Goal: Feedback & Contribution: Contribute content

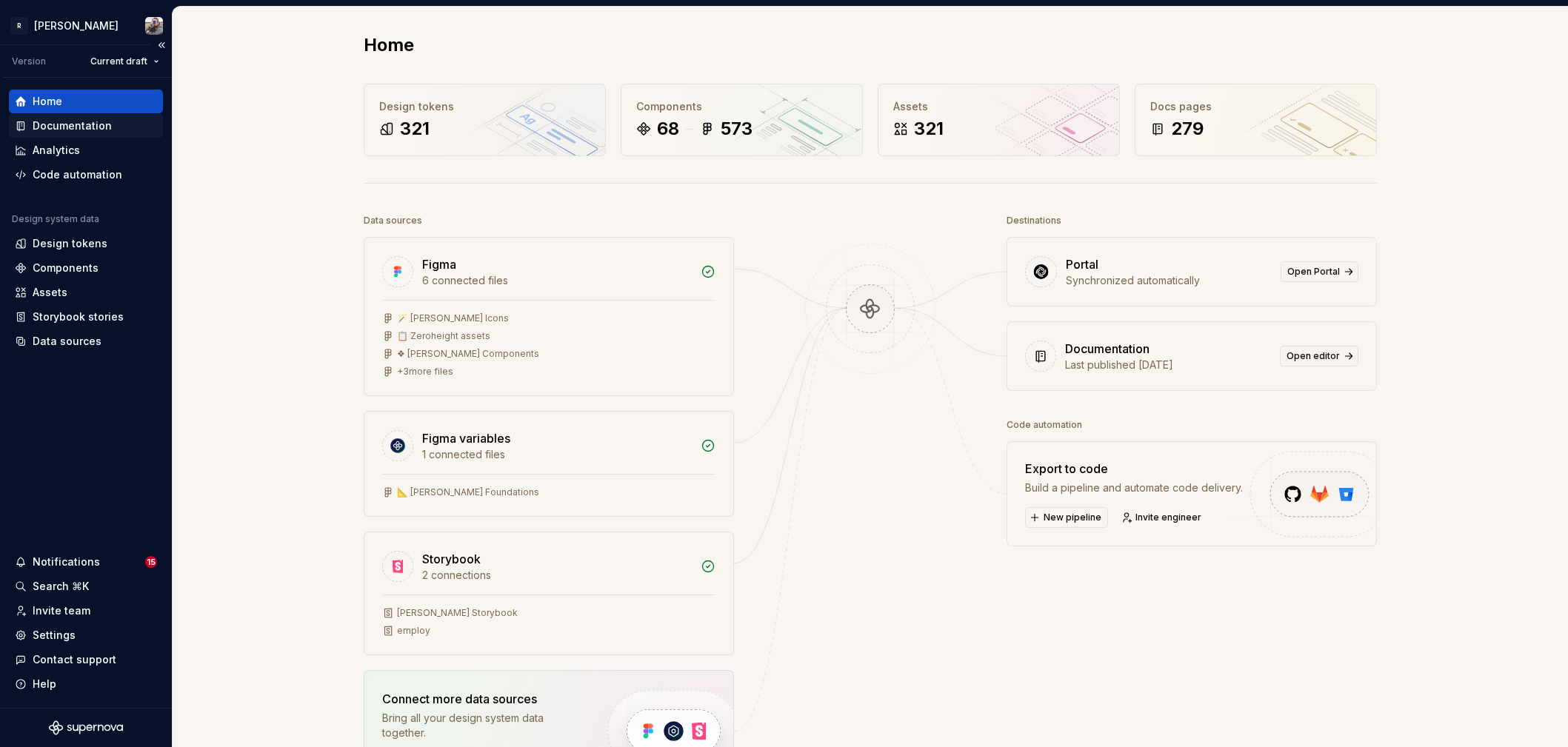
click at [69, 121] on div "Documentation" at bounding box center [72, 125] width 79 height 14
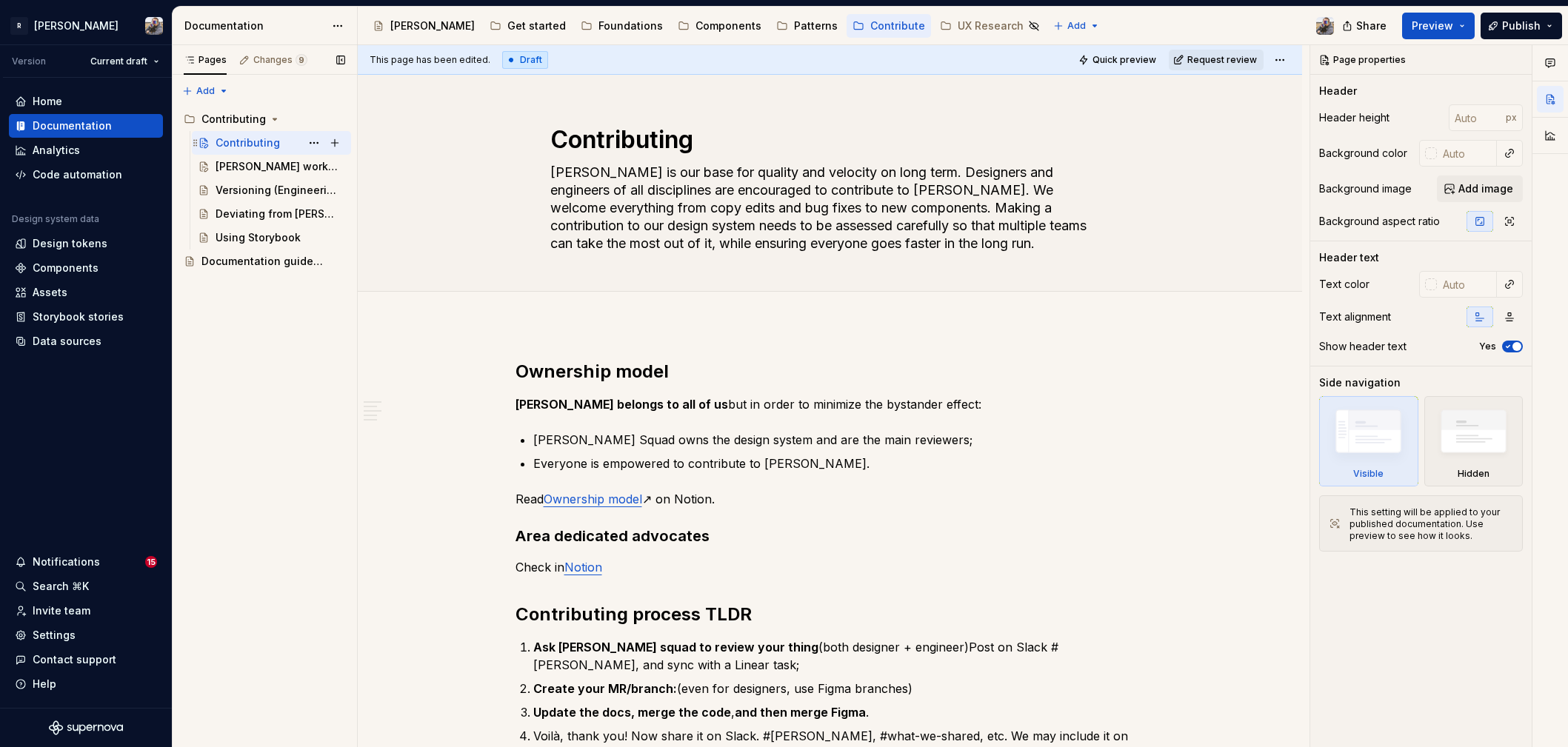
click at [249, 138] on div "Contributing" at bounding box center [247, 142] width 64 height 14
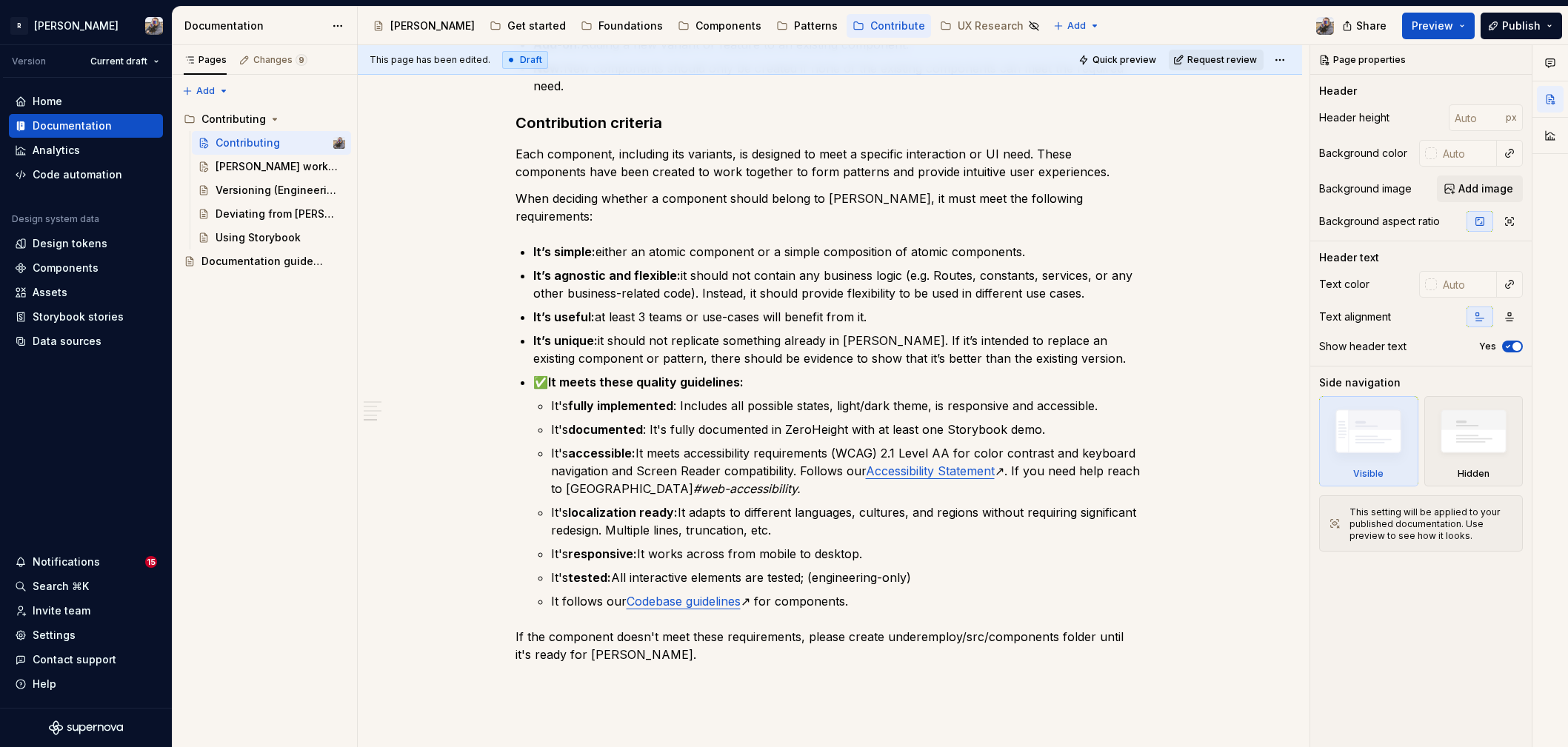
type textarea "*"
click at [792, 421] on p "It's documented : It's fully documented in ZeroHeight with at least one Storybo…" at bounding box center [848, 430] width 594 height 17
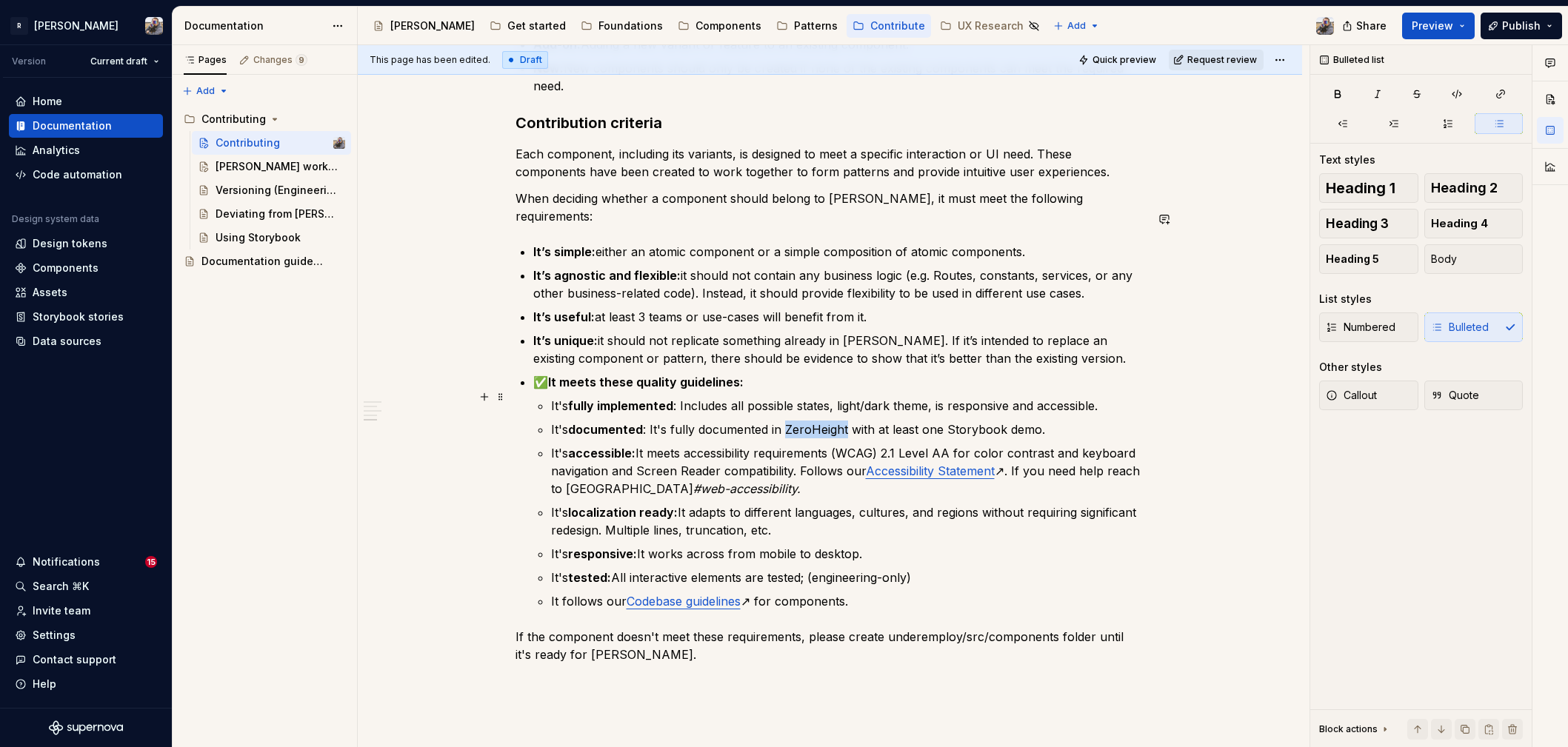
drag, startPoint x: 792, startPoint y: 394, endPoint x: 809, endPoint y: 390, distance: 17.5
click at [792, 421] on p "It's documented : It's fully documented in ZeroHeight with at least one Storybo…" at bounding box center [848, 430] width 594 height 17
click at [1131, 308] on p "It’s useful: at least 3 teams or use-cases will benefit from it." at bounding box center [839, 316] width 611 height 17
click at [1224, 62] on span "Request review" at bounding box center [1222, 60] width 69 height 12
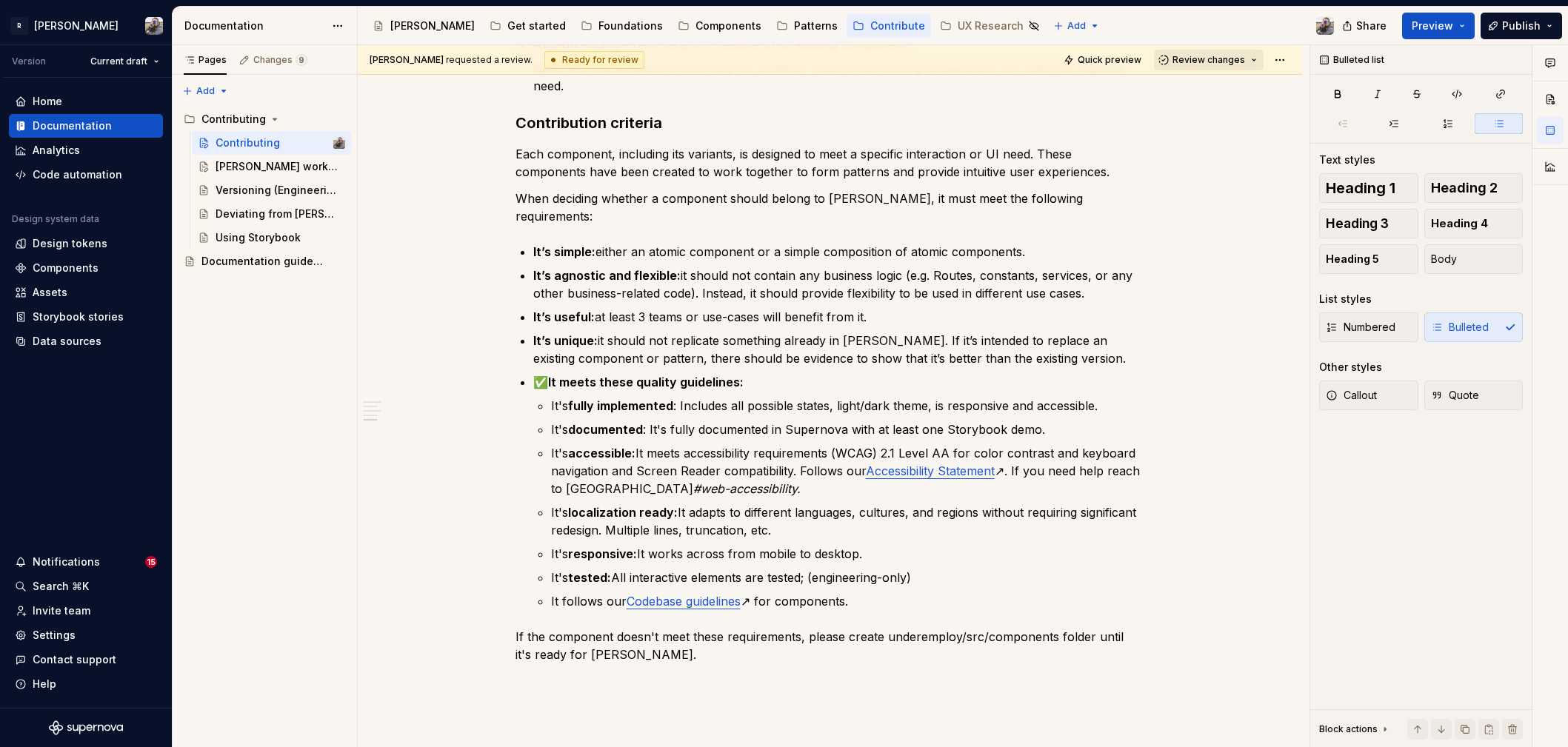
click at [1221, 63] on span "Review changes" at bounding box center [1207, 60] width 72 height 12
click at [1222, 82] on div "Approve" at bounding box center [1249, 88] width 130 height 14
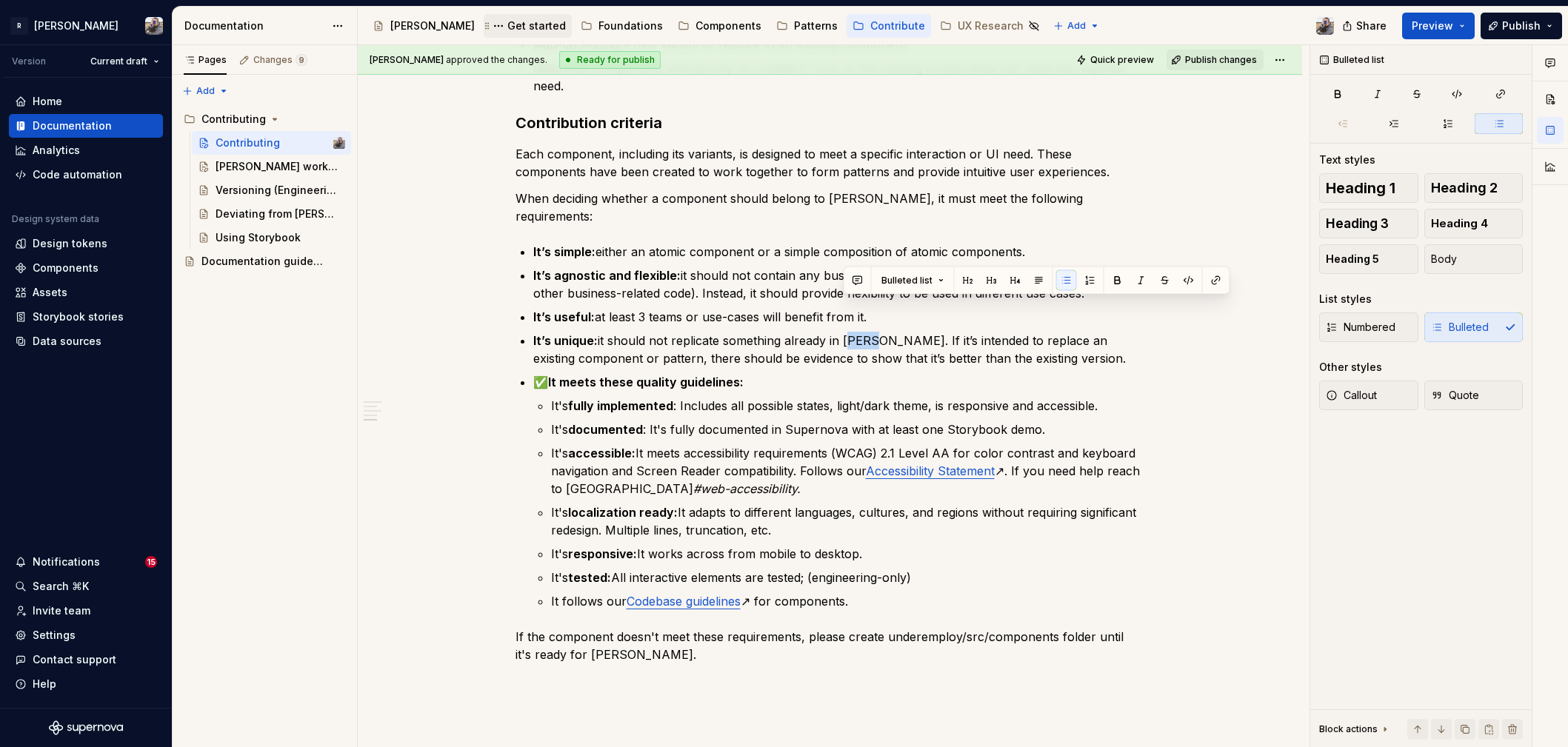
click at [489, 34] on div "Get started" at bounding box center [527, 26] width 76 height 17
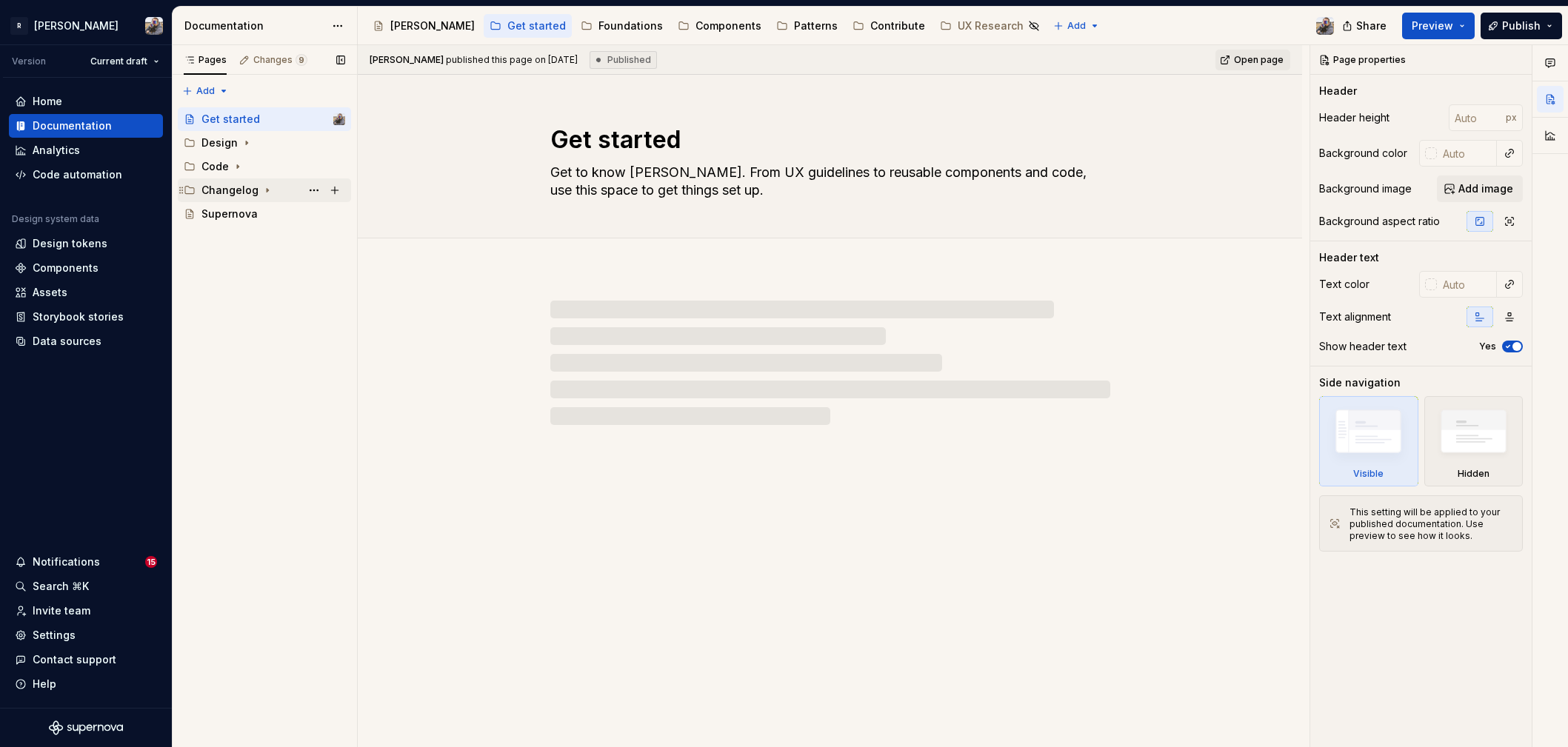
click at [251, 192] on div "Changelog" at bounding box center [230, 189] width 57 height 14
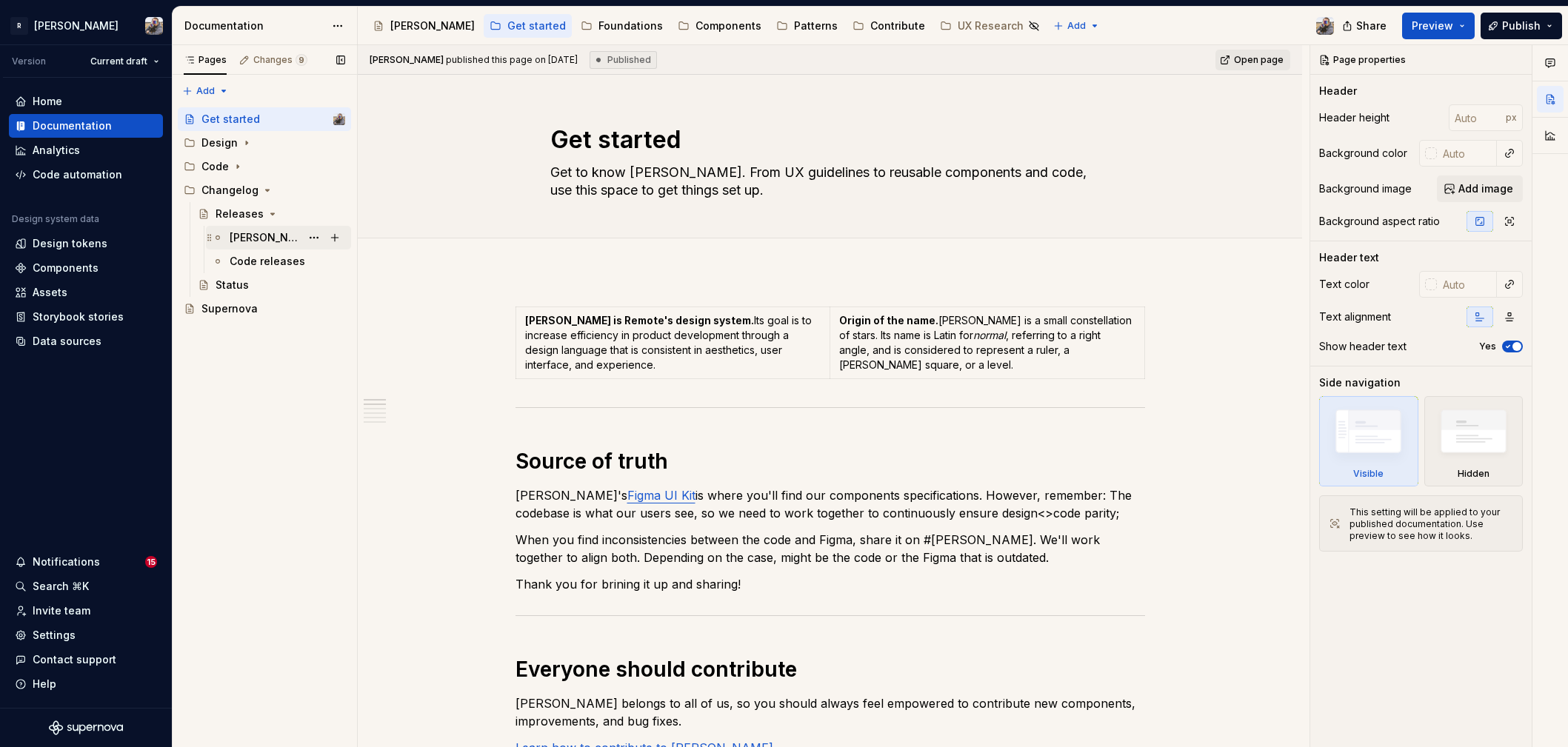
click at [255, 245] on div "[PERSON_NAME] releases" at bounding box center [287, 238] width 115 height 21
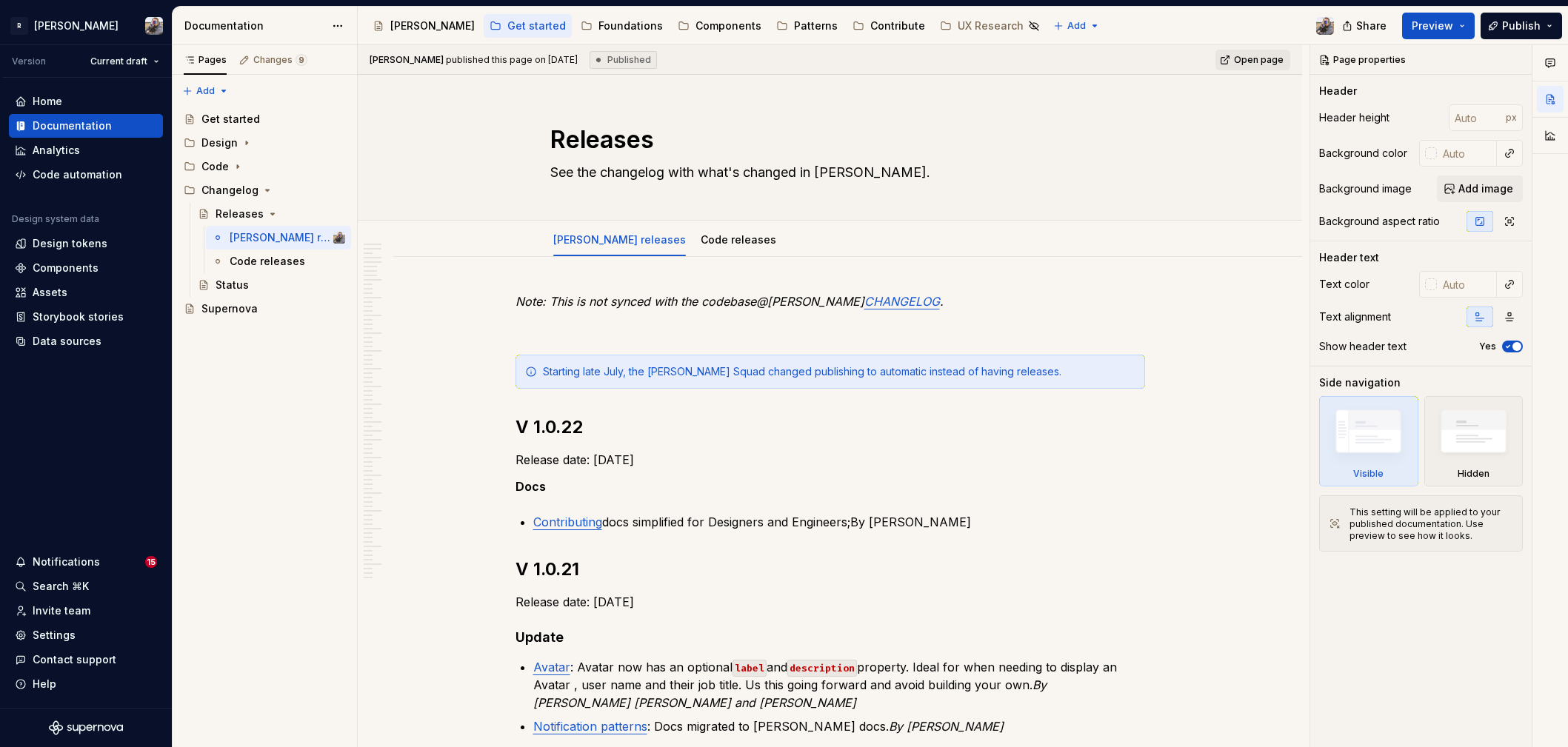
type textarea "*"
click at [890, 302] on p "Note: This is not synced with the codebase@[PERSON_NAME] CHANGELOG ." at bounding box center [830, 301] width 630 height 17
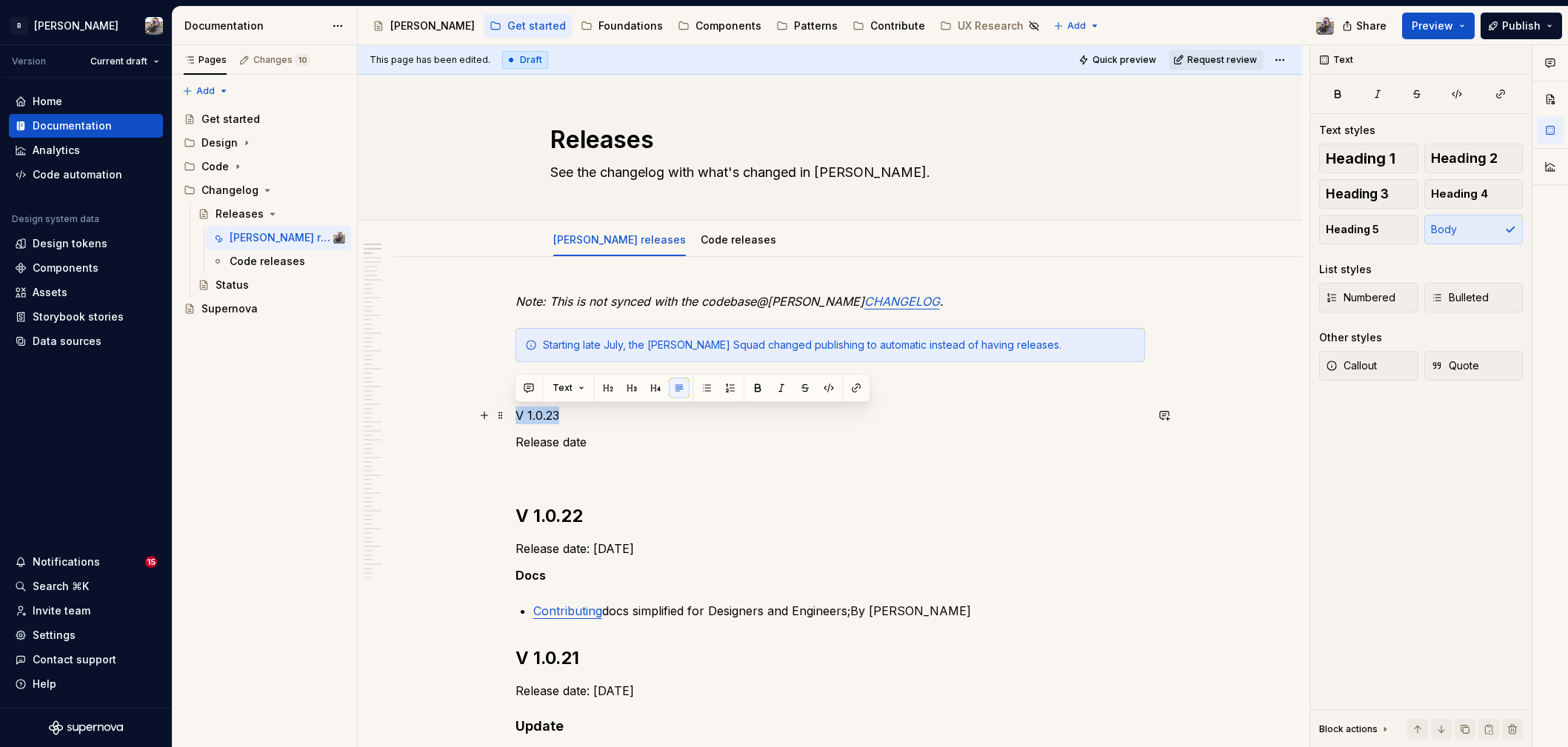
drag, startPoint x: 573, startPoint y: 411, endPoint x: 506, endPoint y: 408, distance: 67.1
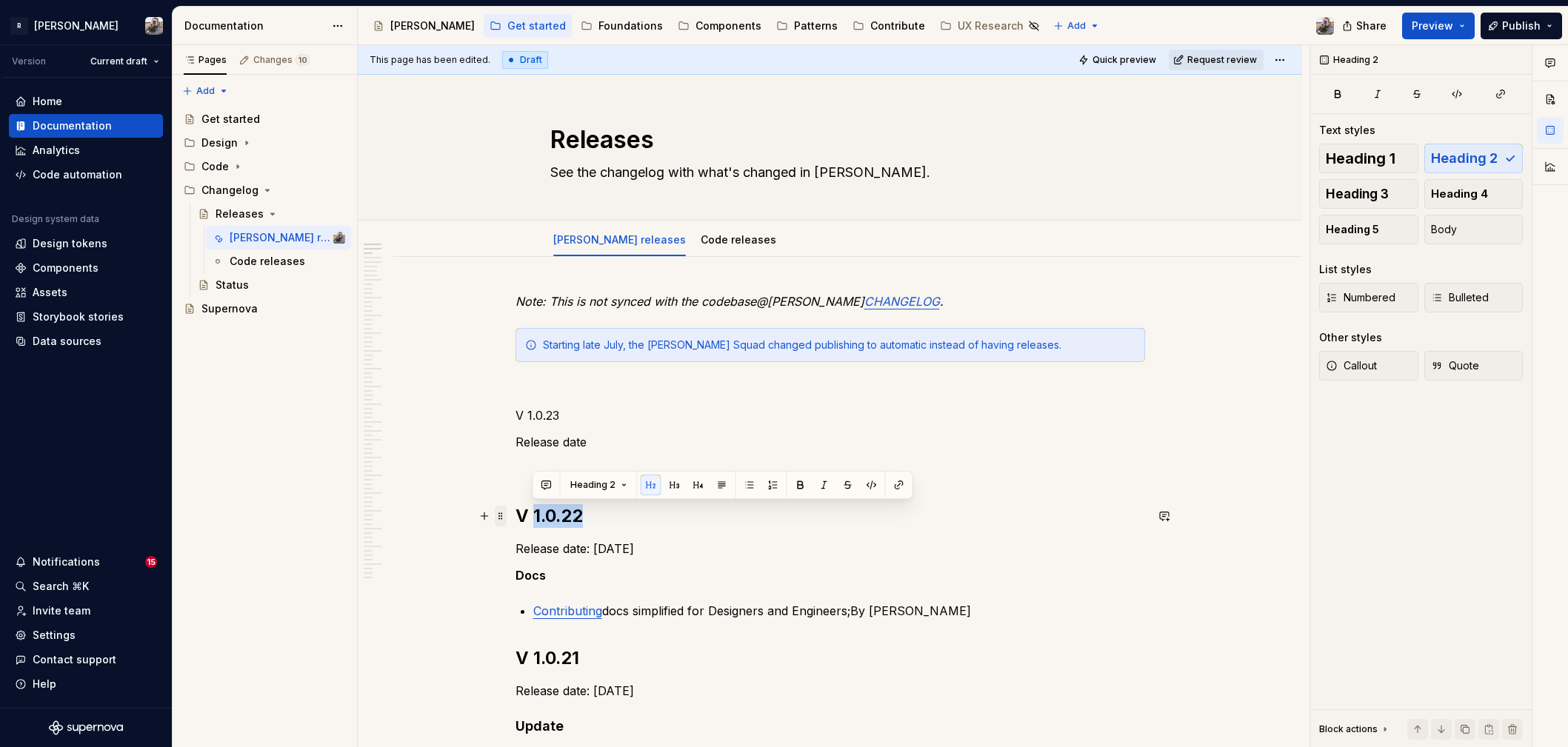
drag, startPoint x: 583, startPoint y: 516, endPoint x: 500, endPoint y: 514, distance: 83.0
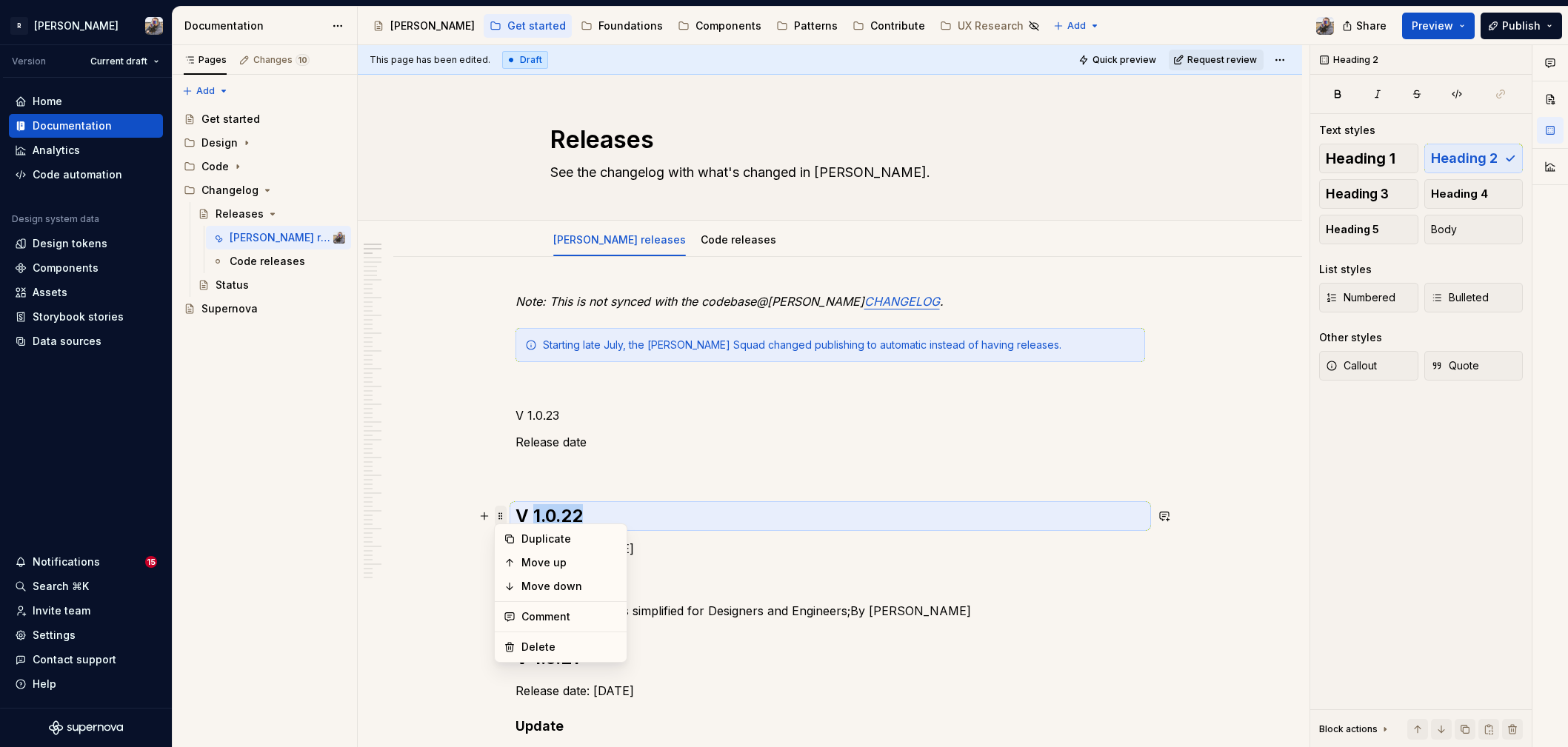
click at [504, 514] on span at bounding box center [501, 516] width 12 height 21
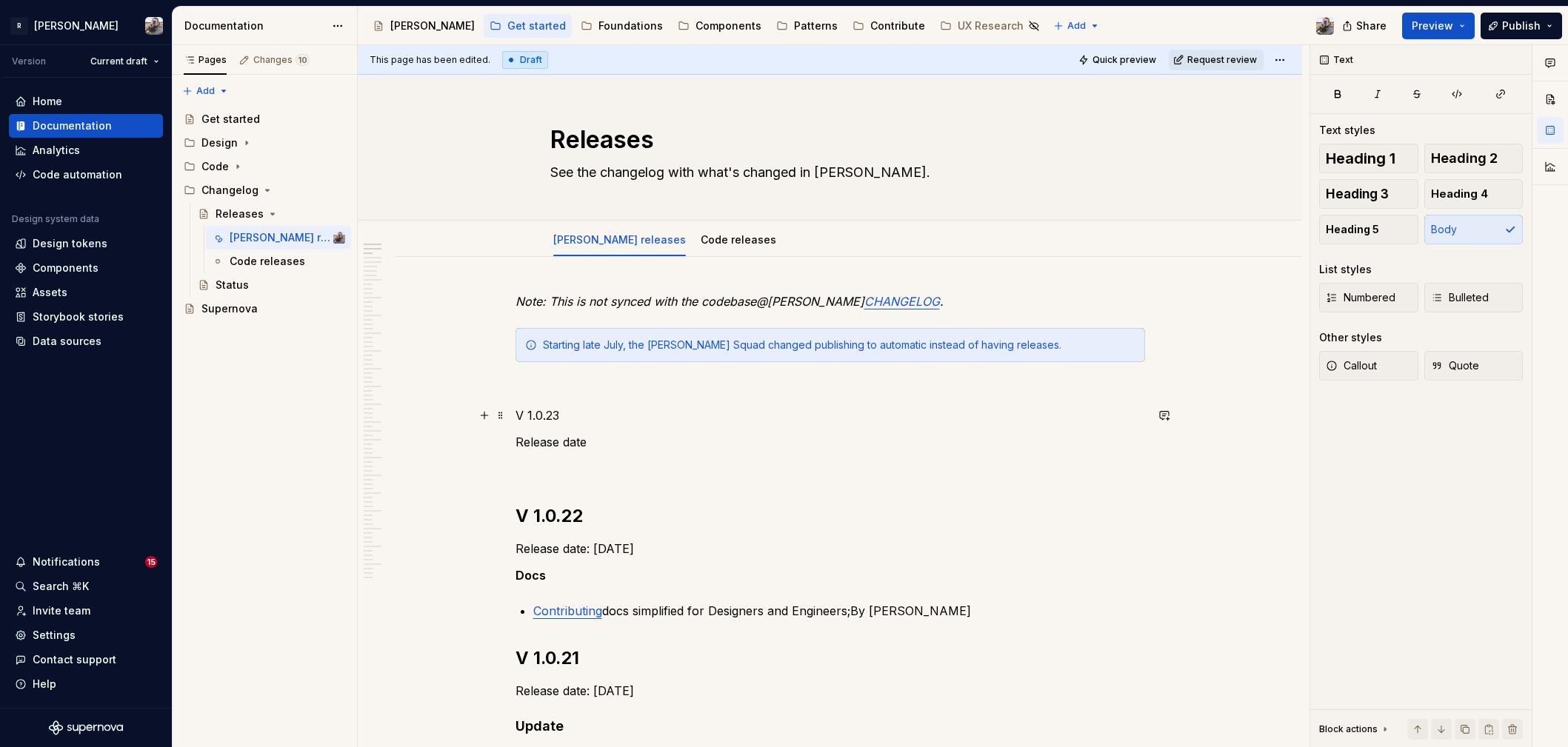
click at [564, 416] on p "V 1.0.23" at bounding box center [830, 415] width 630 height 17
click at [498, 415] on span at bounding box center [501, 415] width 12 height 21
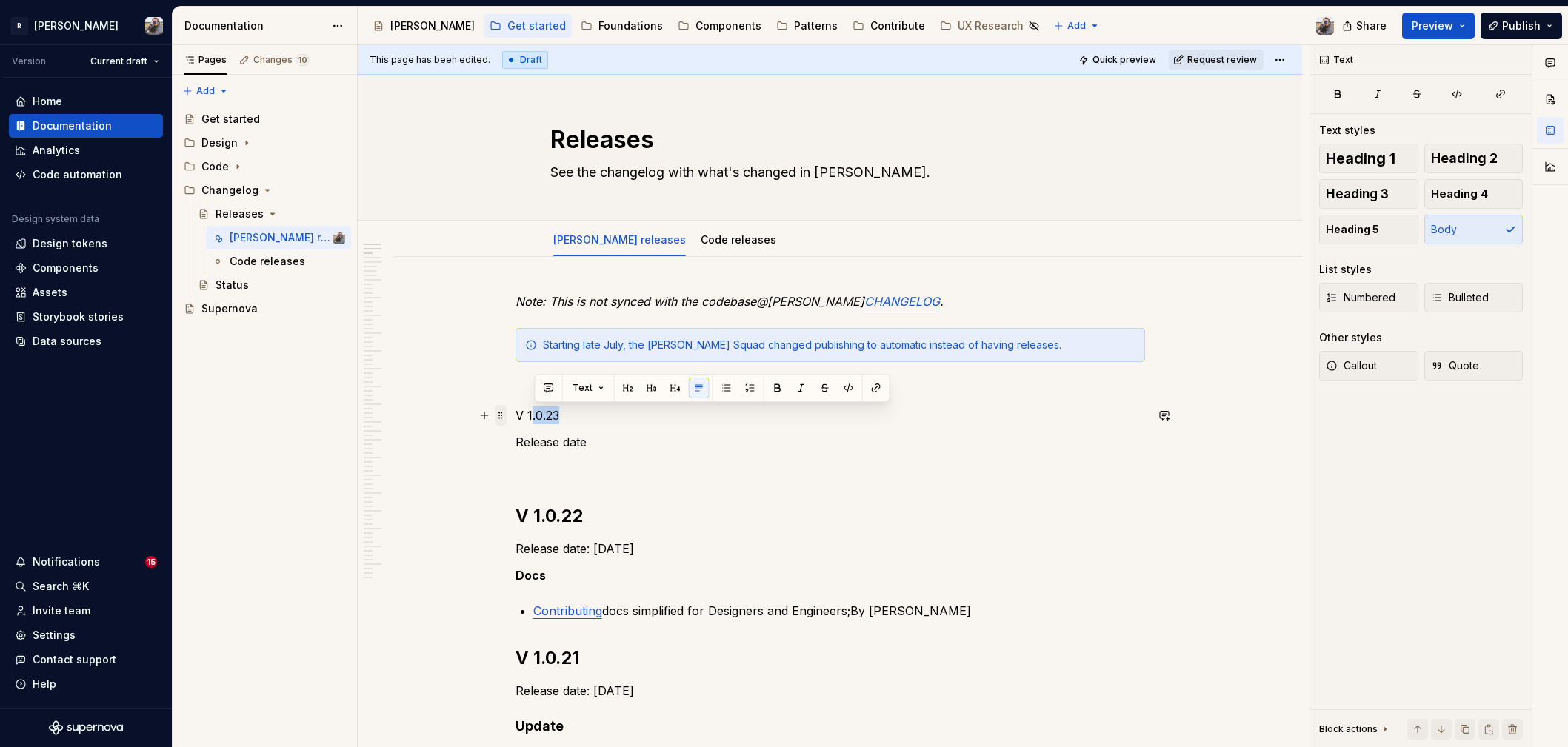
drag, startPoint x: 569, startPoint y: 411, endPoint x: 500, endPoint y: 412, distance: 69.0
click at [576, 397] on button "Text" at bounding box center [585, 388] width 45 height 21
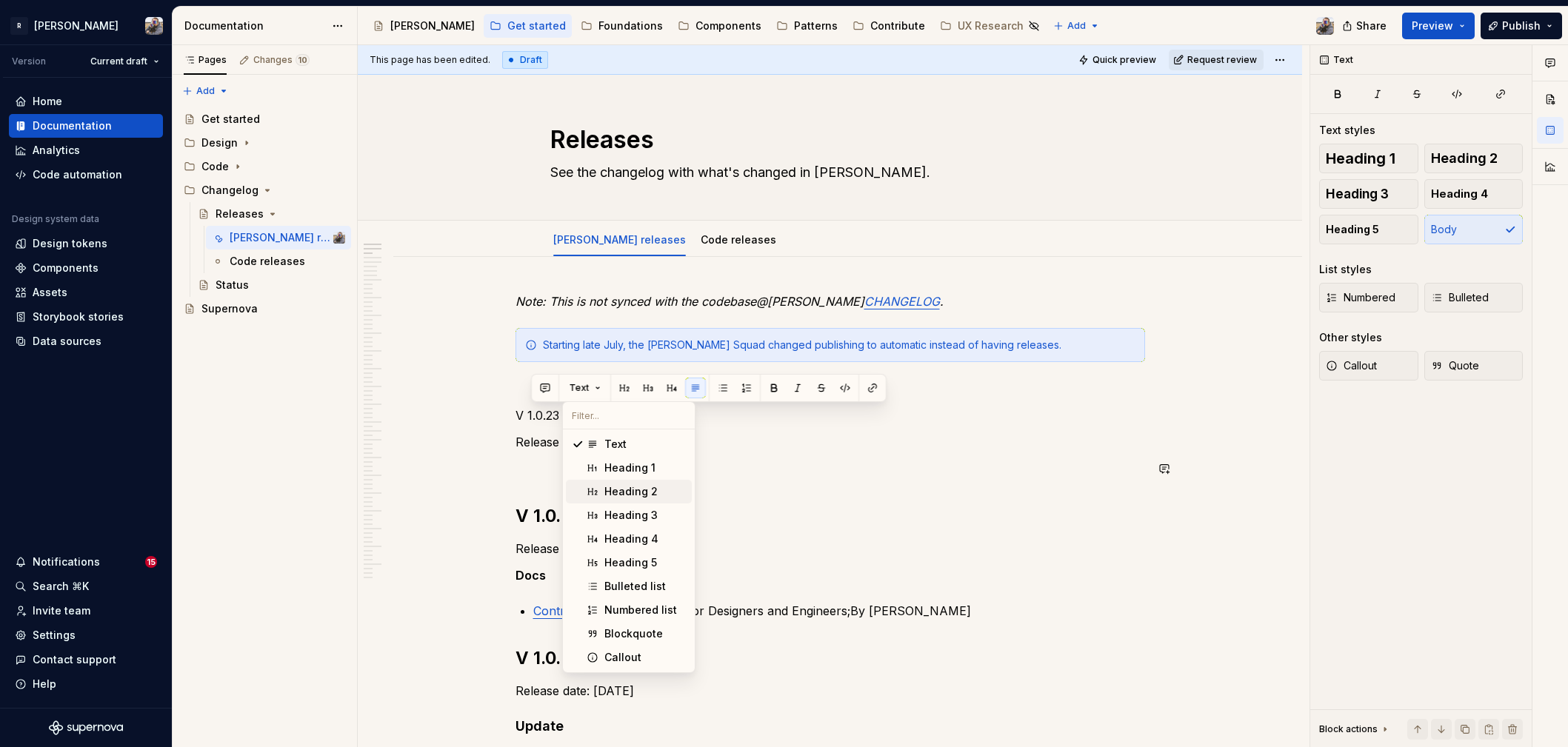
click at [616, 499] on span "Heading 2" at bounding box center [629, 491] width 126 height 24
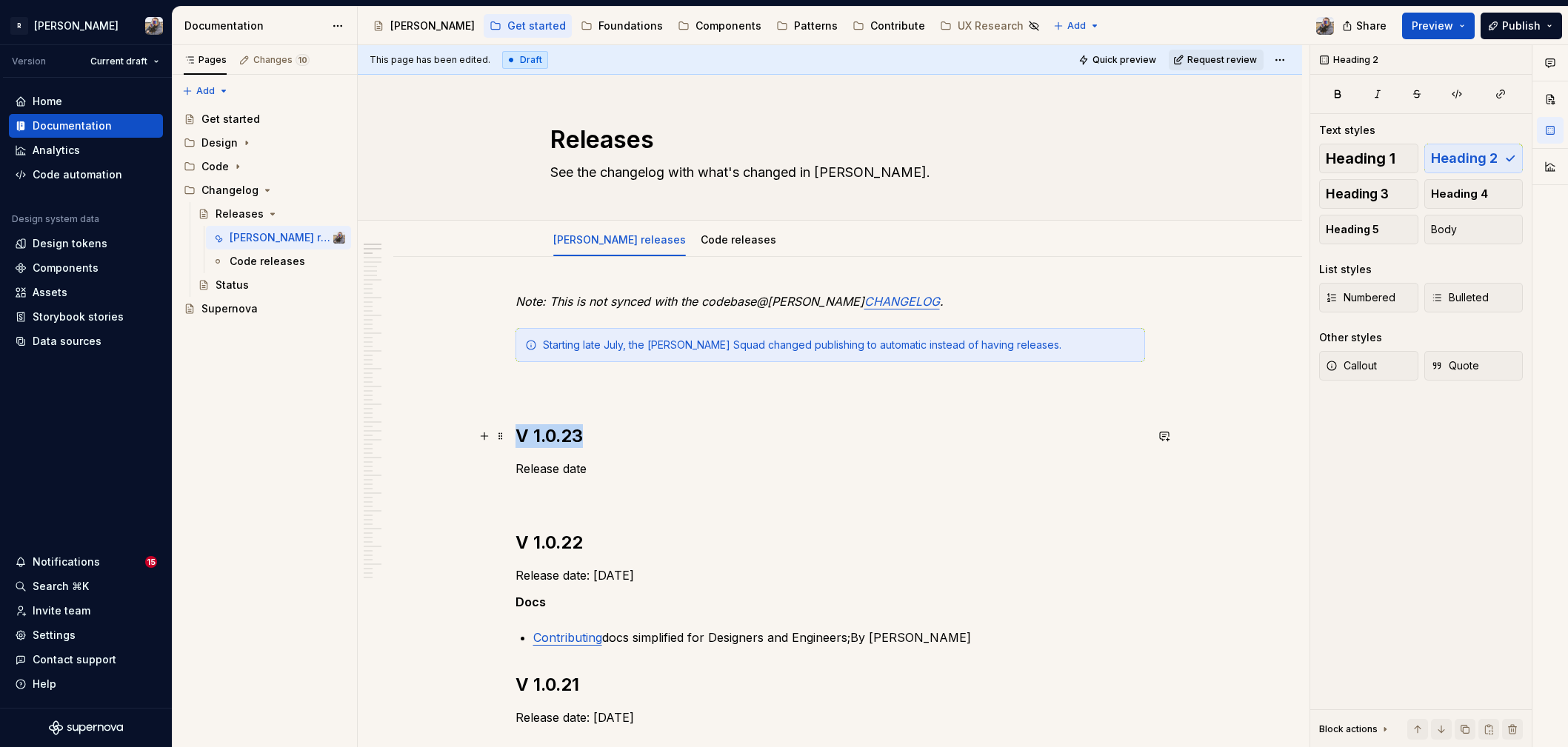
click at [585, 441] on h2 "V 1.0.23" at bounding box center [830, 436] width 630 height 24
click at [585, 437] on h2 "V 1.0.23" at bounding box center [830, 436] width 630 height 24
drag, startPoint x: 574, startPoint y: 436, endPoint x: 513, endPoint y: 436, distance: 61.0
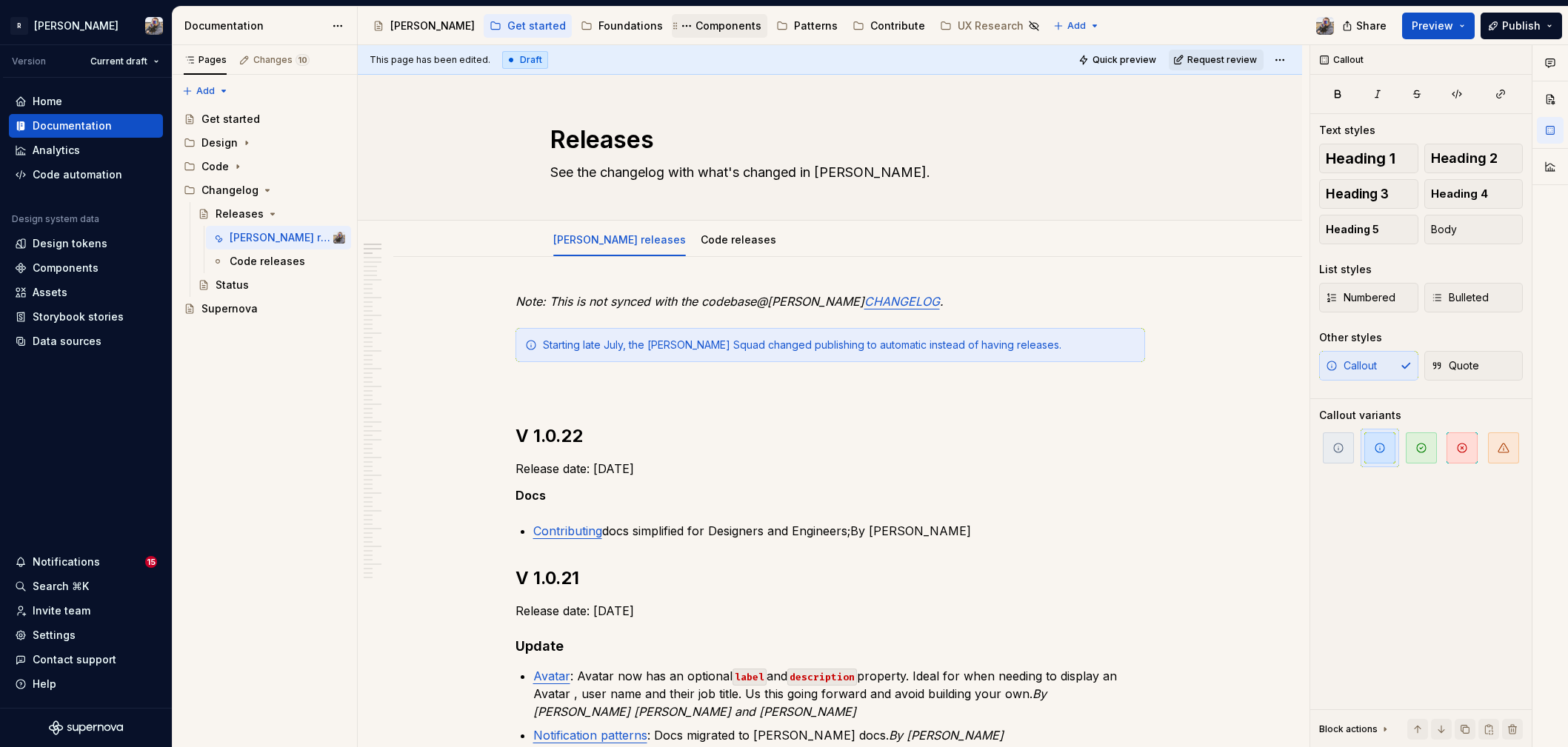
click at [695, 31] on div "Components" at bounding box center [728, 25] width 66 height 14
click at [870, 26] on div "Contribute" at bounding box center [897, 25] width 55 height 14
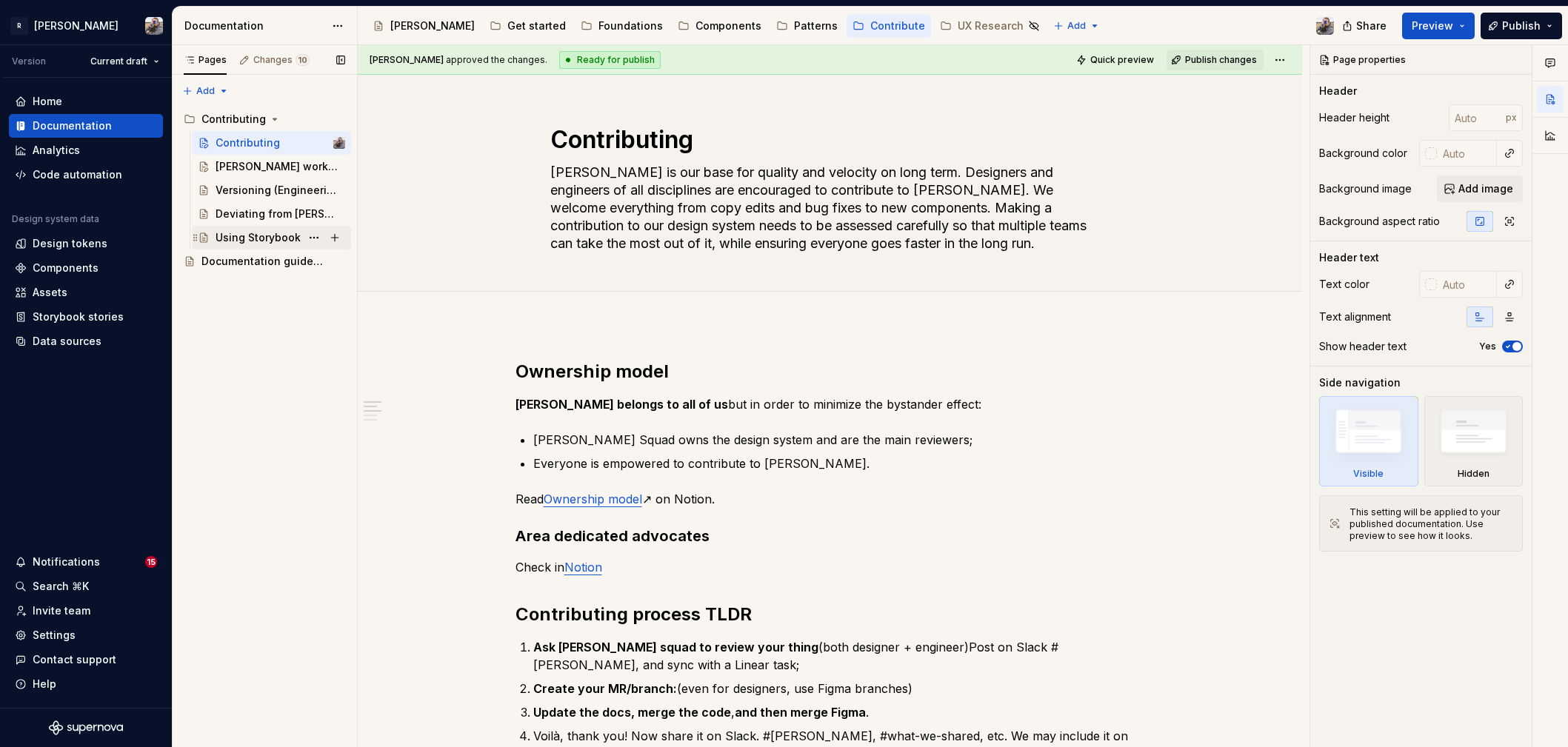
click at [265, 240] on div "Using Storybook" at bounding box center [258, 237] width 86 height 14
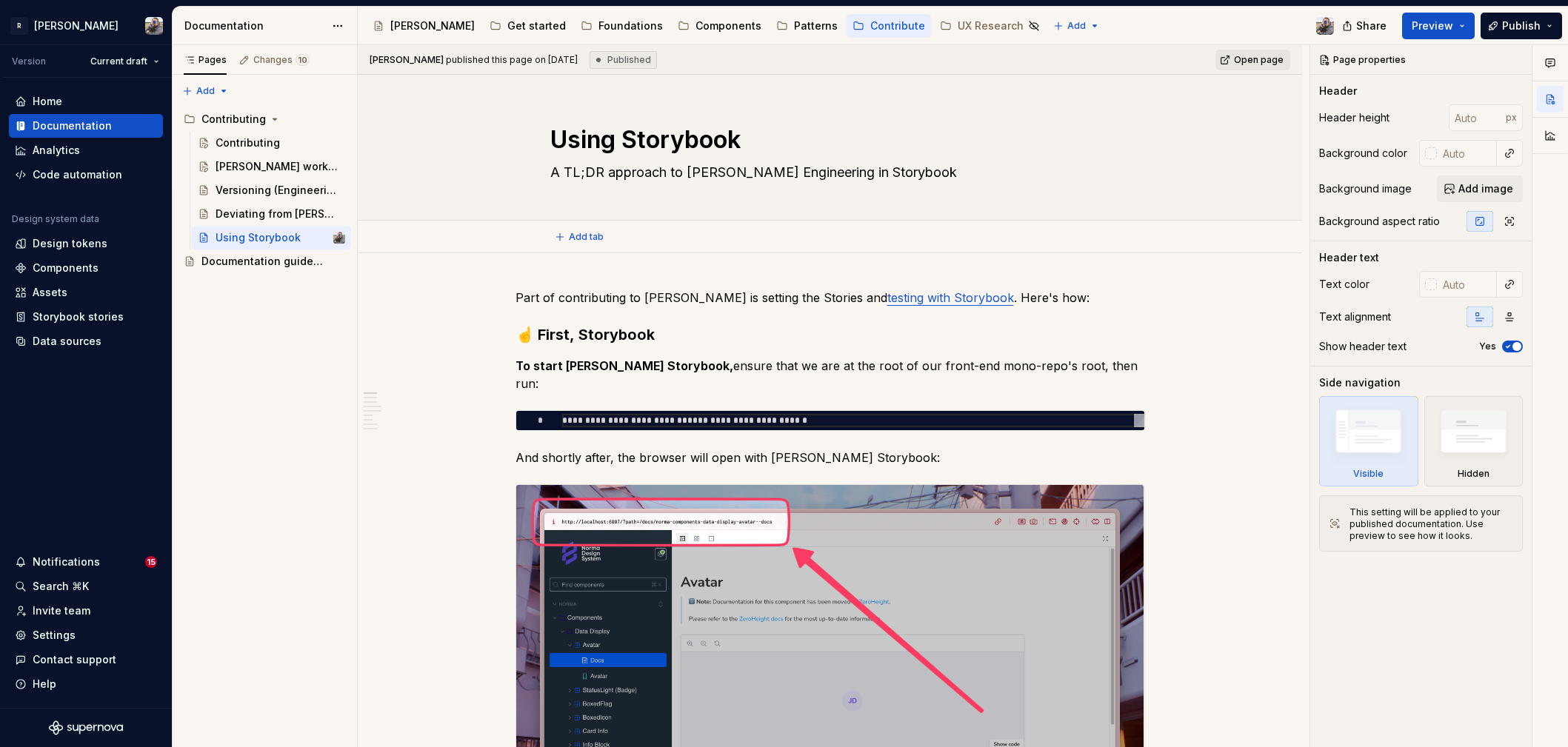
scroll to position [4555, 0]
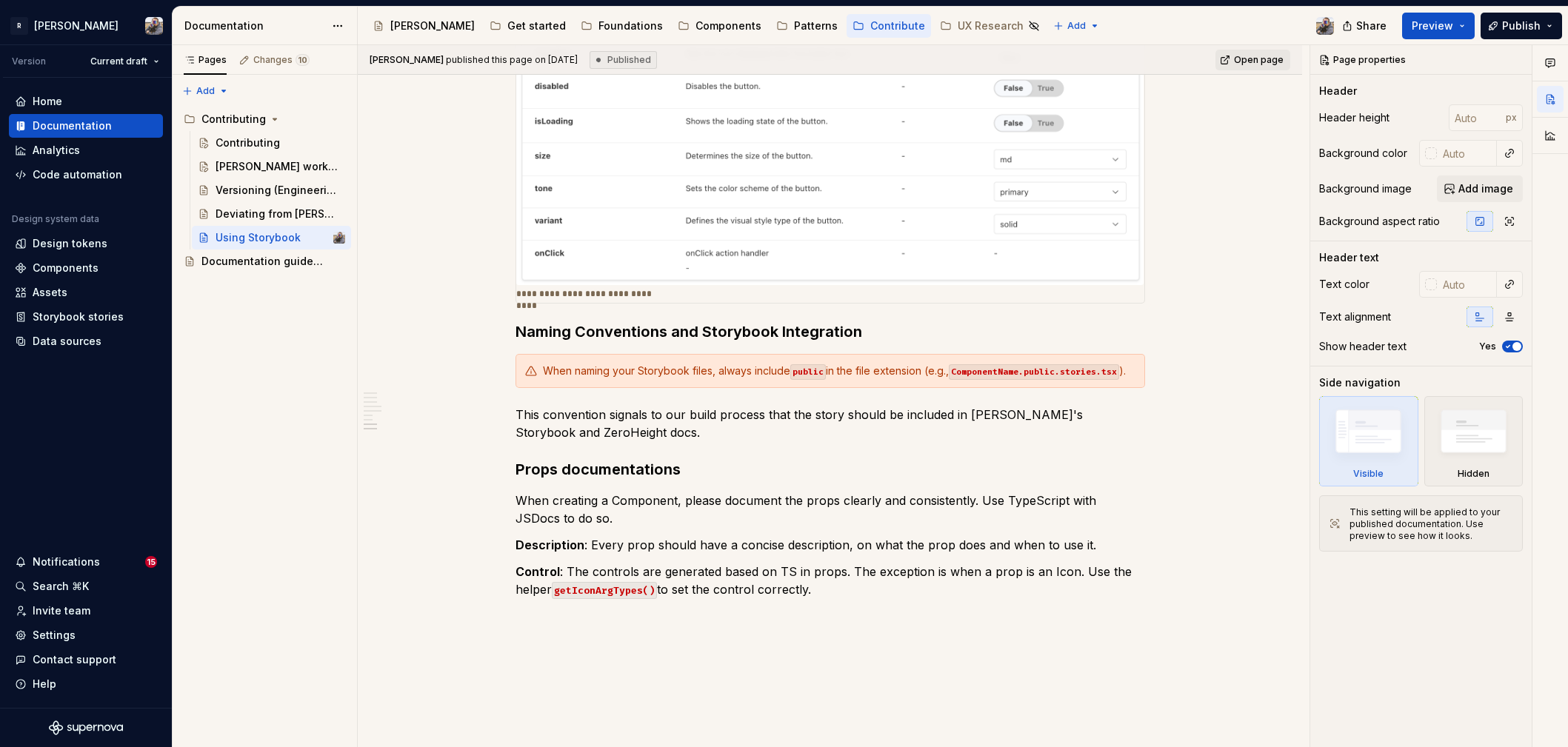
type textarea "*"
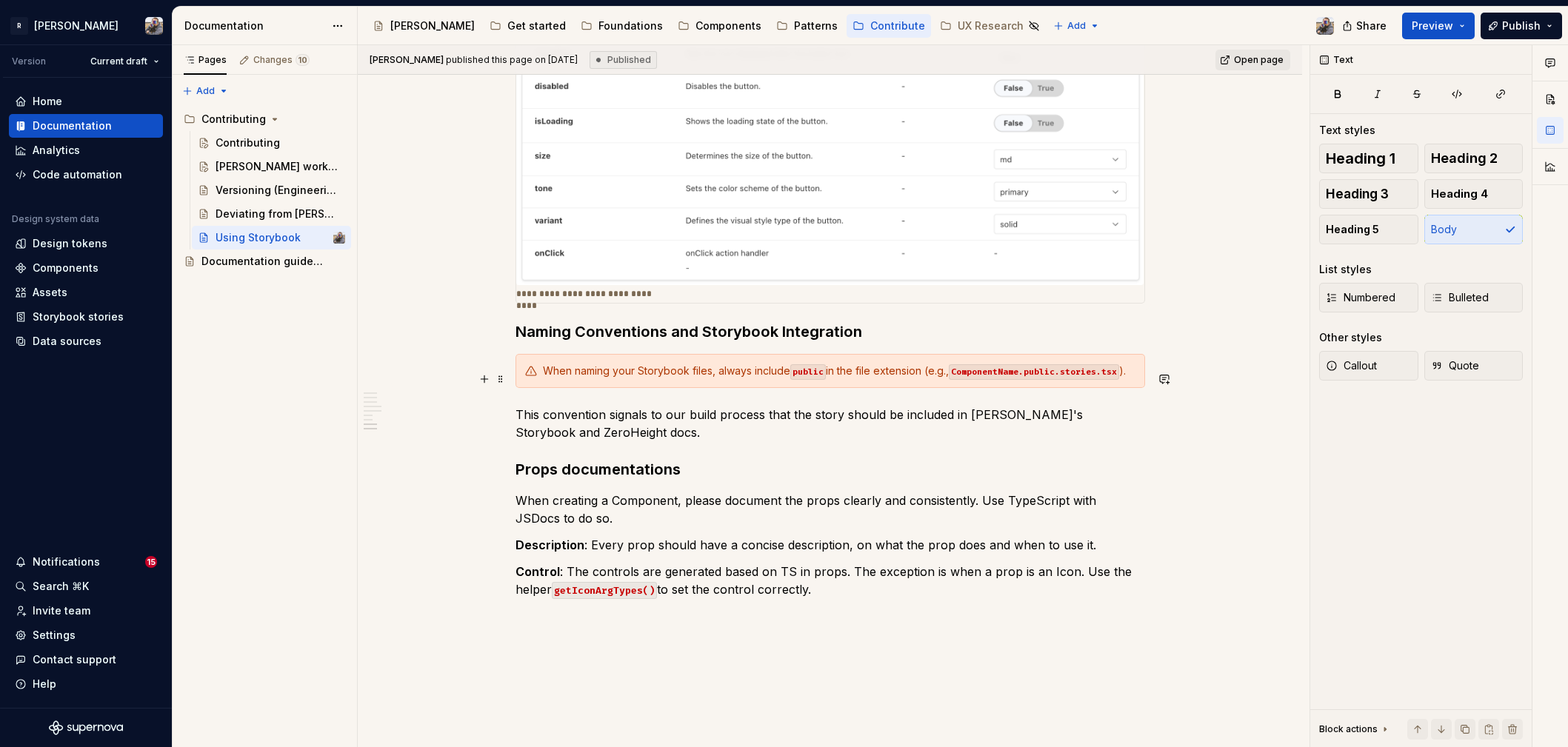
click at [529, 406] on p "This convention signals to our build process that the story should be included …" at bounding box center [830, 423] width 630 height 36
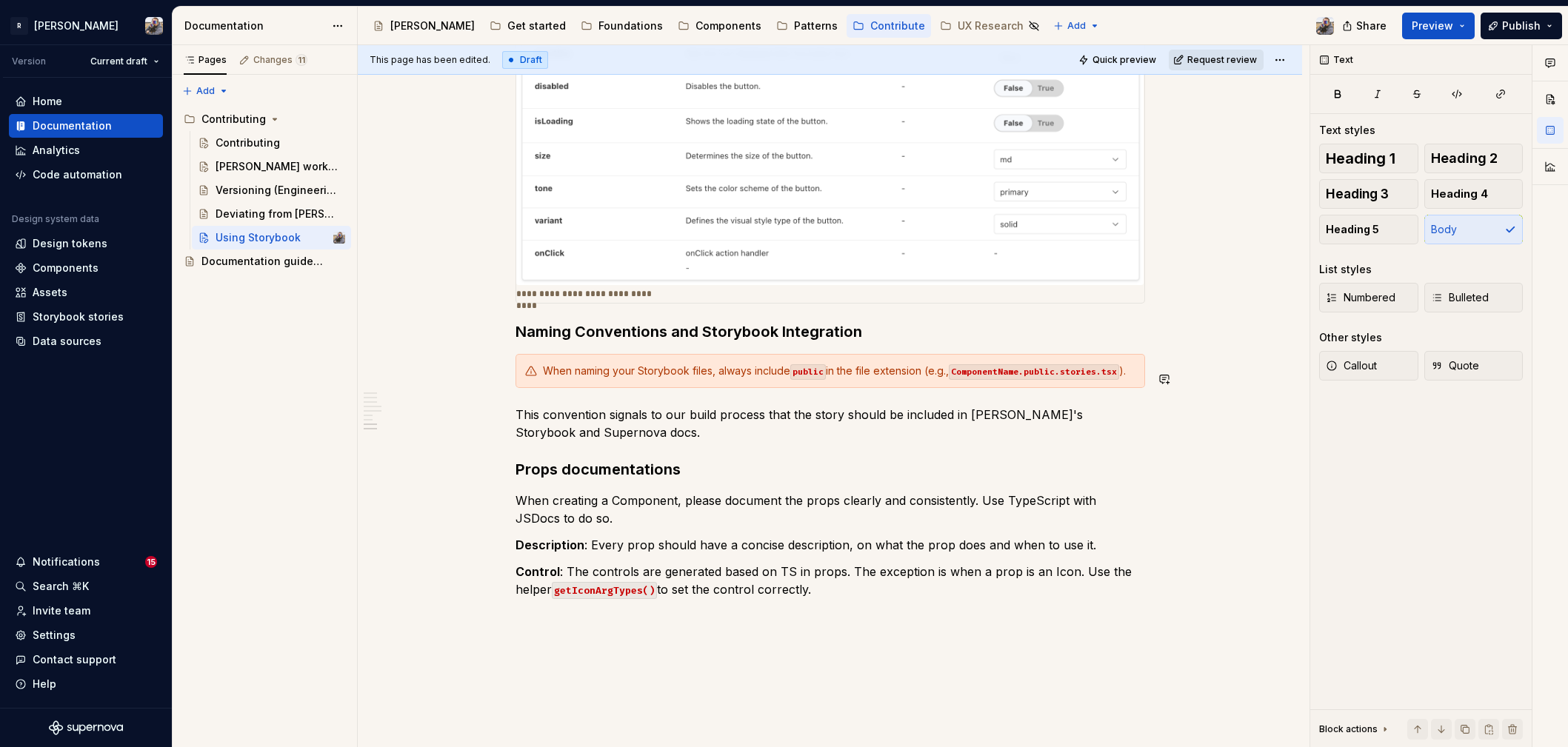
click at [1216, 50] on button "Request review" at bounding box center [1216, 61] width 95 height 21
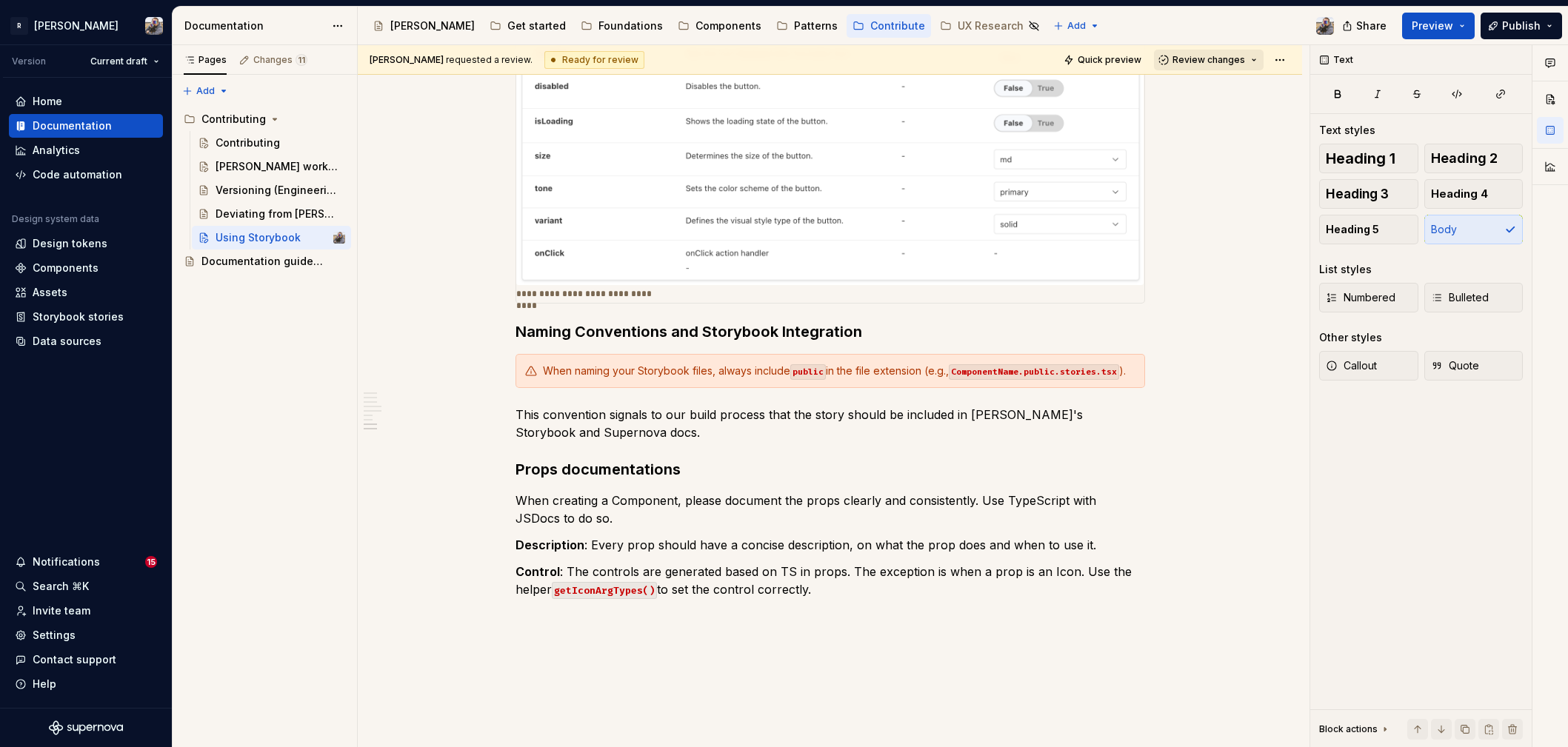
click at [1207, 62] on span "Review changes" at bounding box center [1207, 60] width 72 height 12
click at [1210, 88] on div "Approve" at bounding box center [1249, 88] width 130 height 14
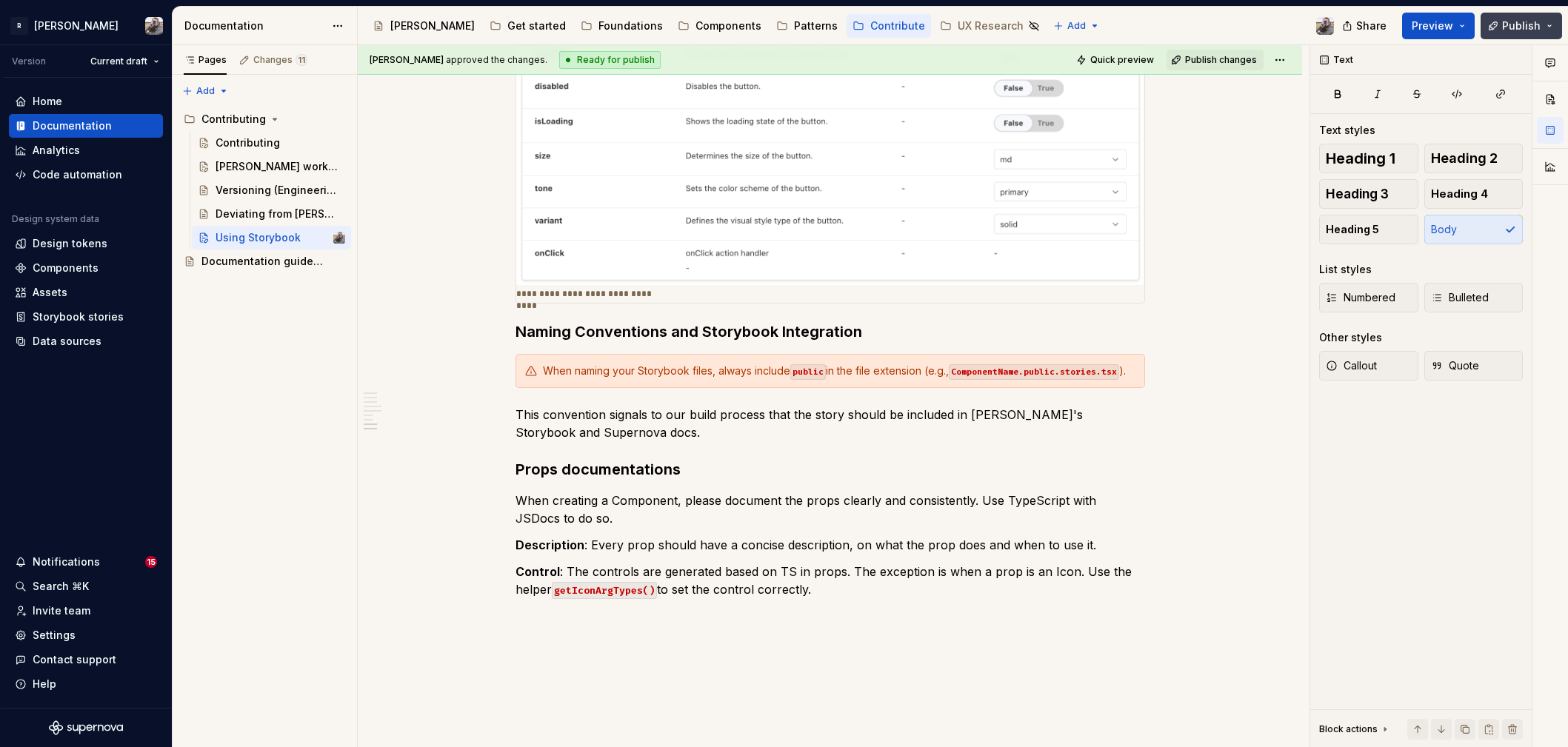
click at [1554, 28] on button "Publish" at bounding box center [1521, 26] width 82 height 27
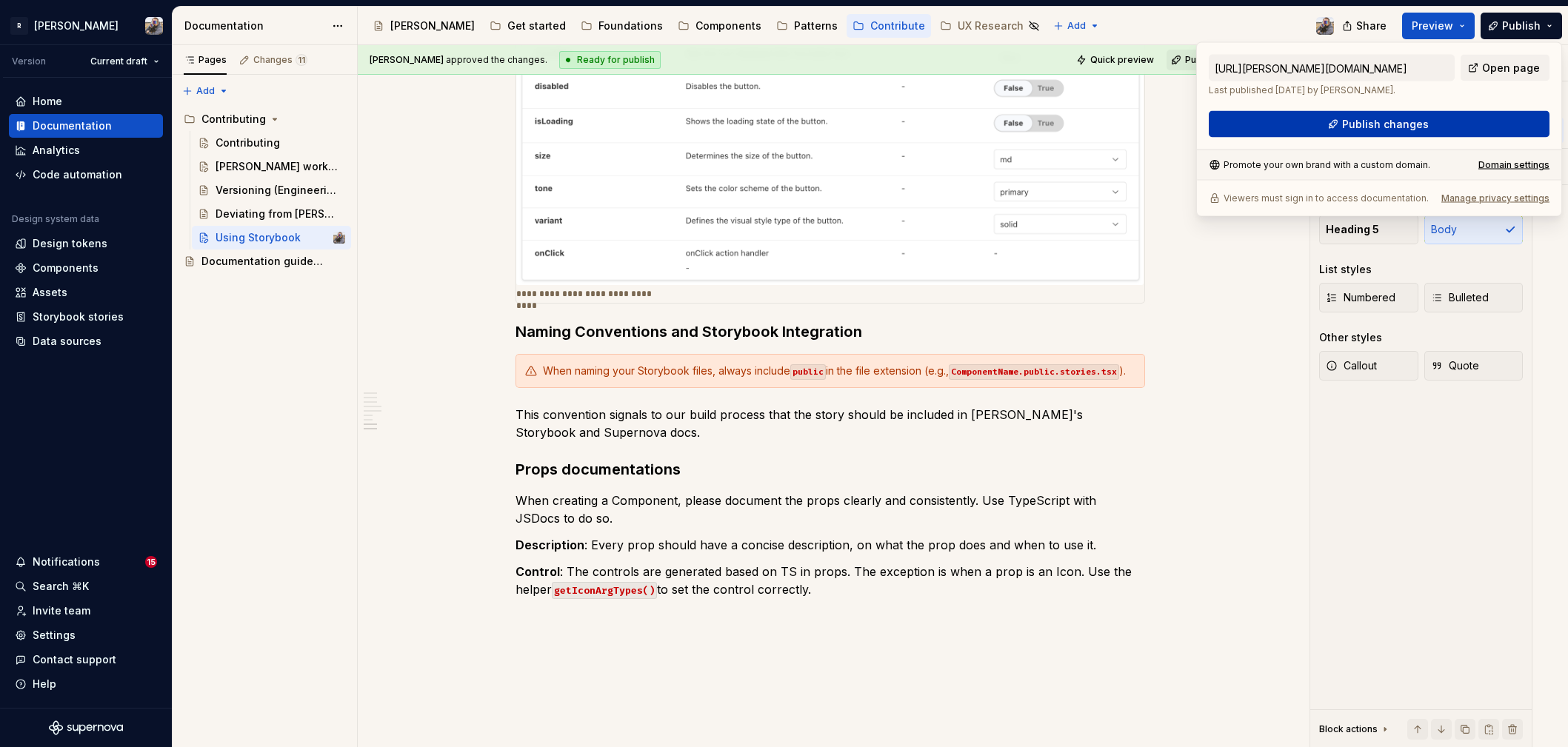
click at [1414, 121] on span "Publish changes" at bounding box center [1385, 124] width 87 height 14
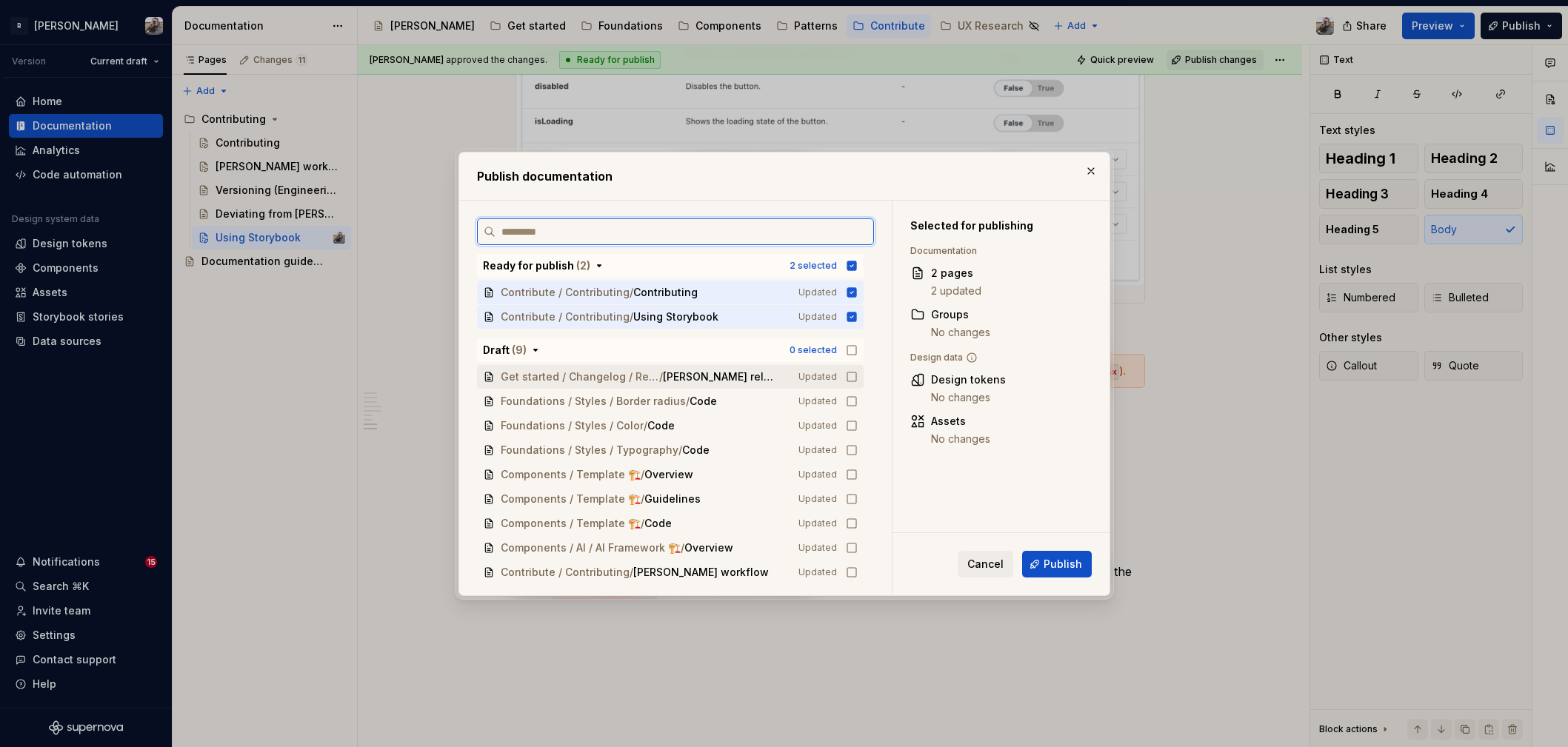
click at [841, 378] on div "Get started / Changelog / Releases / [PERSON_NAME] releases Updated" at bounding box center [670, 377] width 386 height 24
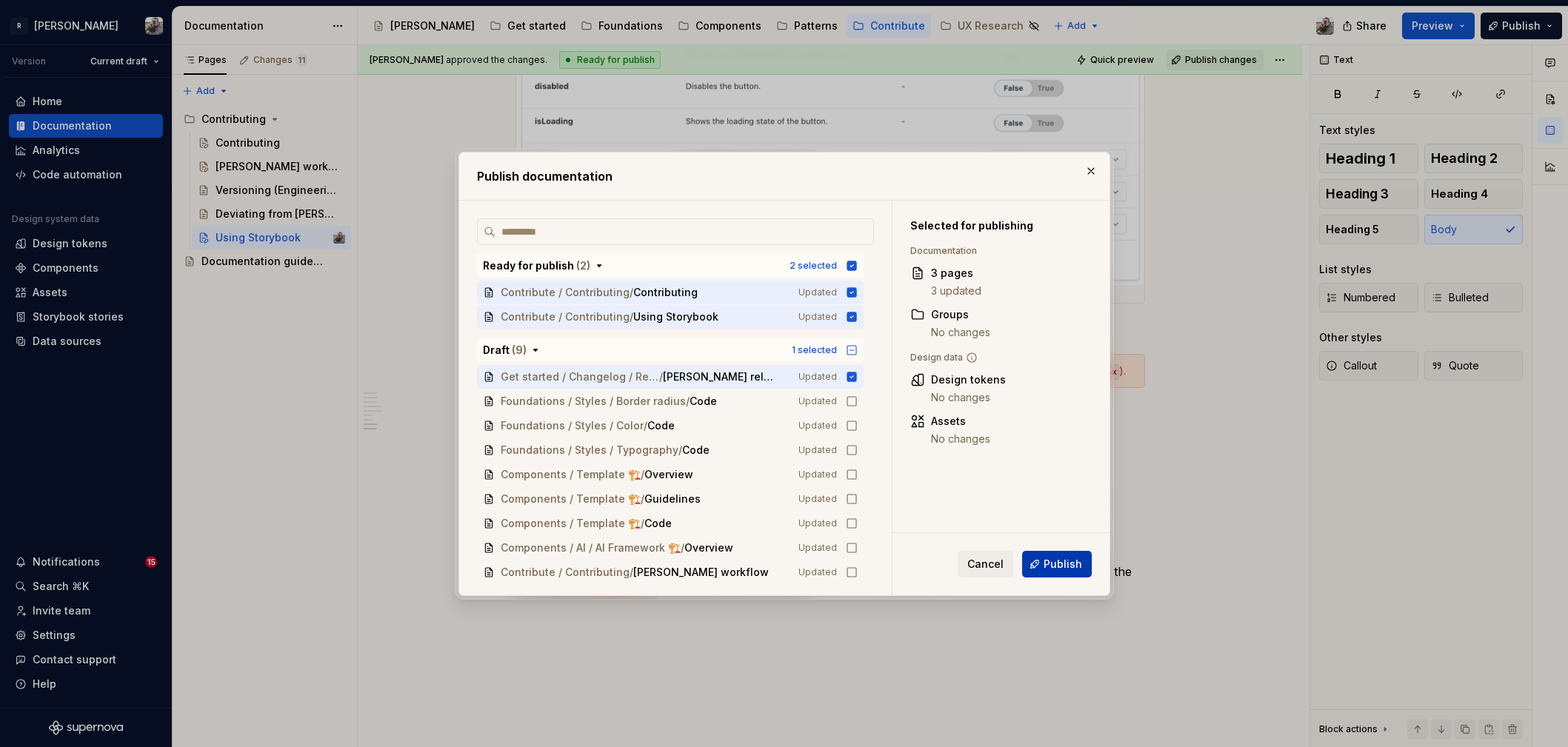
click at [1059, 562] on span "Publish" at bounding box center [1062, 563] width 38 height 14
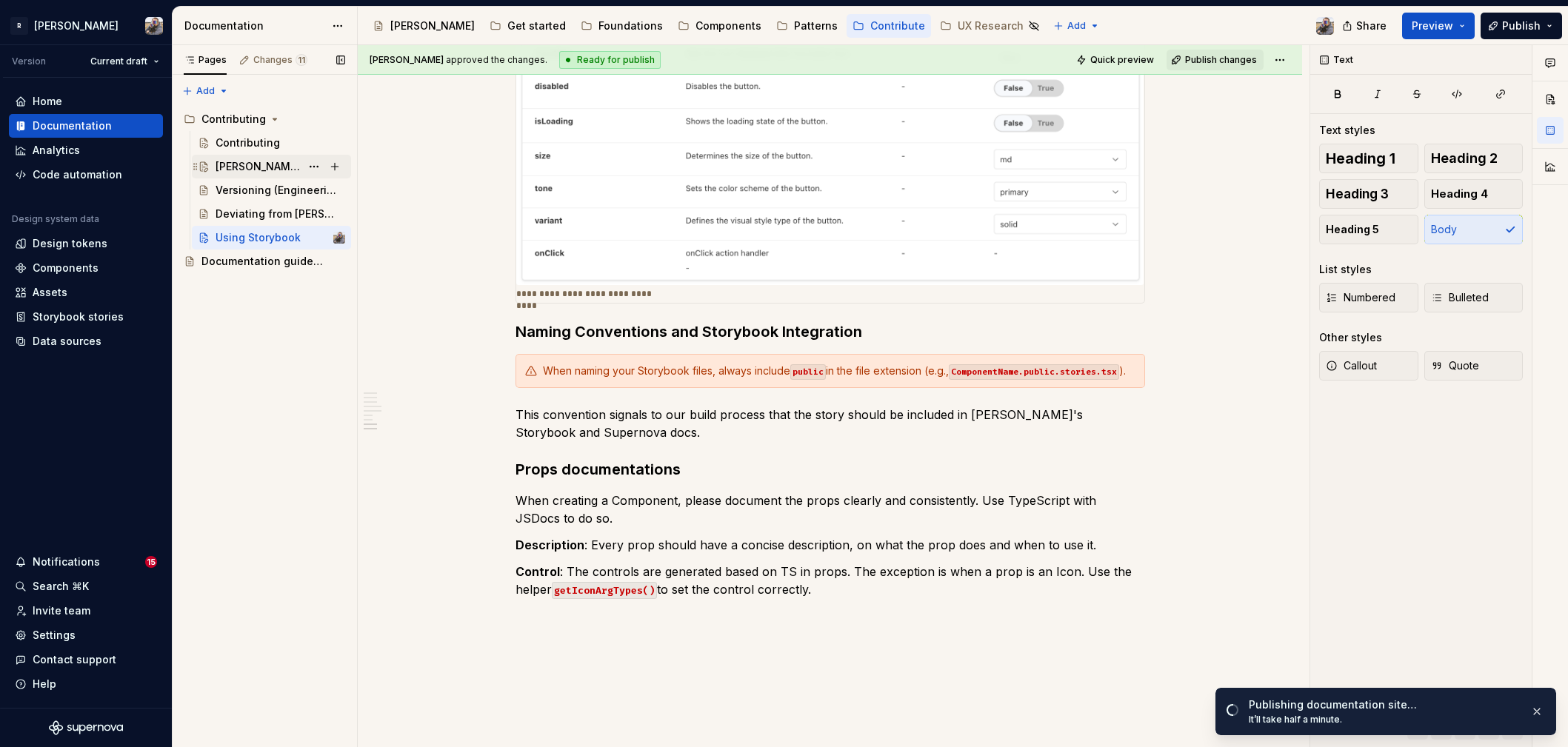
click at [262, 166] on div "[PERSON_NAME] workflow" at bounding box center [258, 166] width 86 height 14
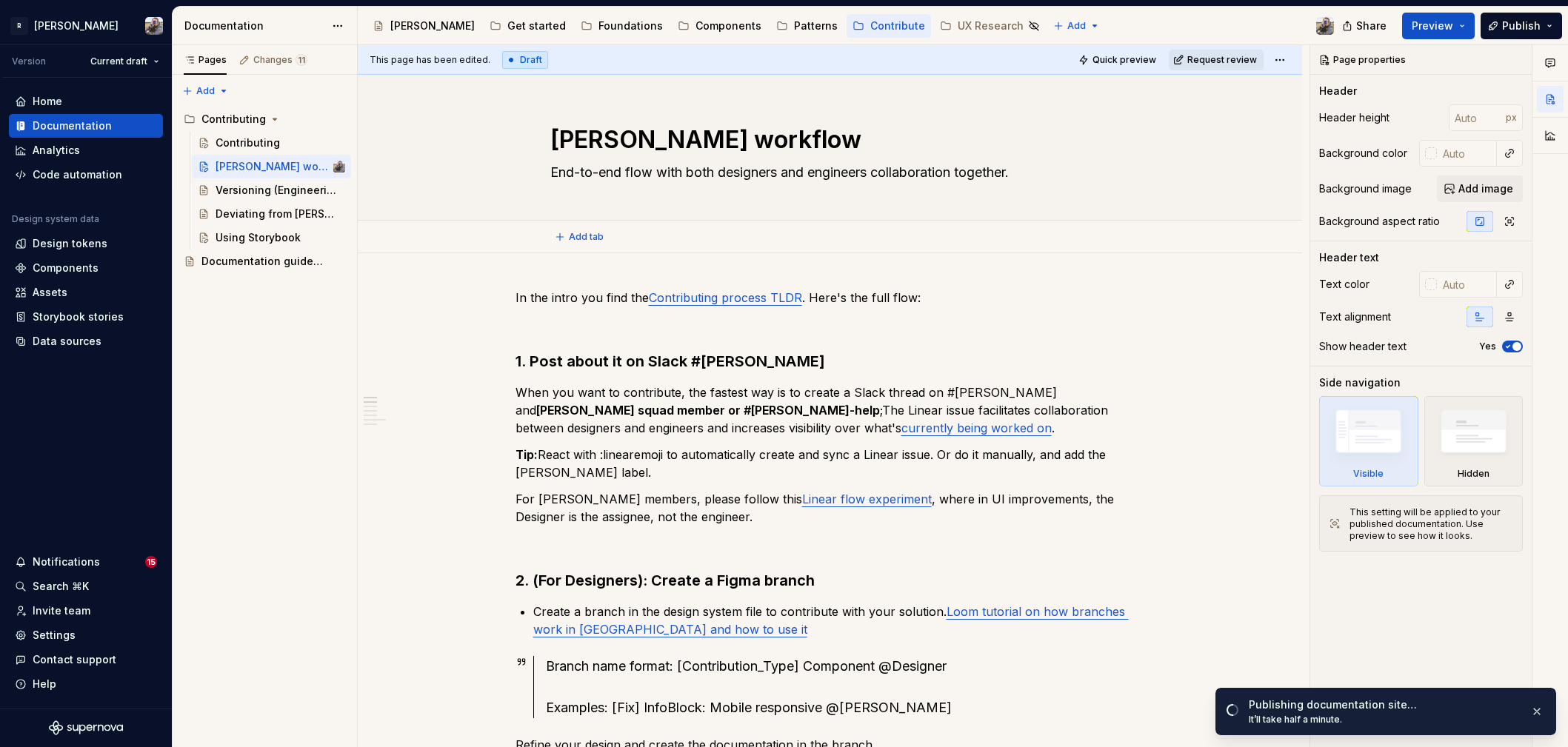
type textarea "*"
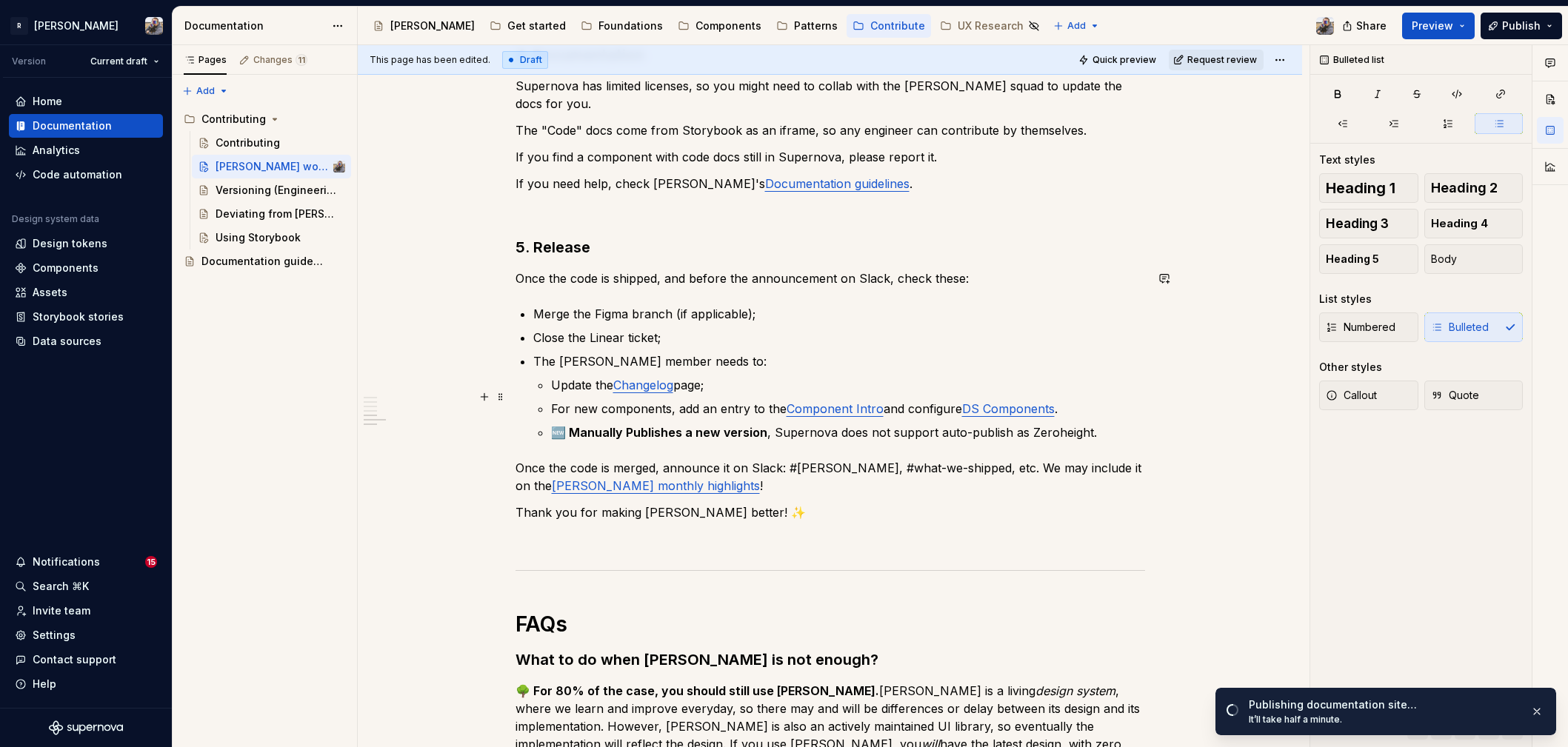
click at [1030, 424] on p "🆕 Manually Publishes a new version , Supernova does not support auto-publish as…" at bounding box center [848, 433] width 594 height 17
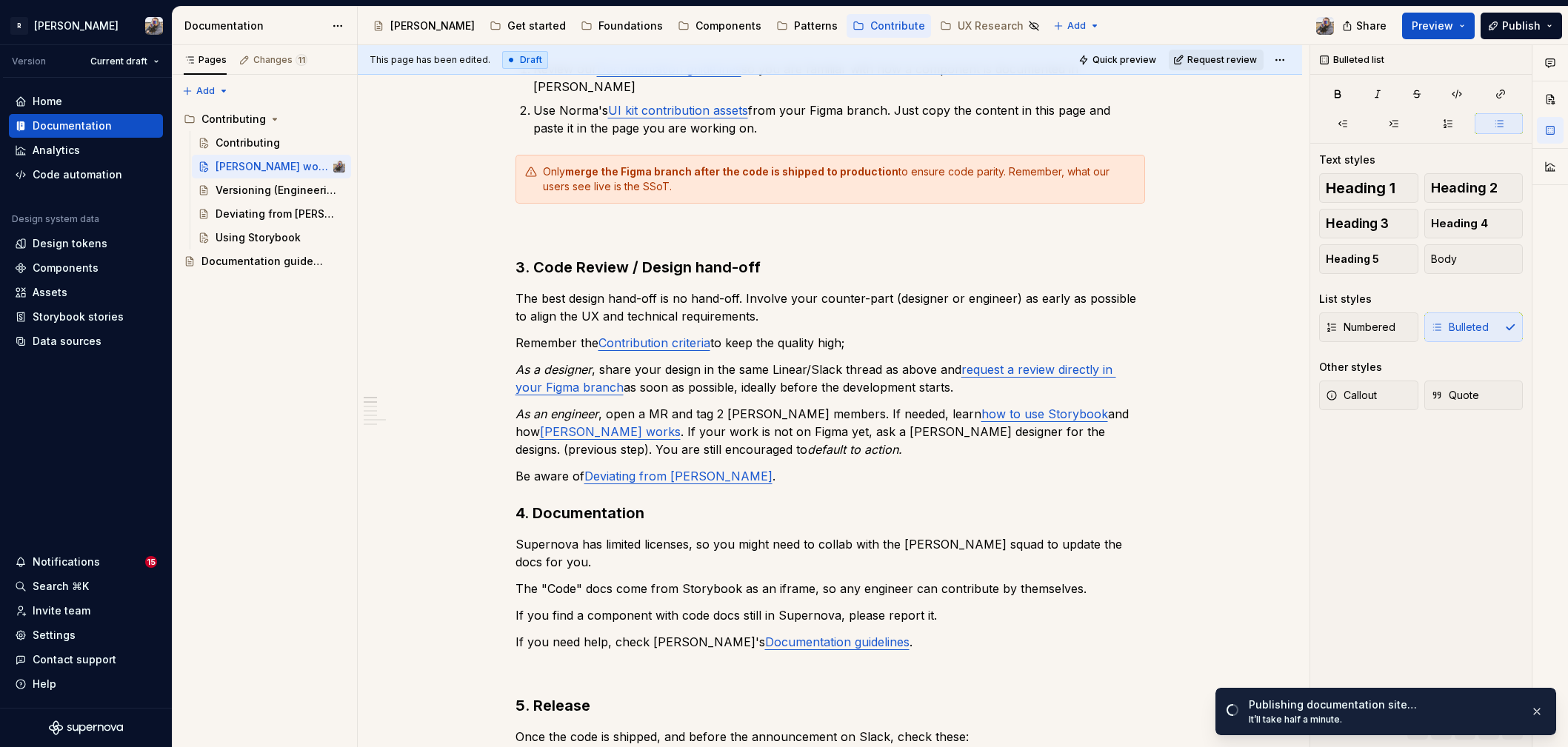
scroll to position [0, 0]
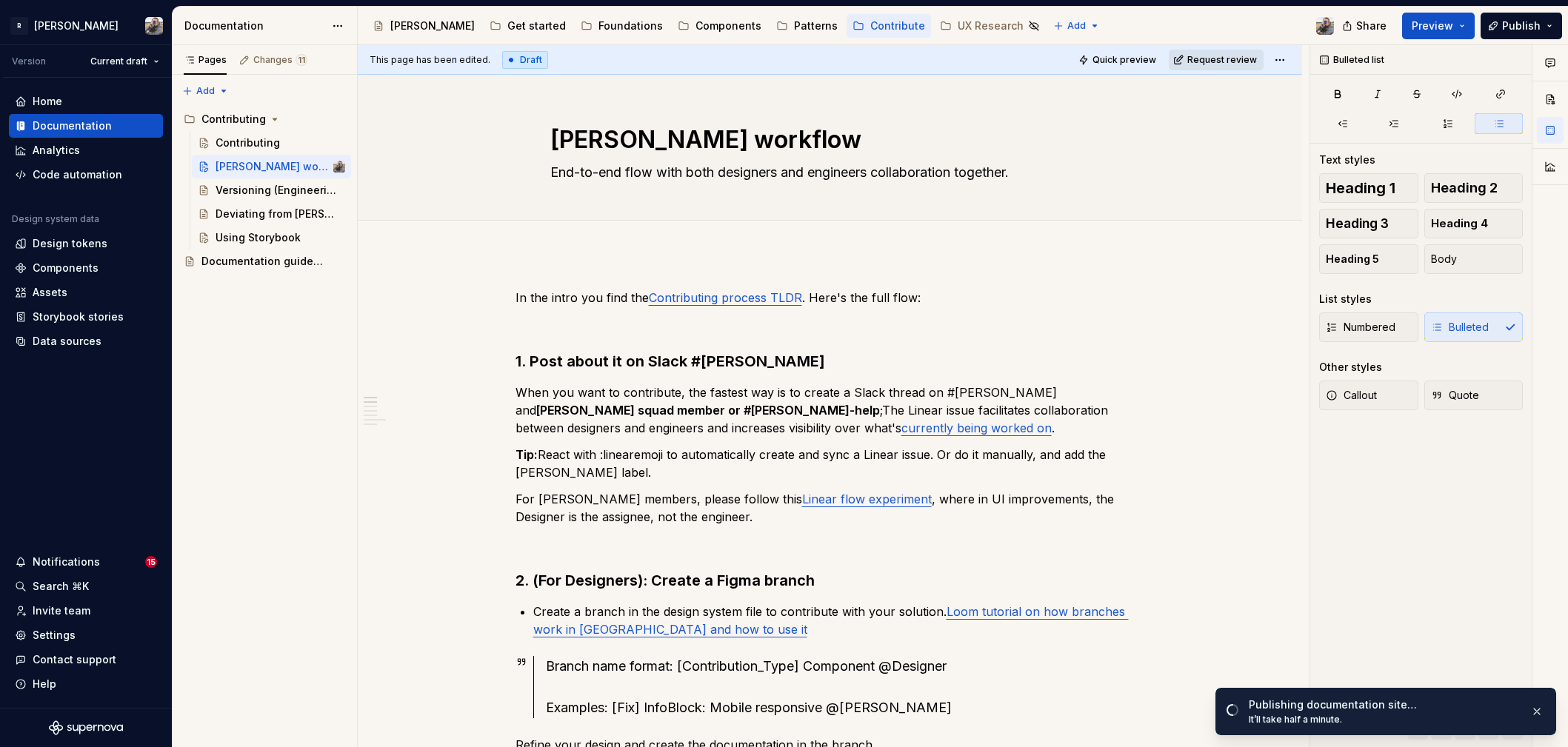
click at [1194, 58] on span "Request review" at bounding box center [1222, 60] width 69 height 12
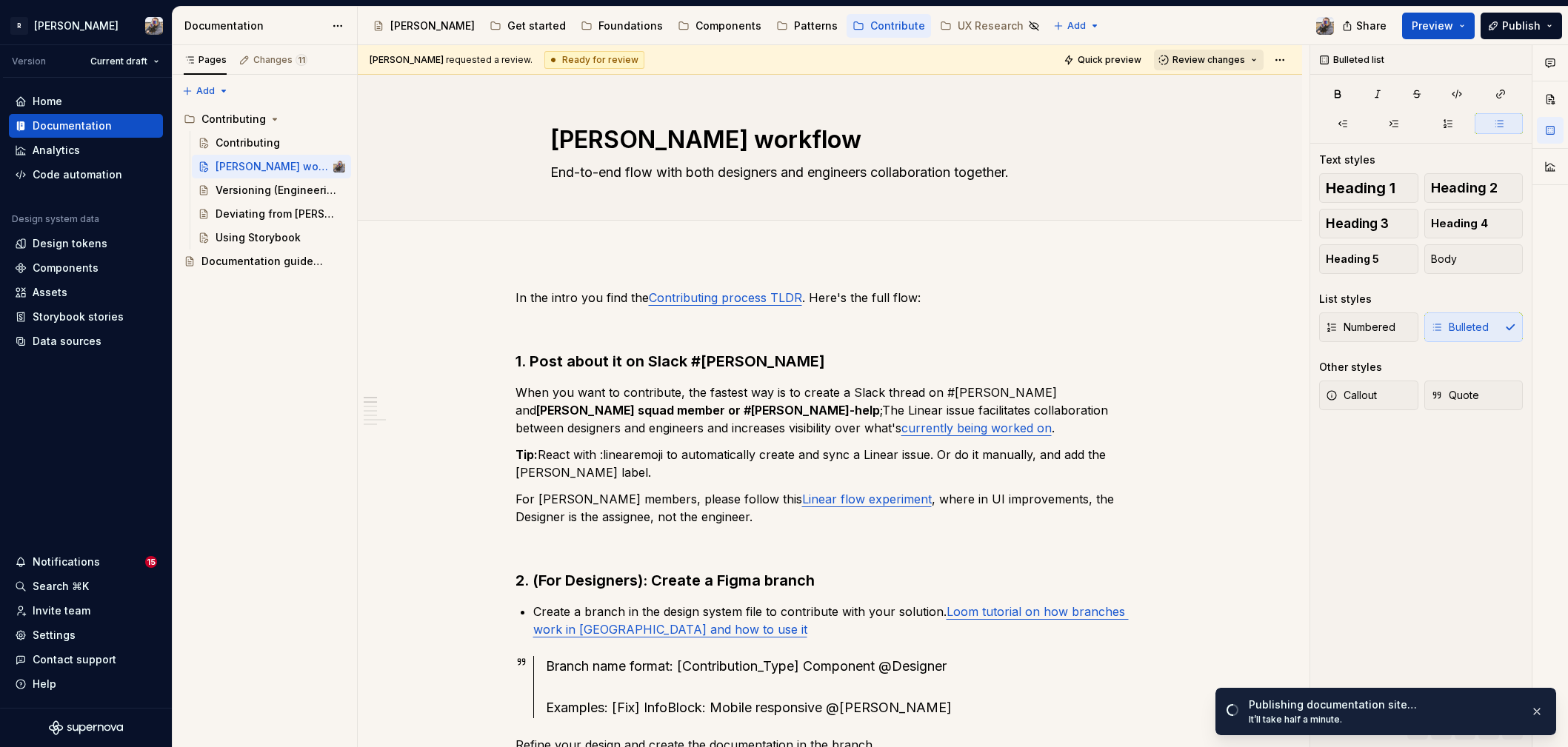
click at [1195, 58] on span "Review changes" at bounding box center [1207, 60] width 72 height 12
click at [1202, 88] on div "Approve" at bounding box center [1249, 88] width 130 height 14
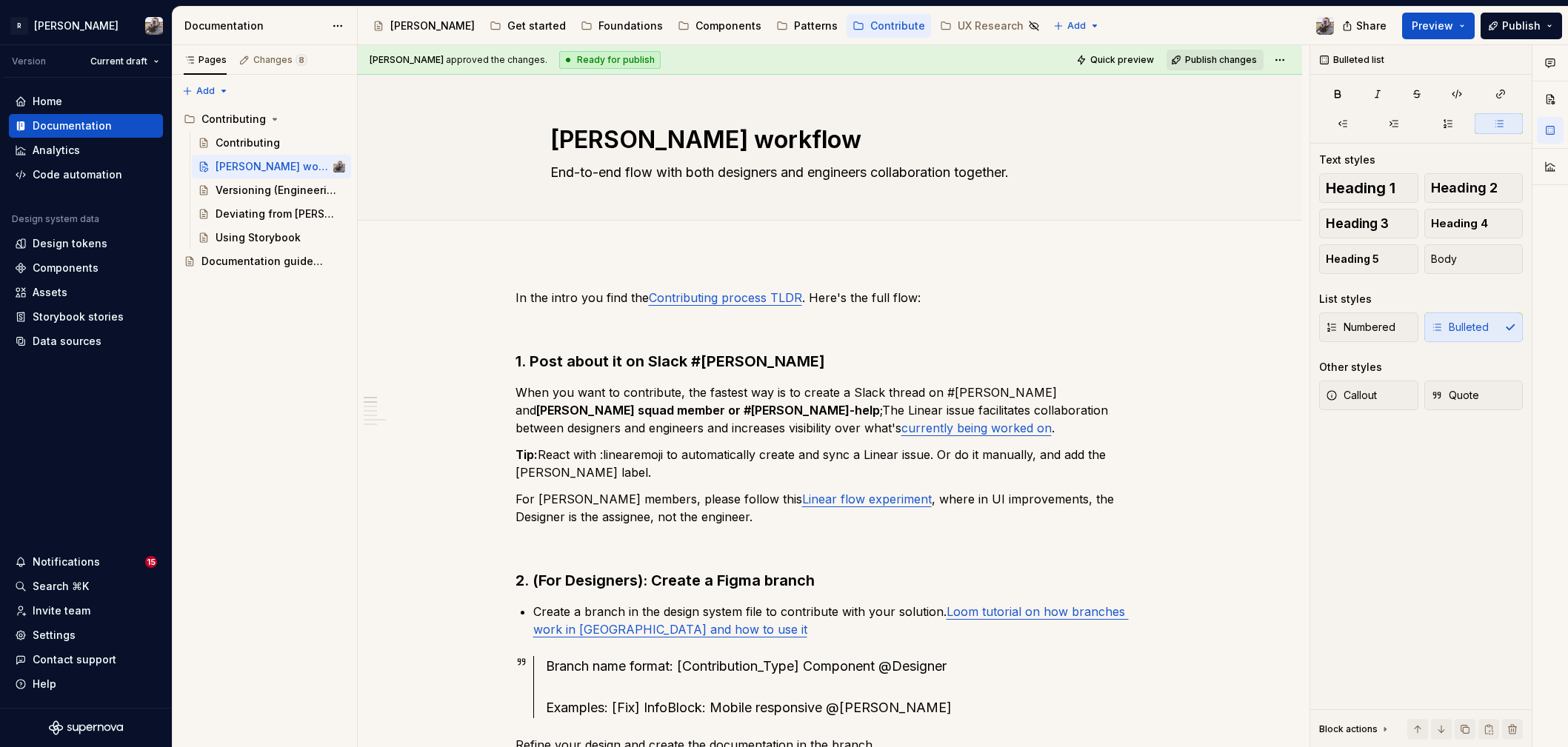
click at [1205, 62] on span "Publish changes" at bounding box center [1221, 60] width 72 height 12
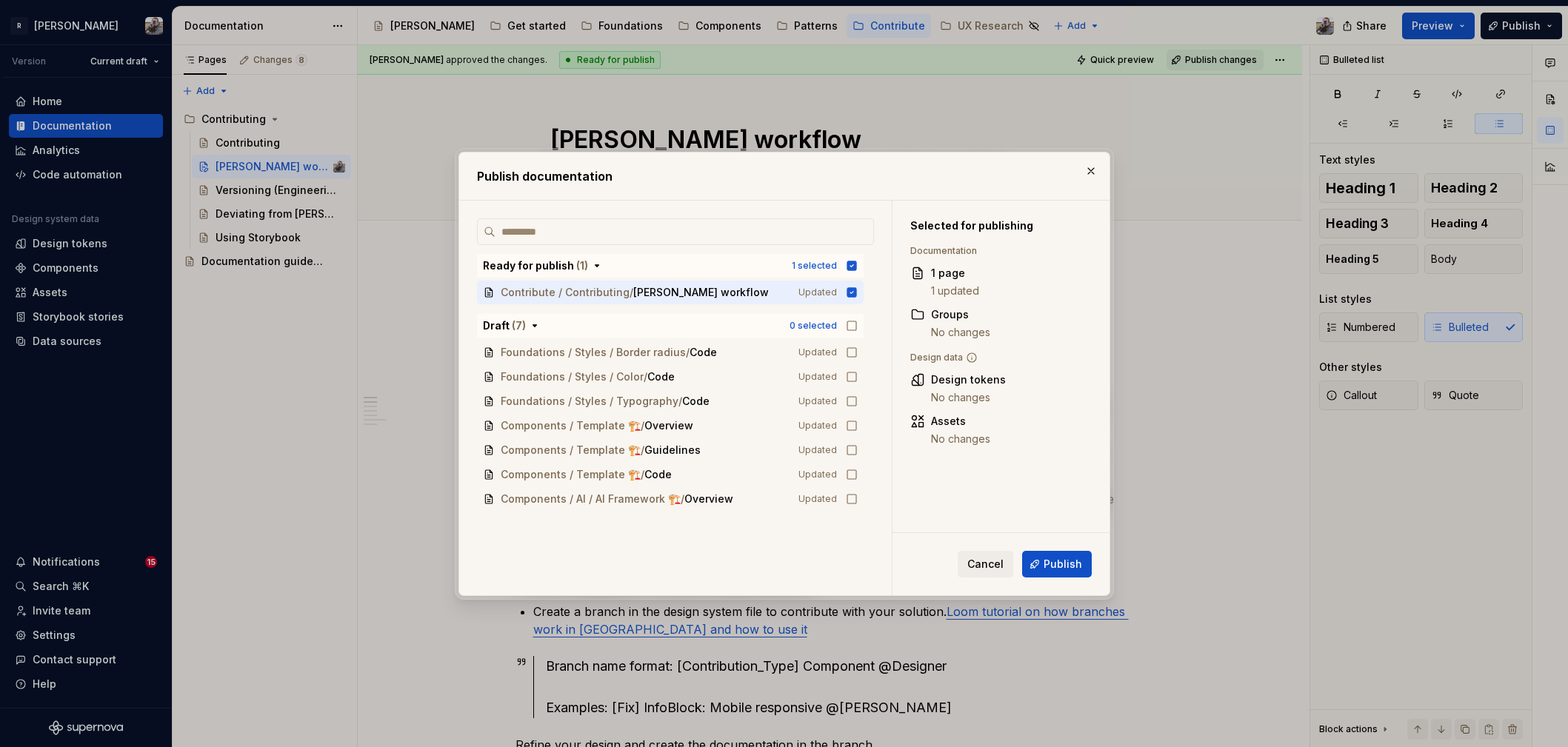
drag, startPoint x: 1054, startPoint y: 559, endPoint x: 1062, endPoint y: 559, distance: 8.0
click at [1054, 559] on span "Publish" at bounding box center [1062, 563] width 38 height 14
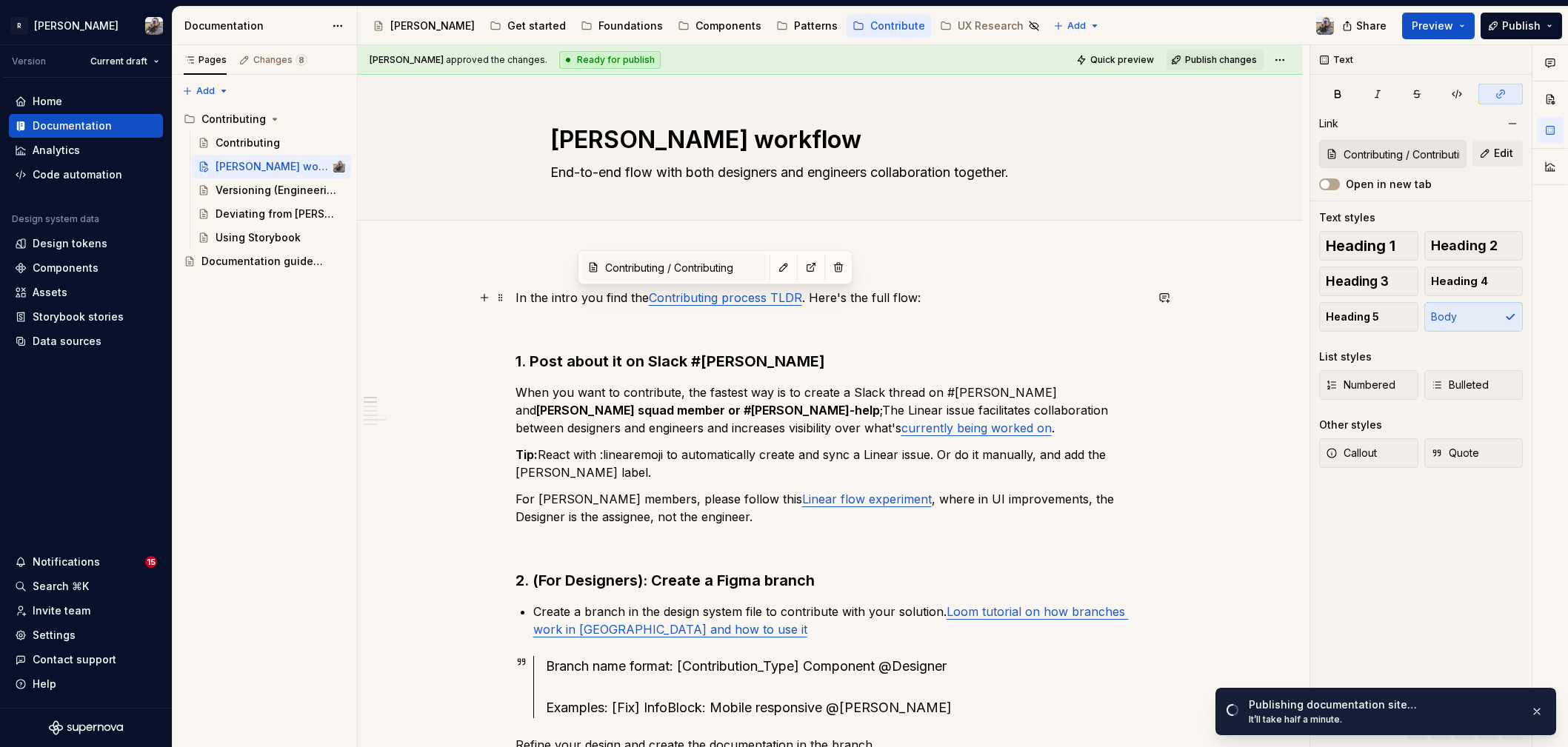
click at [692, 301] on link "Contributing process TLDR" at bounding box center [725, 297] width 153 height 14
drag, startPoint x: 746, startPoint y: 268, endPoint x: 777, endPoint y: 271, distance: 31.1
click at [780, 272] on div "Contributing / Contributing" at bounding box center [715, 267] width 267 height 27
click at [801, 270] on button "button" at bounding box center [811, 267] width 21 height 21
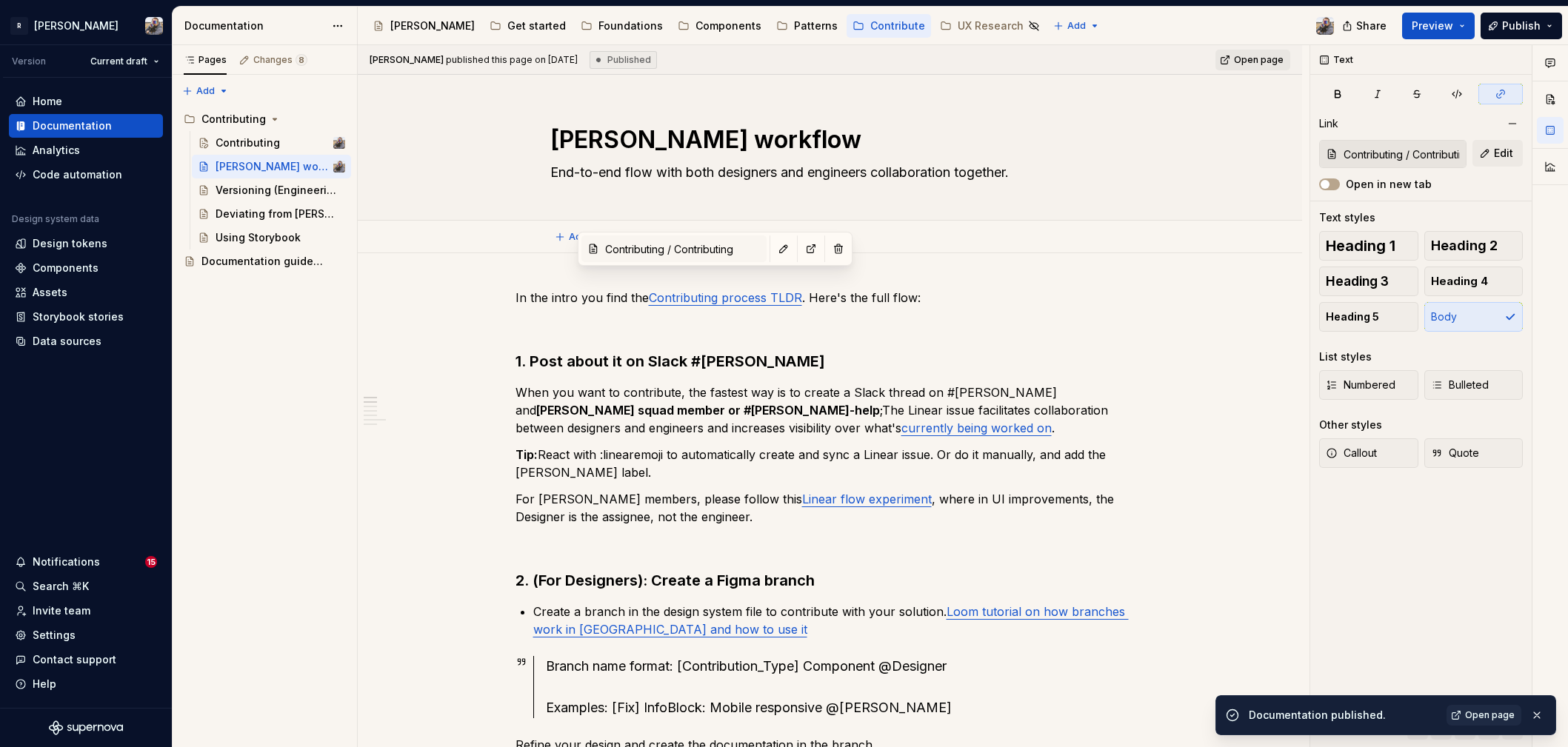
scroll to position [146, 0]
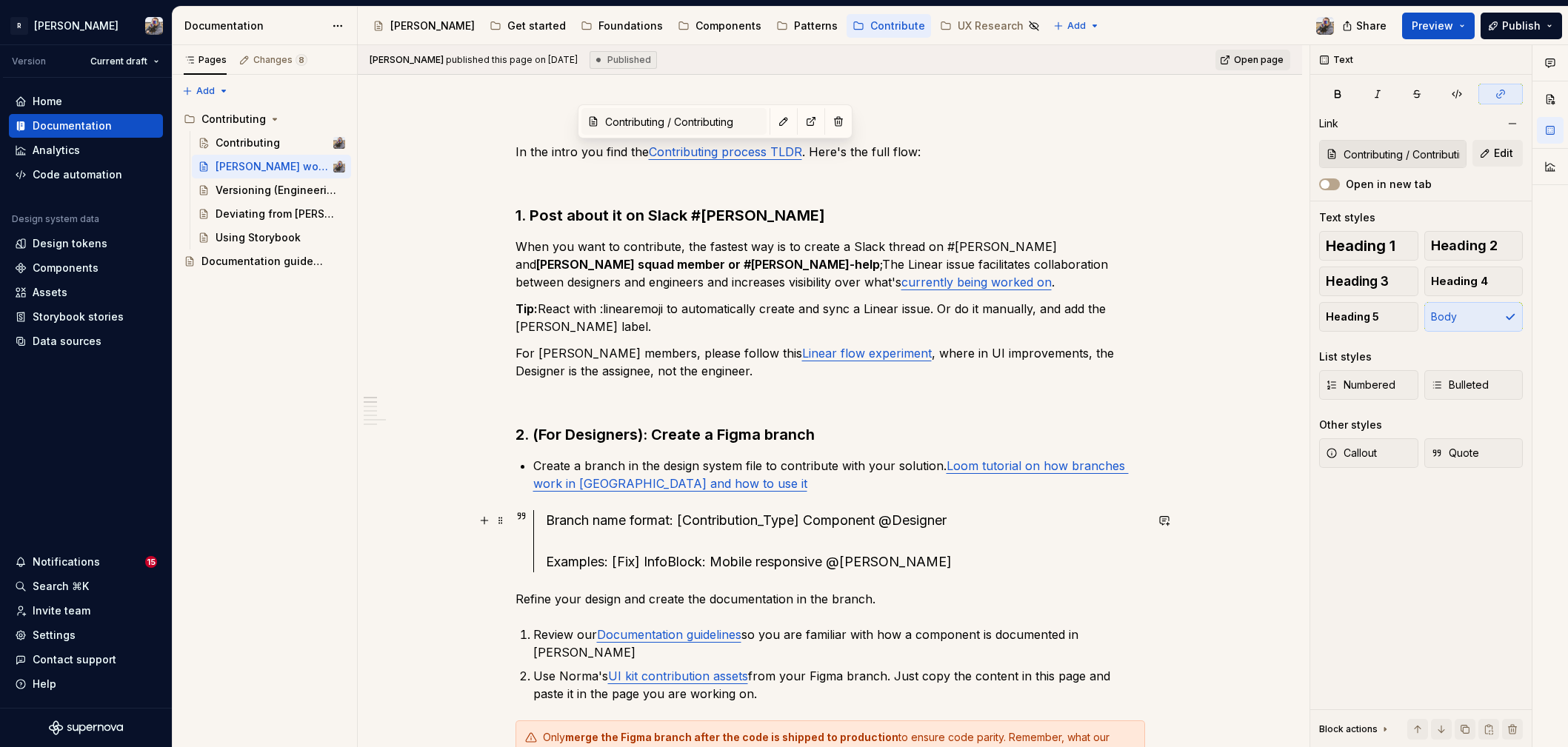
click at [831, 522] on div "Branch name format: [Contribution_Type] Component @Designer Examples: [Fix] Inf…" at bounding box center [845, 541] width 599 height 62
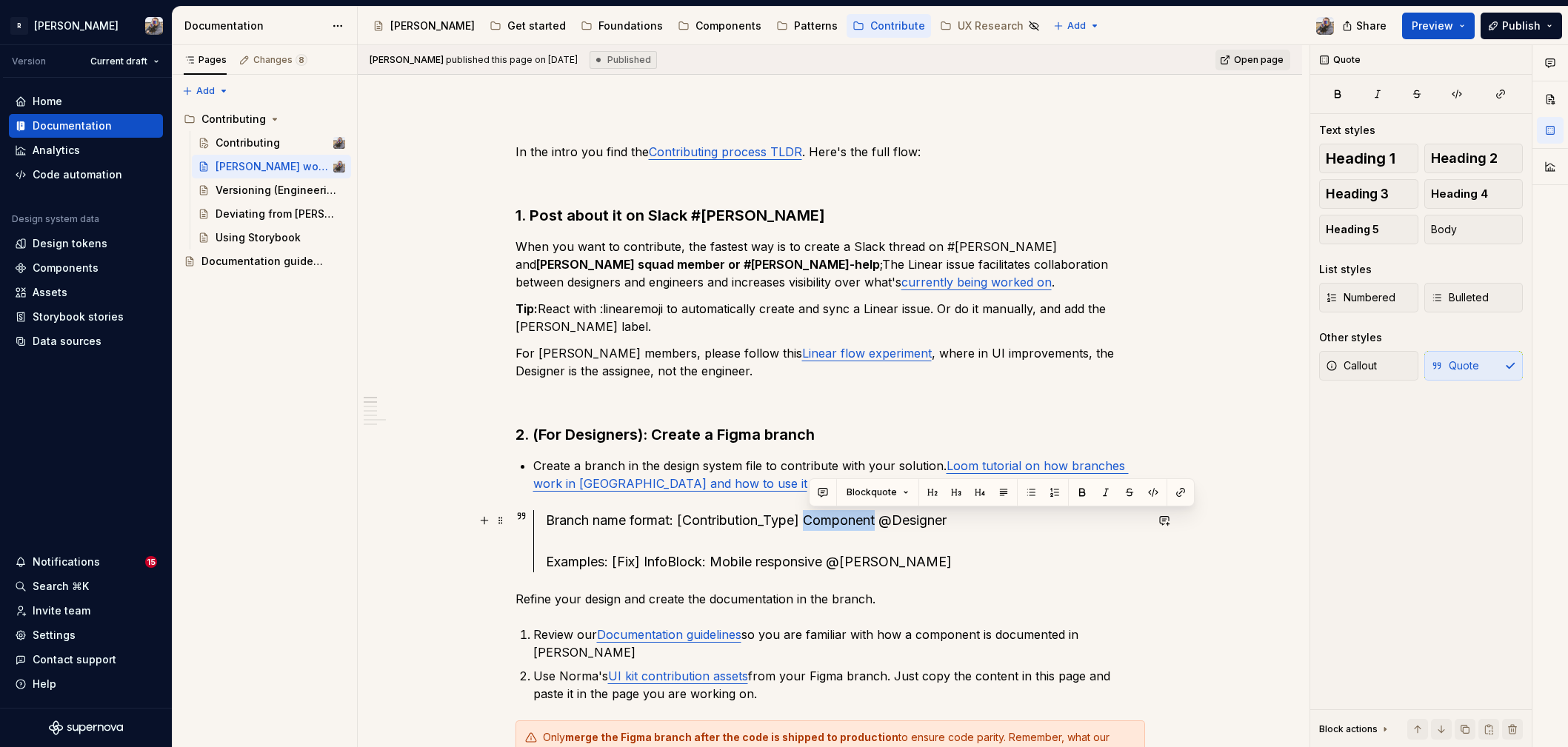
click at [831, 521] on div "Branch name format: [Contribution_Type] Component @Designer Examples: [Fix] Inf…" at bounding box center [845, 541] width 599 height 62
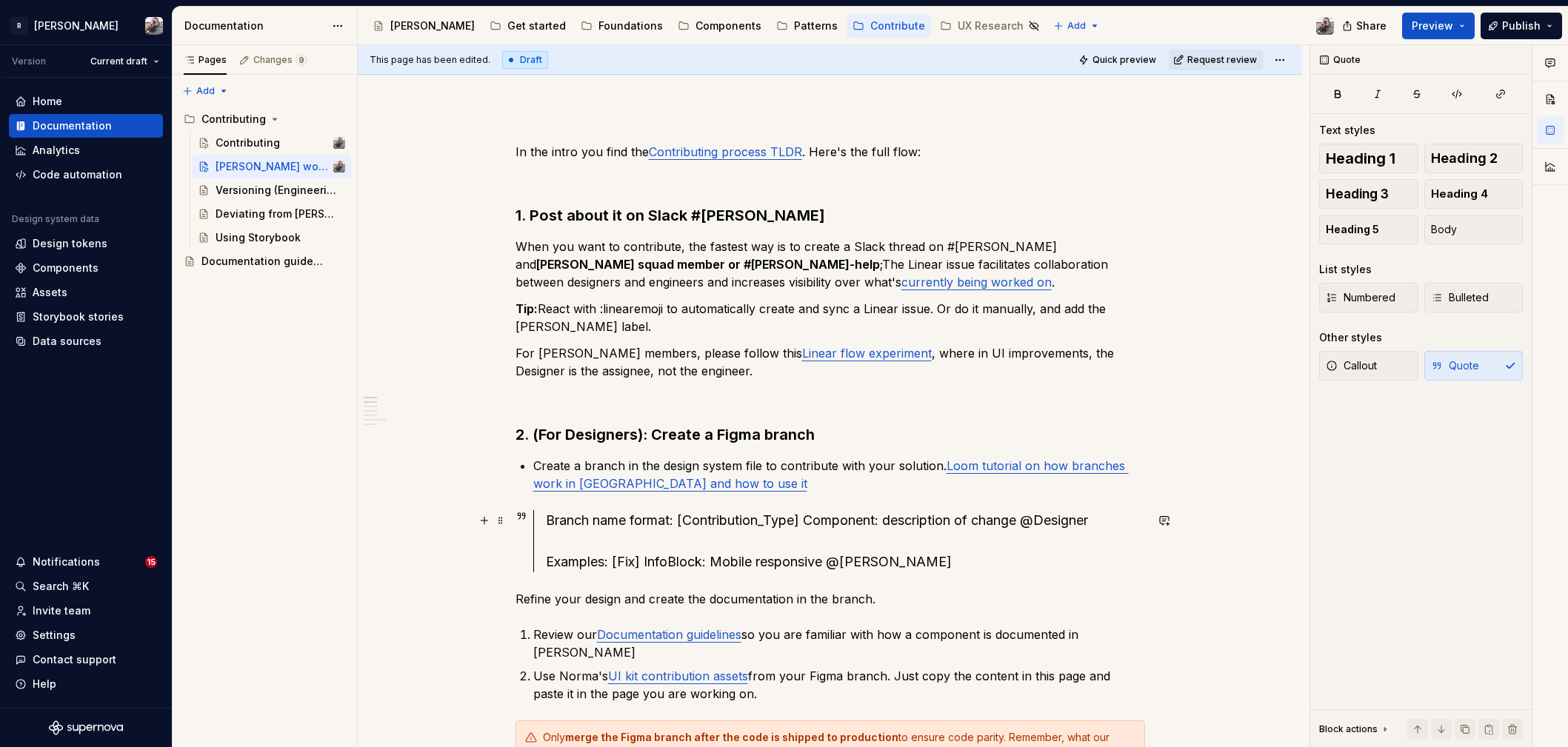
click at [882, 521] on div "Branch name format: [Contribution_Type] Component: description of change @Desig…" at bounding box center [845, 541] width 599 height 62
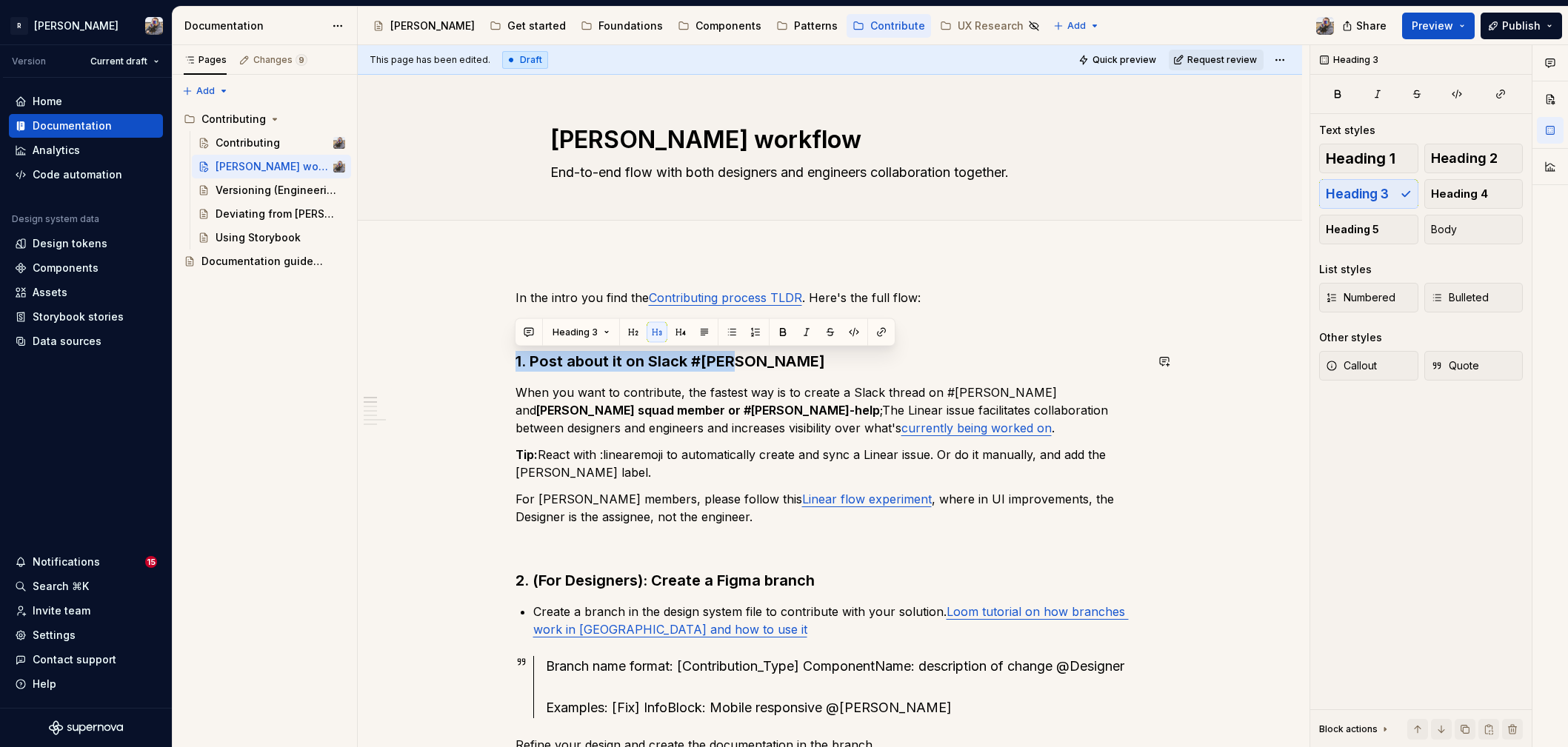
drag, startPoint x: 705, startPoint y: 355, endPoint x: 624, endPoint y: 347, distance: 81.4
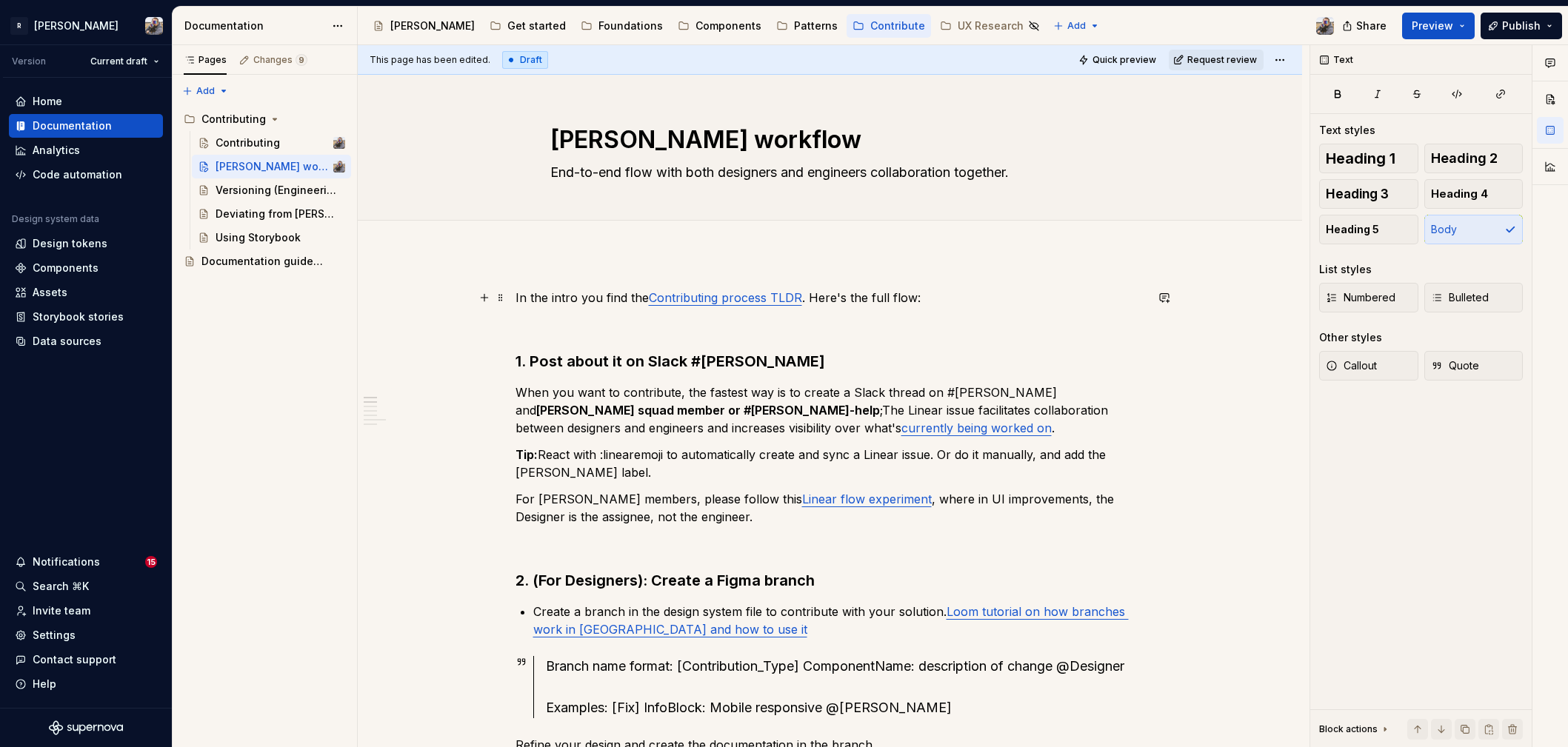
click at [903, 298] on p "In the intro you find the Contributing process TLDR . Here's the full flow:" at bounding box center [830, 297] width 630 height 17
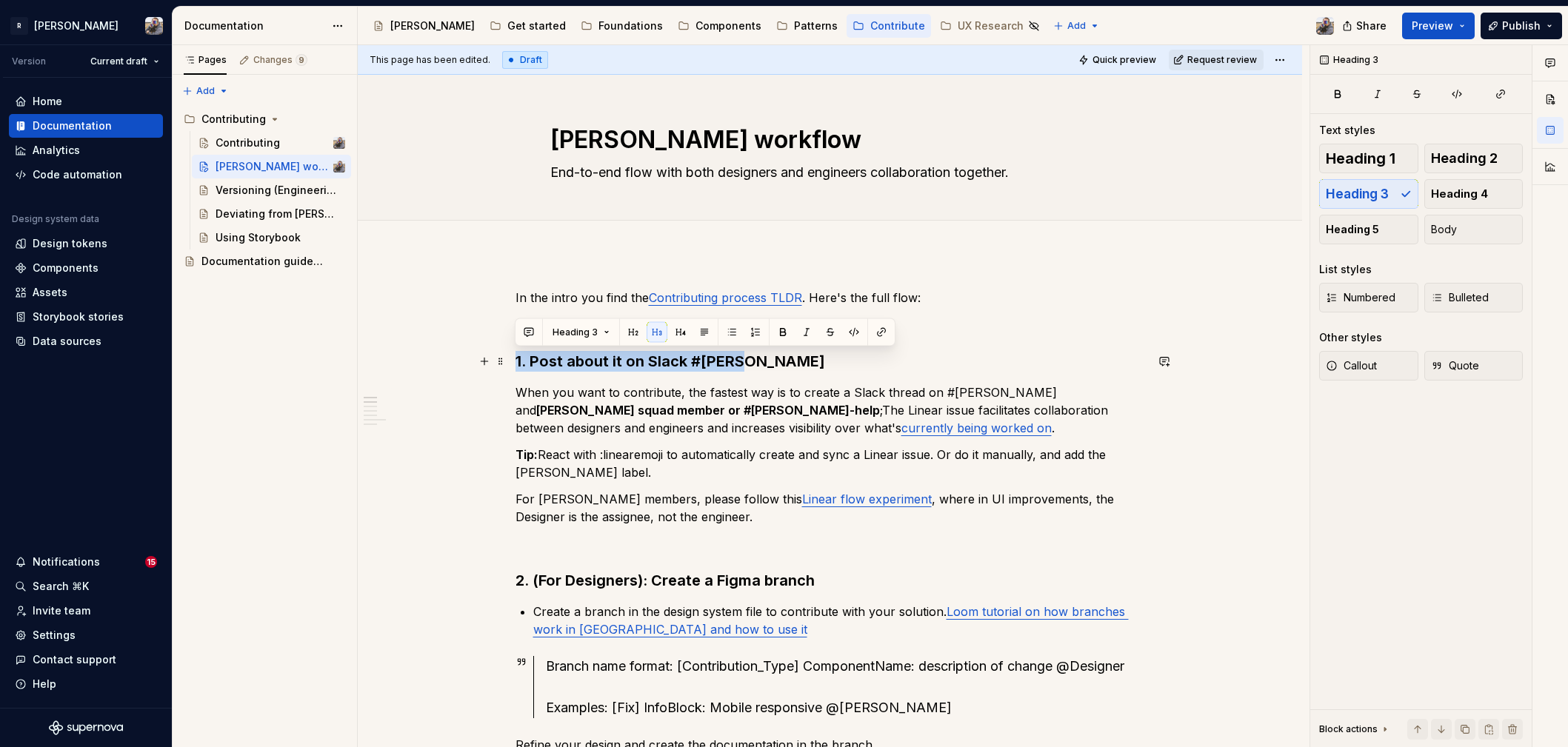
drag, startPoint x: 806, startPoint y: 349, endPoint x: 778, endPoint y: 361, distance: 30.5
click at [629, 330] on button "button" at bounding box center [634, 333] width 21 height 21
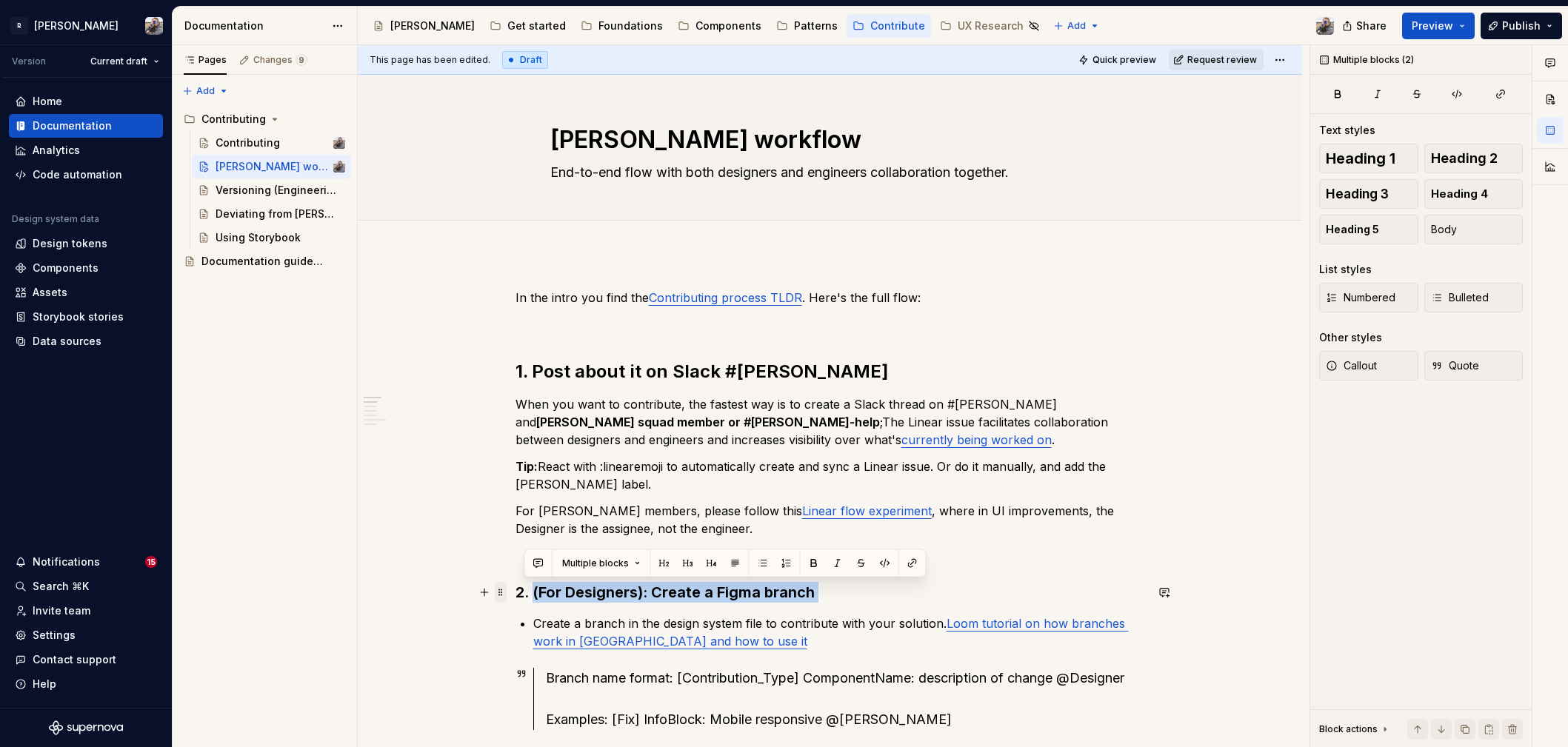
drag, startPoint x: 772, startPoint y: 599, endPoint x: 498, endPoint y: 589, distance: 274.2
click at [670, 565] on button "button" at bounding box center [673, 563] width 21 height 21
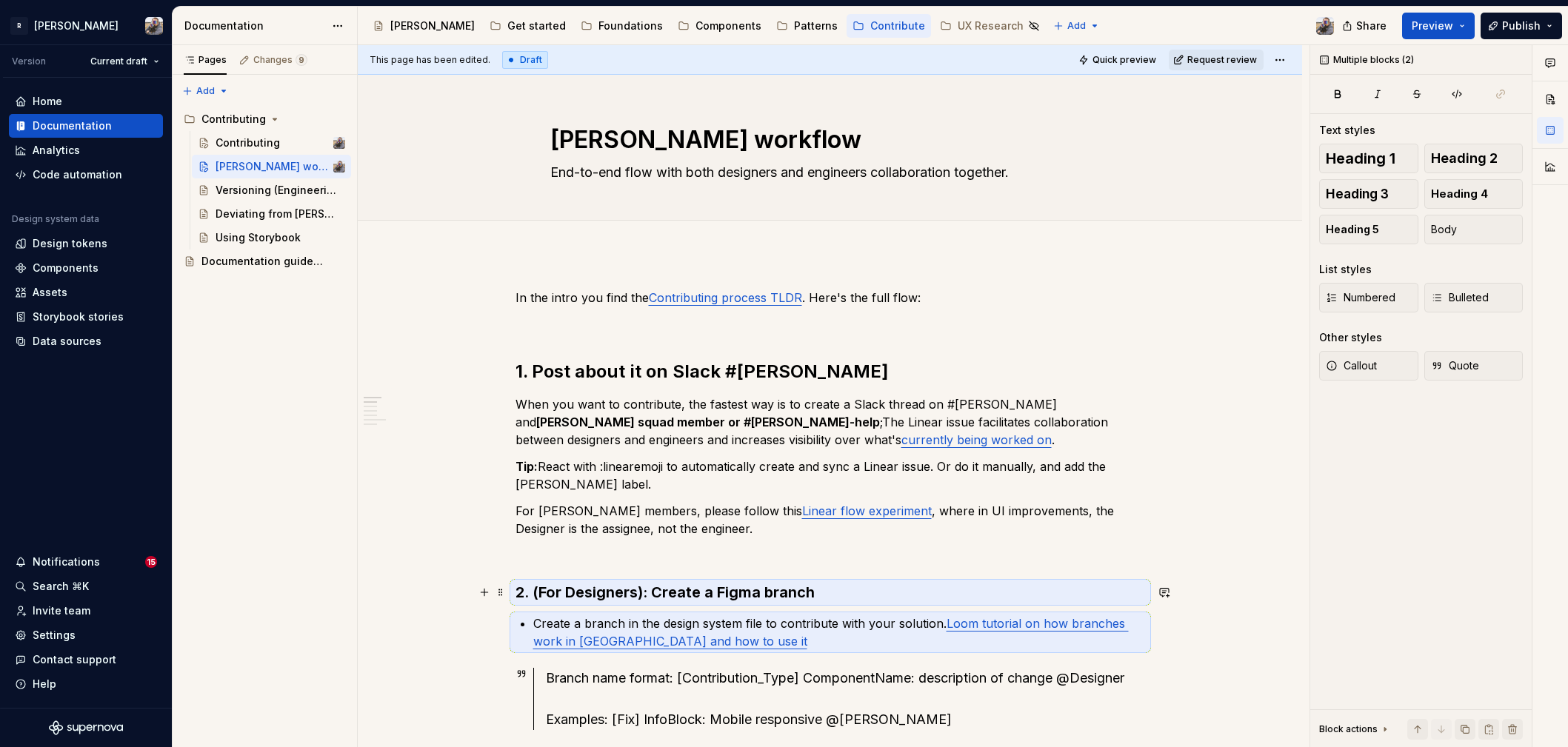
click at [756, 601] on h3 "2. (For Designers): Create a Figma branch" at bounding box center [830, 593] width 630 height 21
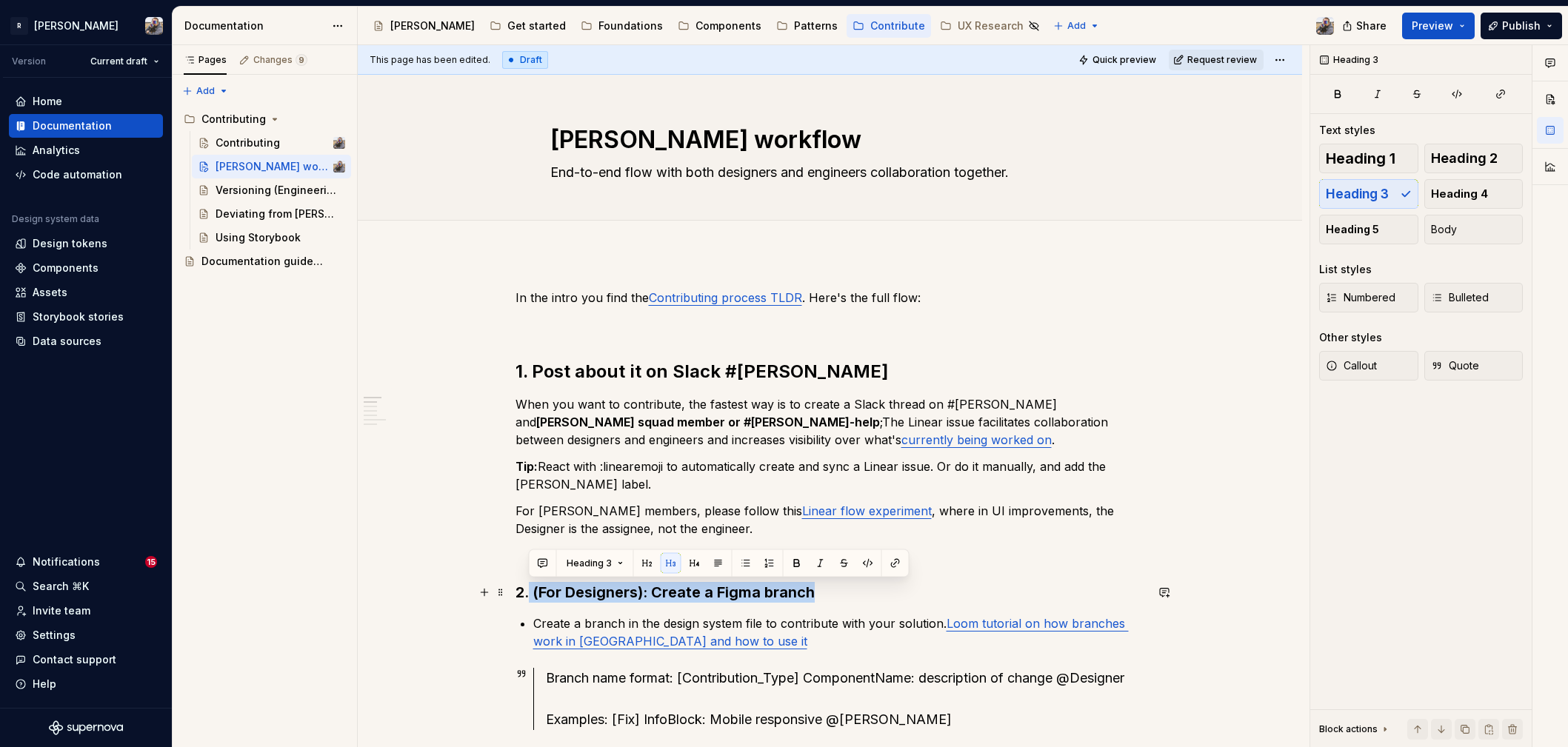
drag, startPoint x: 830, startPoint y: 592, endPoint x: 555, endPoint y: 585, distance: 275.1
click at [647, 566] on button "button" at bounding box center [648, 563] width 21 height 21
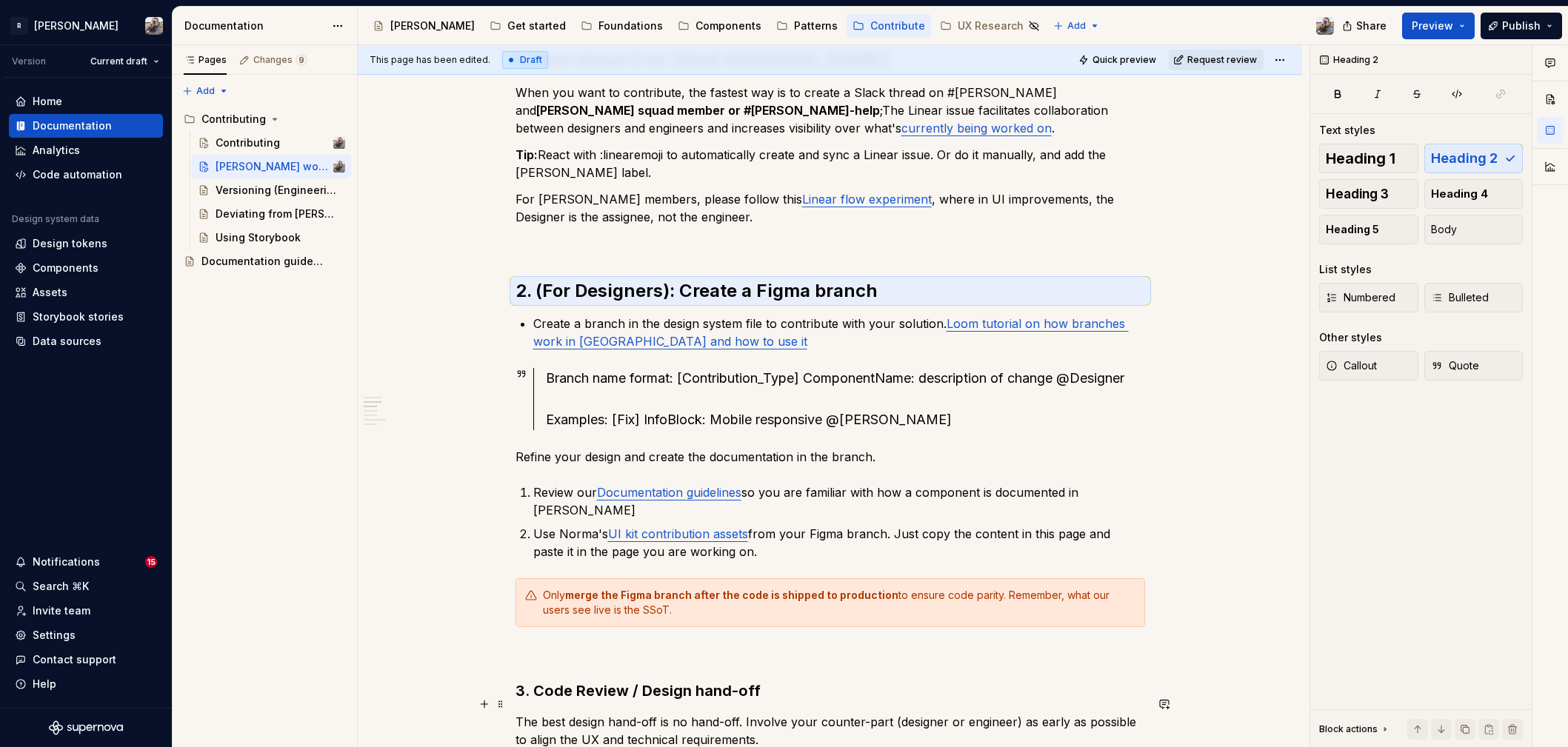
scroll to position [472, 0]
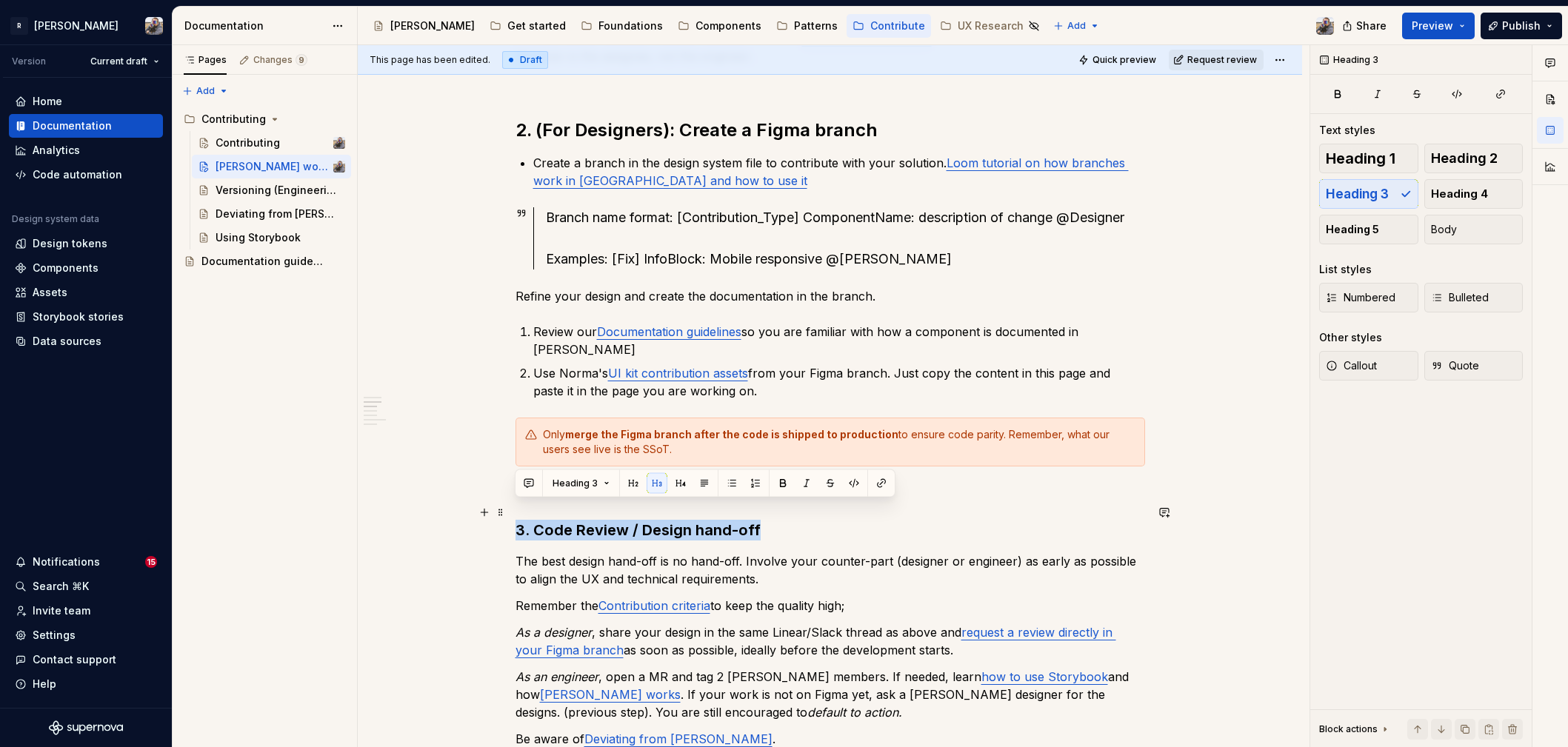
drag, startPoint x: 743, startPoint y: 514, endPoint x: 513, endPoint y: 515, distance: 230.0
click at [632, 483] on button "button" at bounding box center [634, 484] width 21 height 21
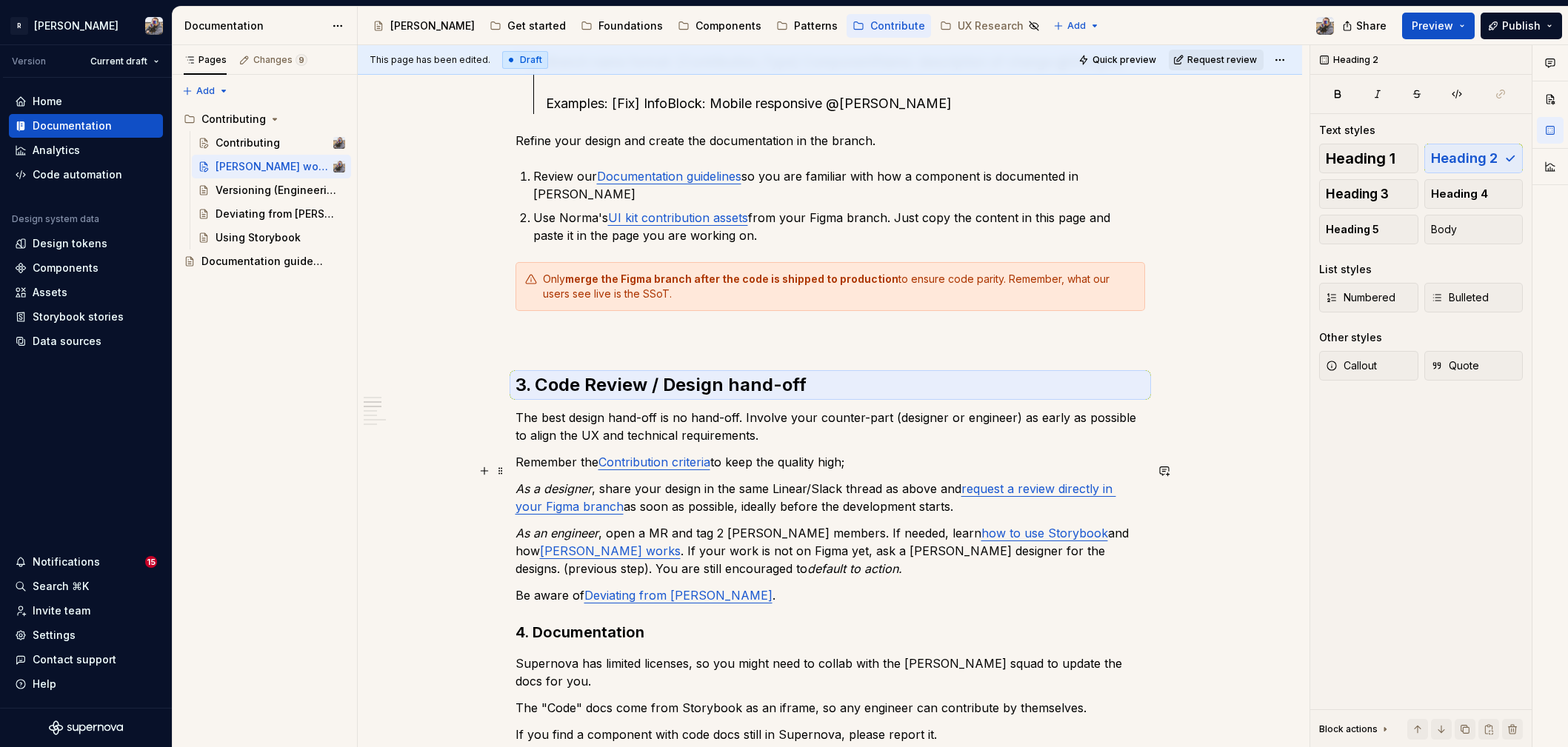
scroll to position [781, 0]
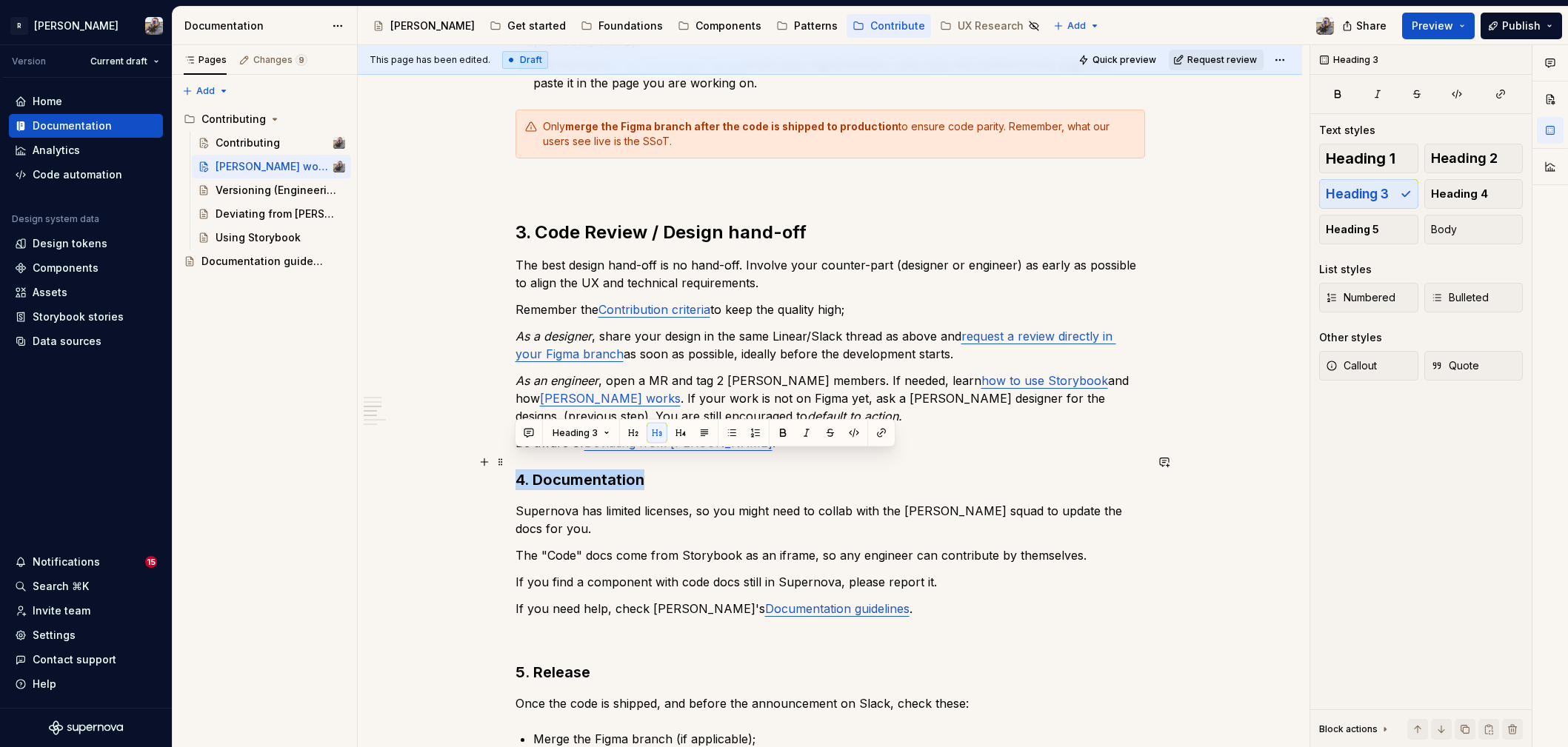
drag, startPoint x: 646, startPoint y: 466, endPoint x: 518, endPoint y: 460, distance: 128.1
click at [515, 469] on h3 "4. Documentation" at bounding box center [830, 480] width 630 height 21
click at [624, 431] on button "button" at bounding box center [634, 434] width 21 height 21
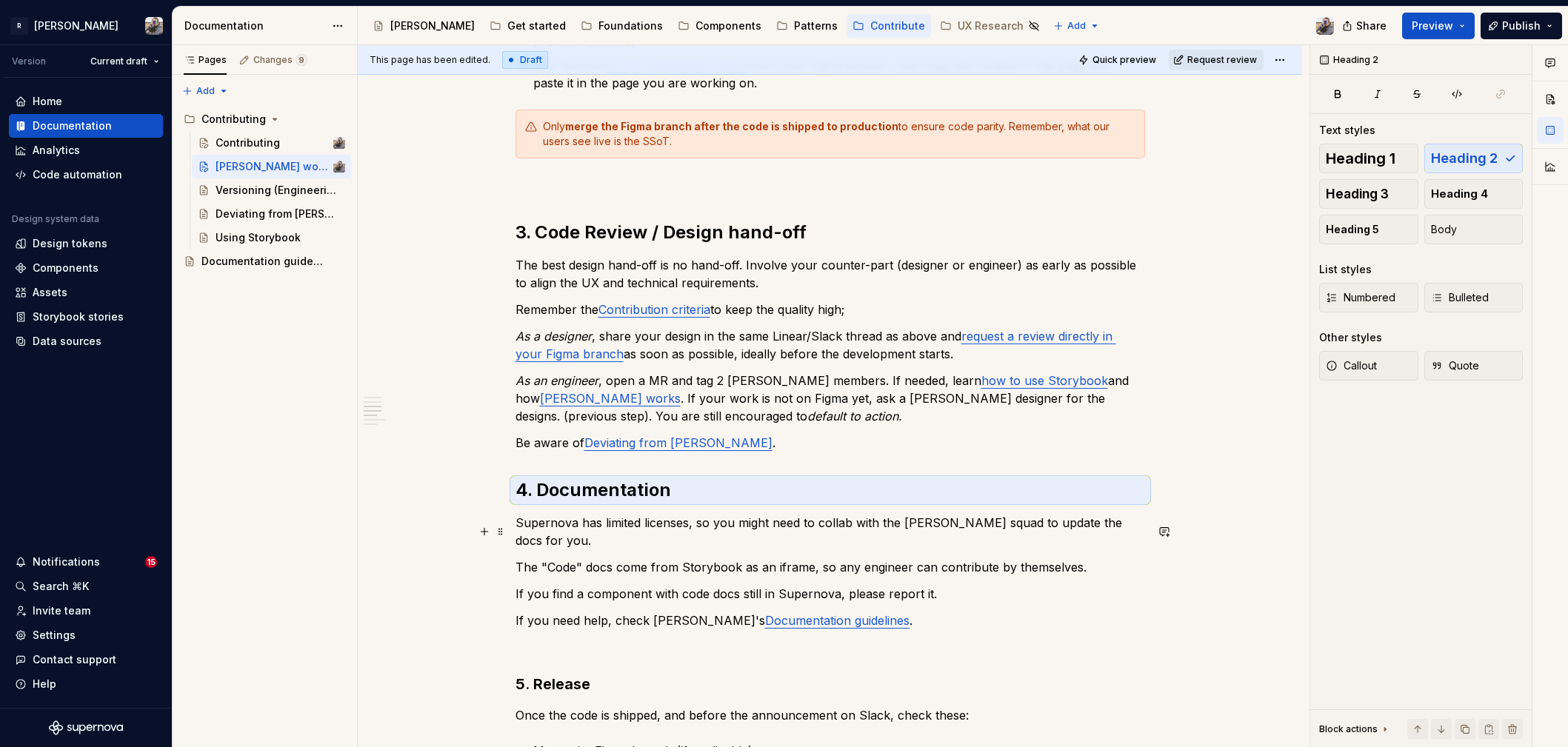
scroll to position [924, 0]
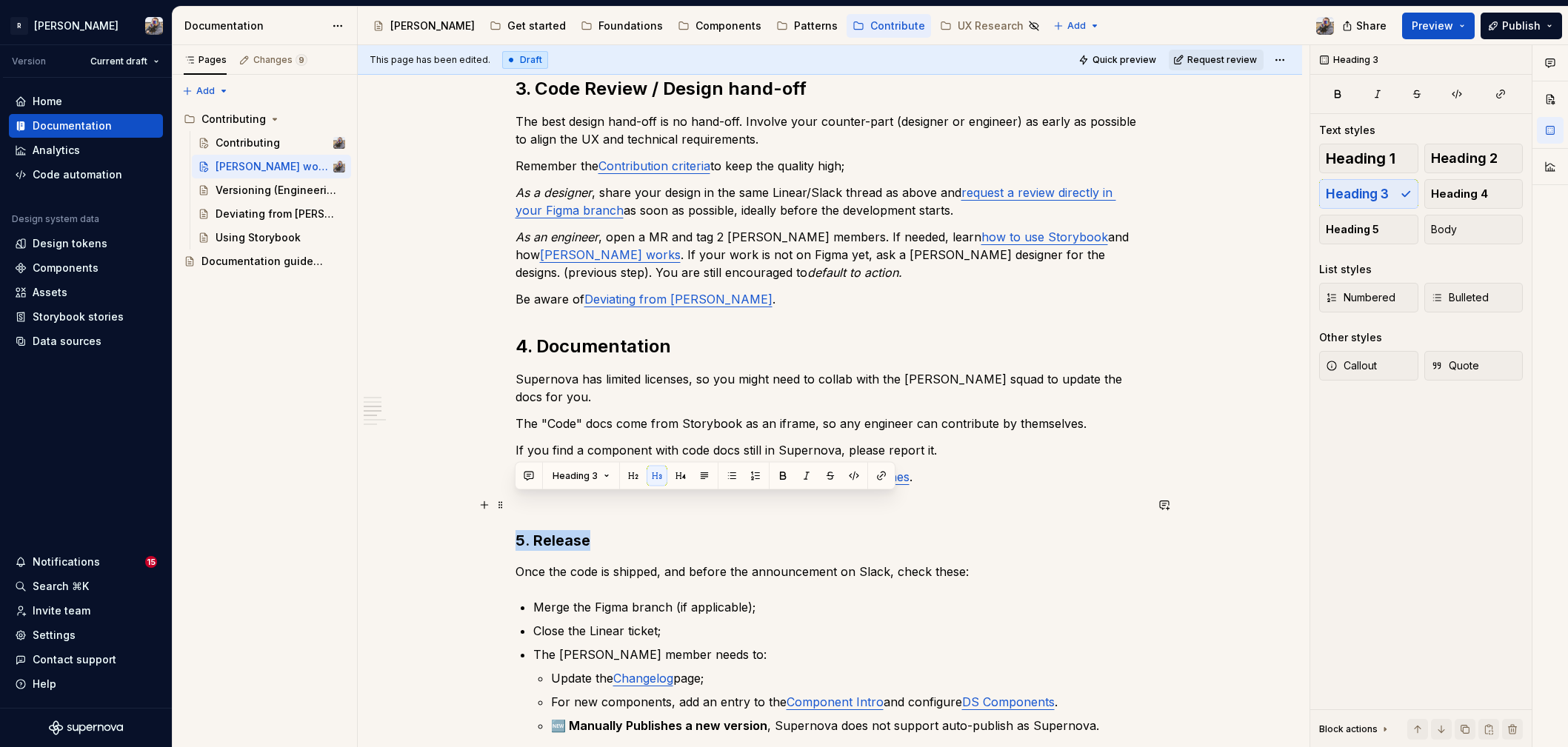
drag, startPoint x: 592, startPoint y: 499, endPoint x: 510, endPoint y: 497, distance: 82.0
click at [510, 497] on div "In the intro you find the Contributing process TLDR . Here's the full flow: 1. …" at bounding box center [830, 446] width 944 height 2235
click at [632, 468] on button "button" at bounding box center [634, 477] width 21 height 21
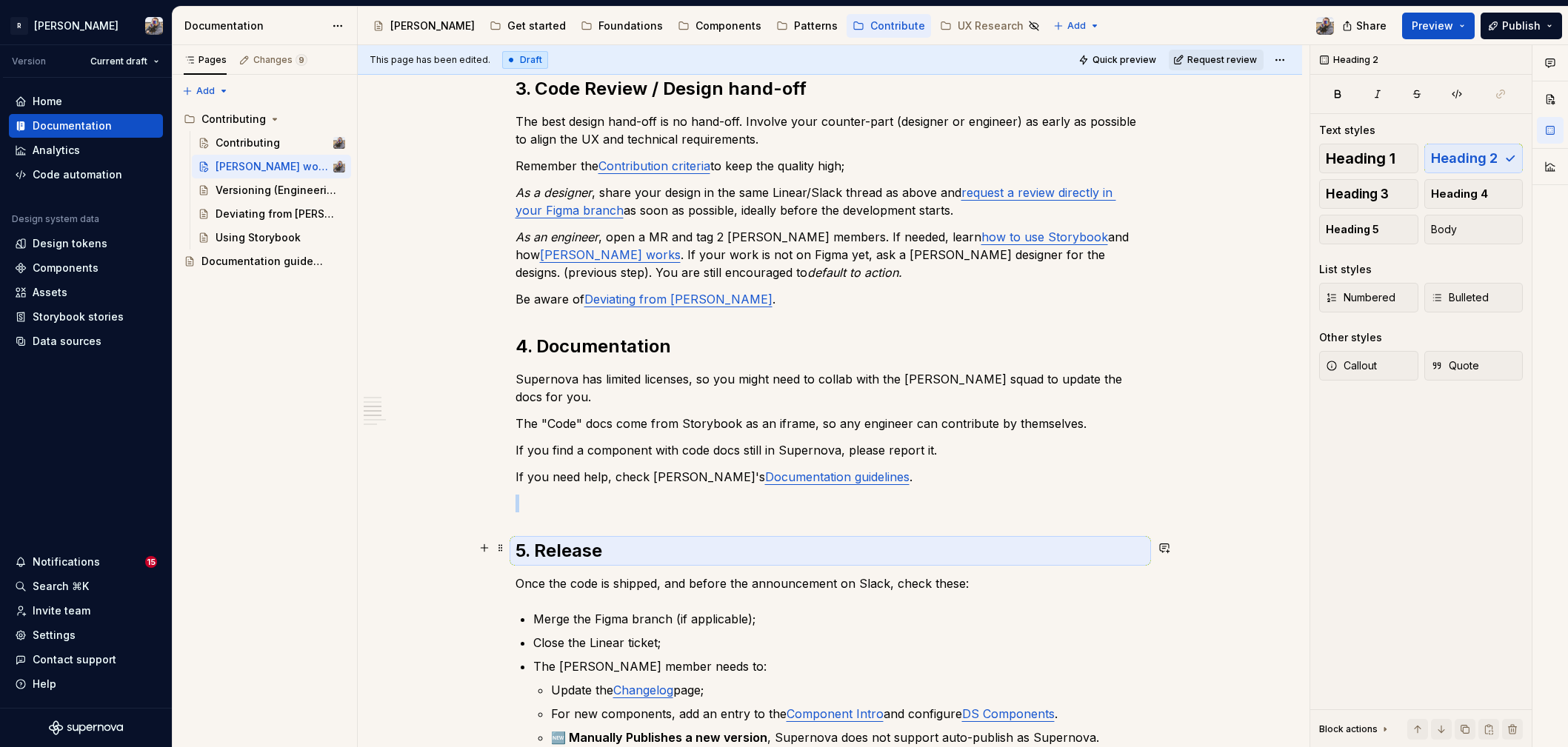
scroll to position [1236, 0]
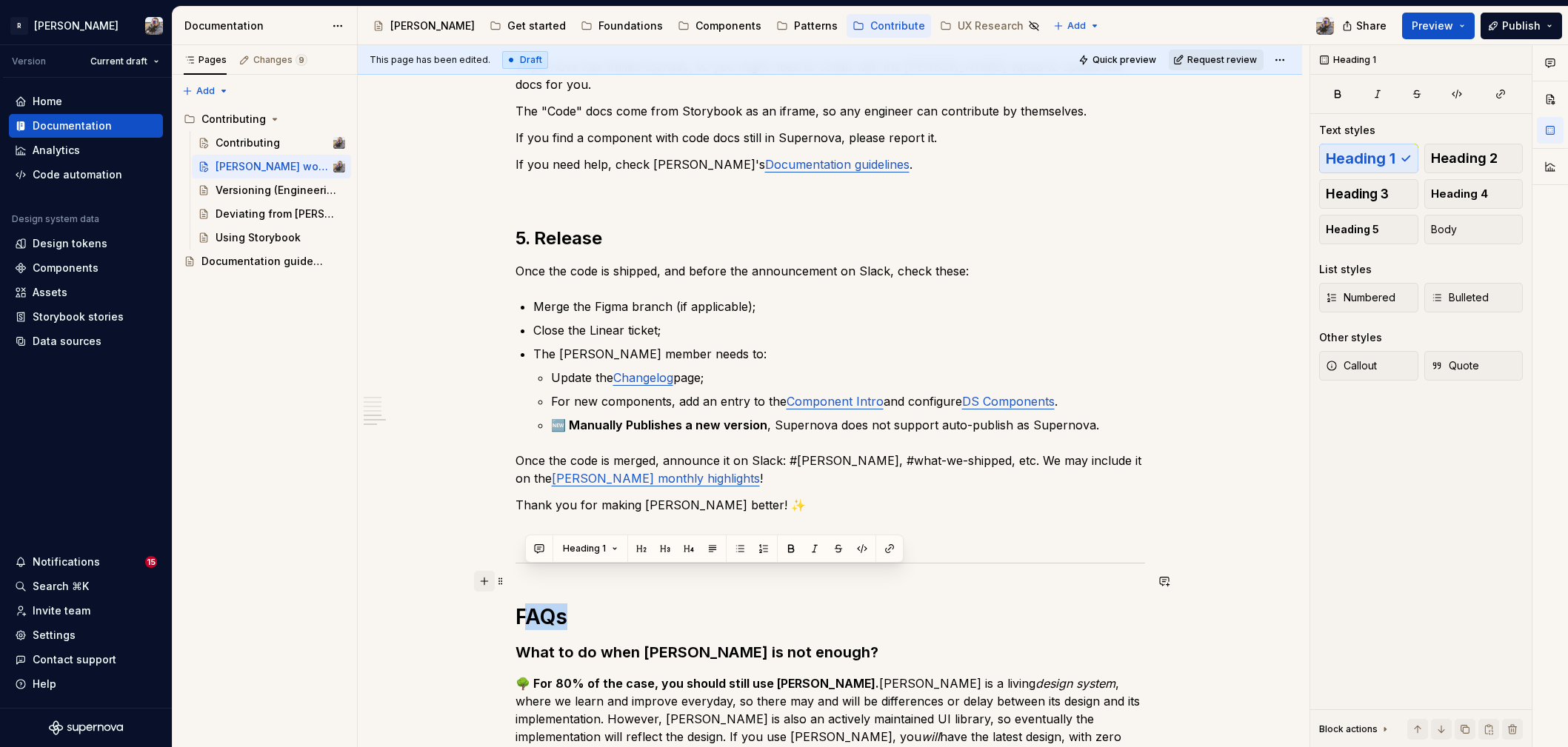
drag, startPoint x: 572, startPoint y: 582, endPoint x: 492, endPoint y: 578, distance: 80.1
click at [515, 578] on div "In the intro you find the Contributing process TLDR . Here's the full flow: 1. …" at bounding box center [830, 45] width 630 height 1987
click at [660, 643] on strong "What to do when [PERSON_NAME] is not enough?" at bounding box center [696, 652] width 362 height 17
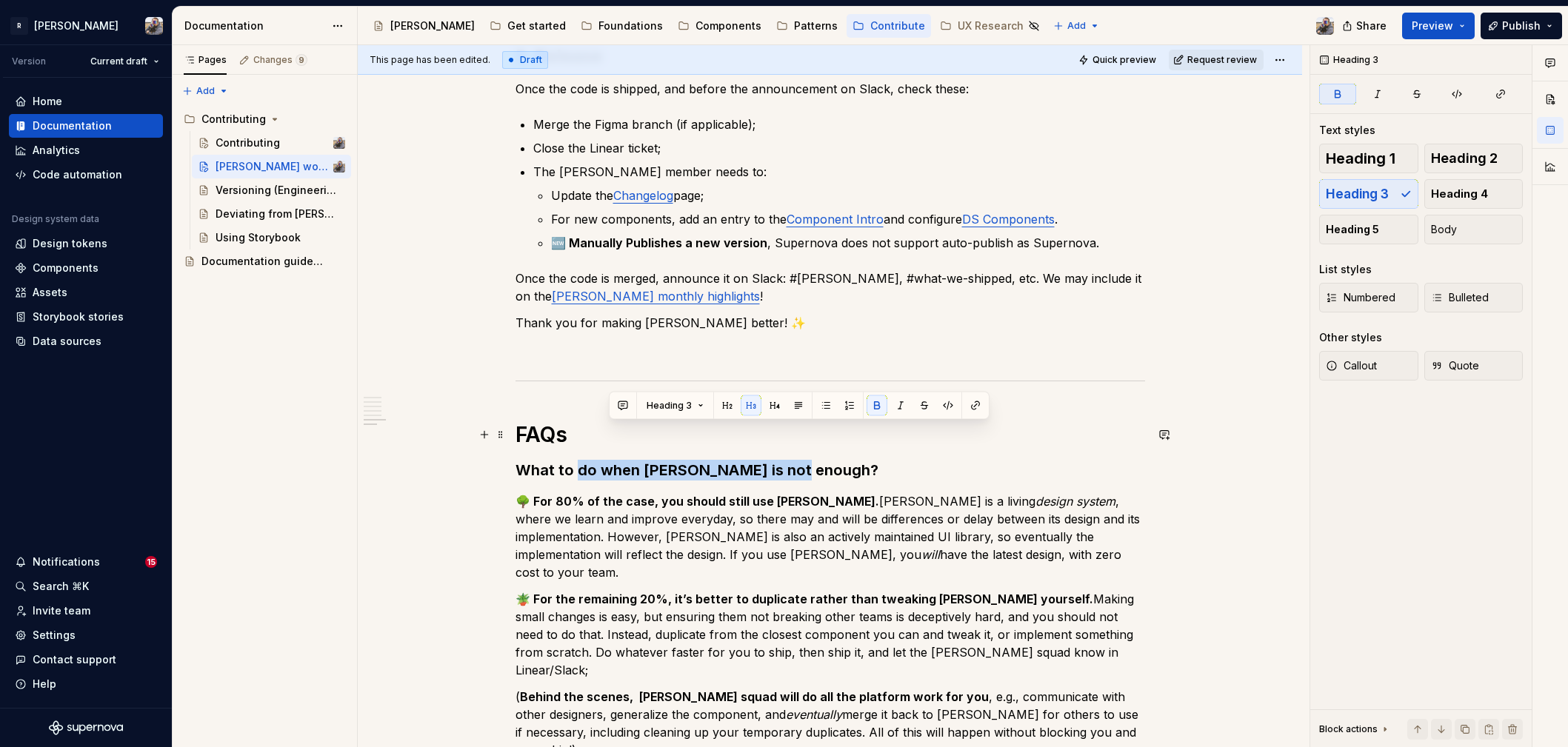
drag, startPoint x: 805, startPoint y: 432, endPoint x: 574, endPoint y: 436, distance: 231.0
click at [574, 460] on h3 "What to do when [PERSON_NAME] is not enough?" at bounding box center [830, 470] width 630 height 21
click at [695, 407] on button "button" at bounding box center [693, 406] width 21 height 21
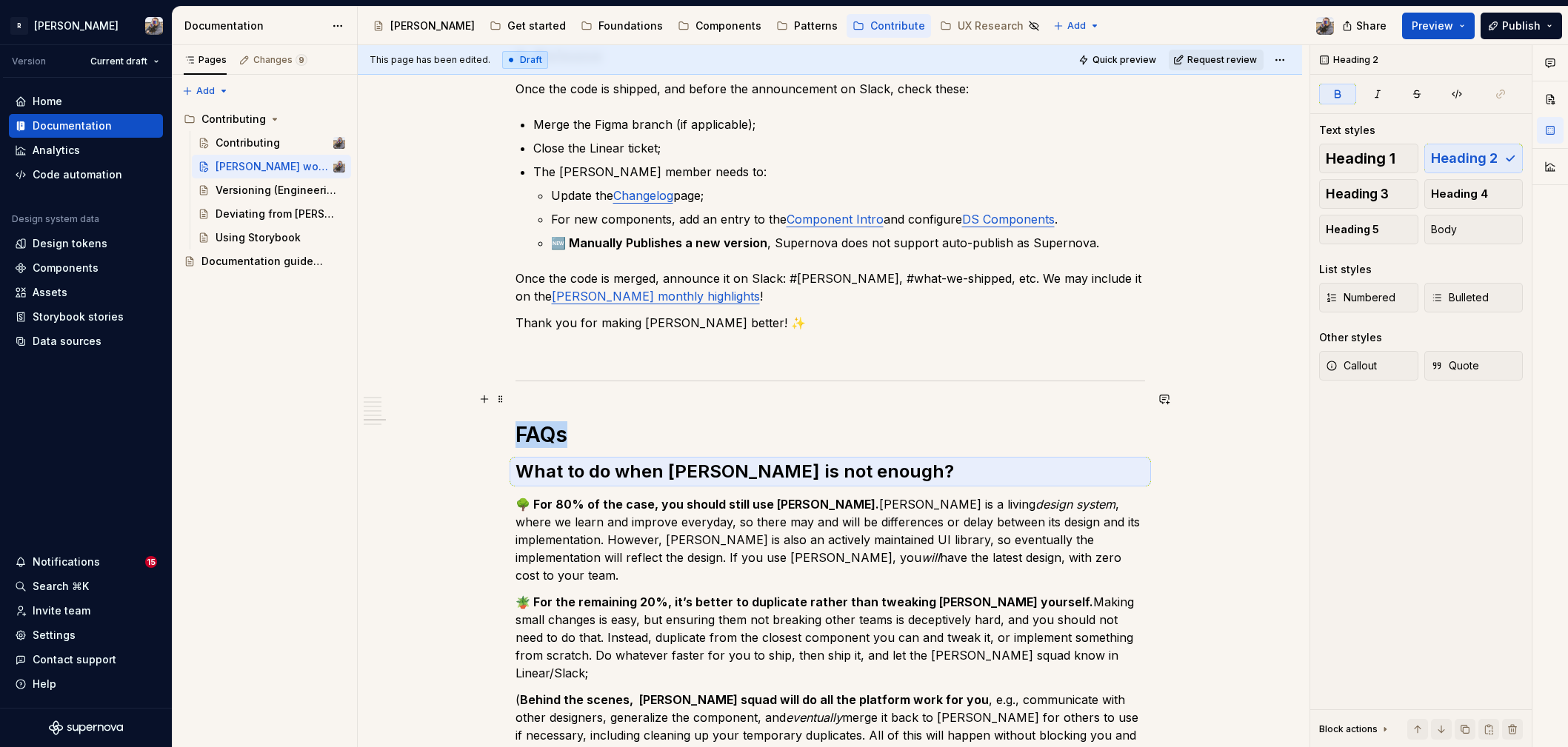
scroll to position [1422, 0]
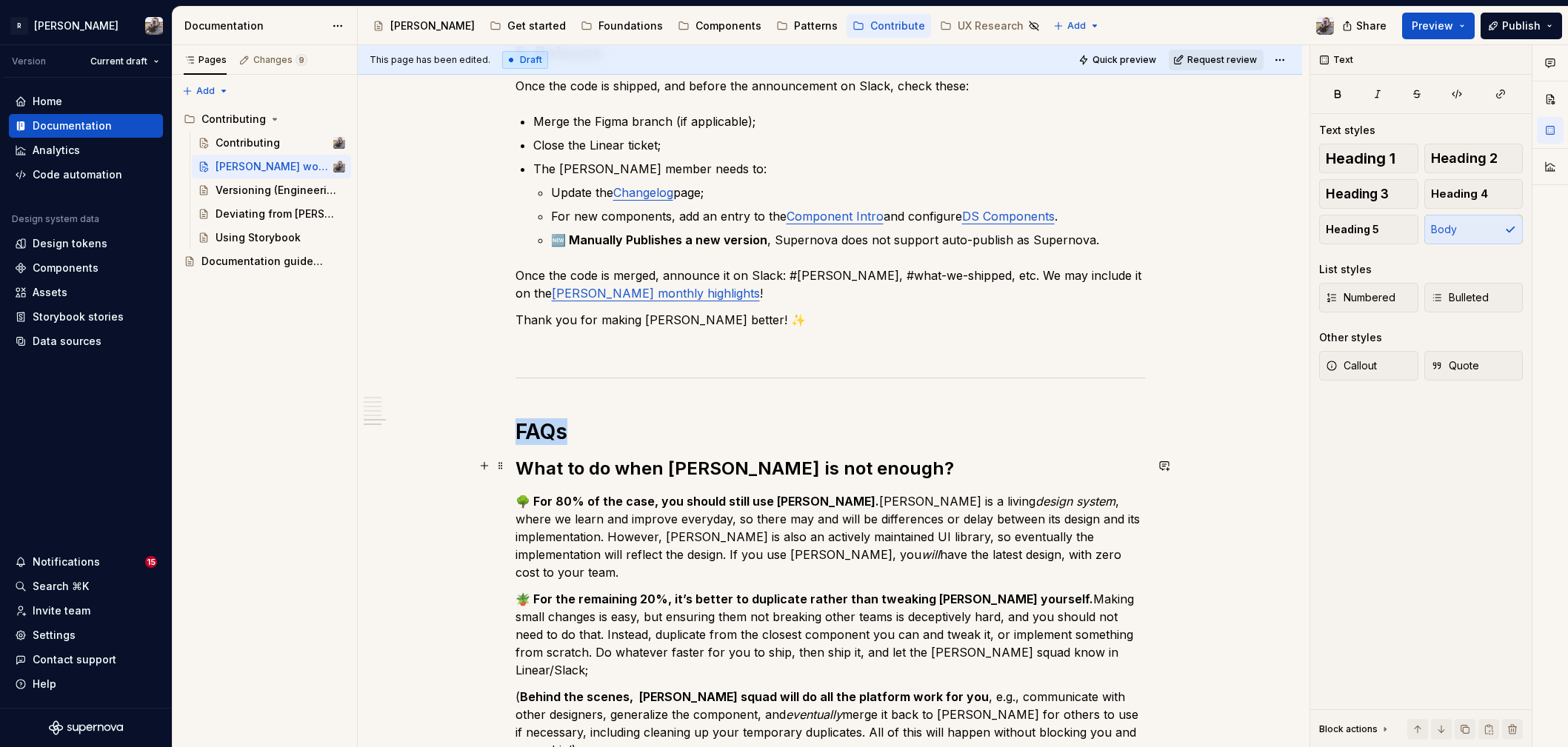
click at [643, 505] on p "🌳 For 80% of the case, you should still use [PERSON_NAME]. [PERSON_NAME] is a l…" at bounding box center [830, 536] width 630 height 88
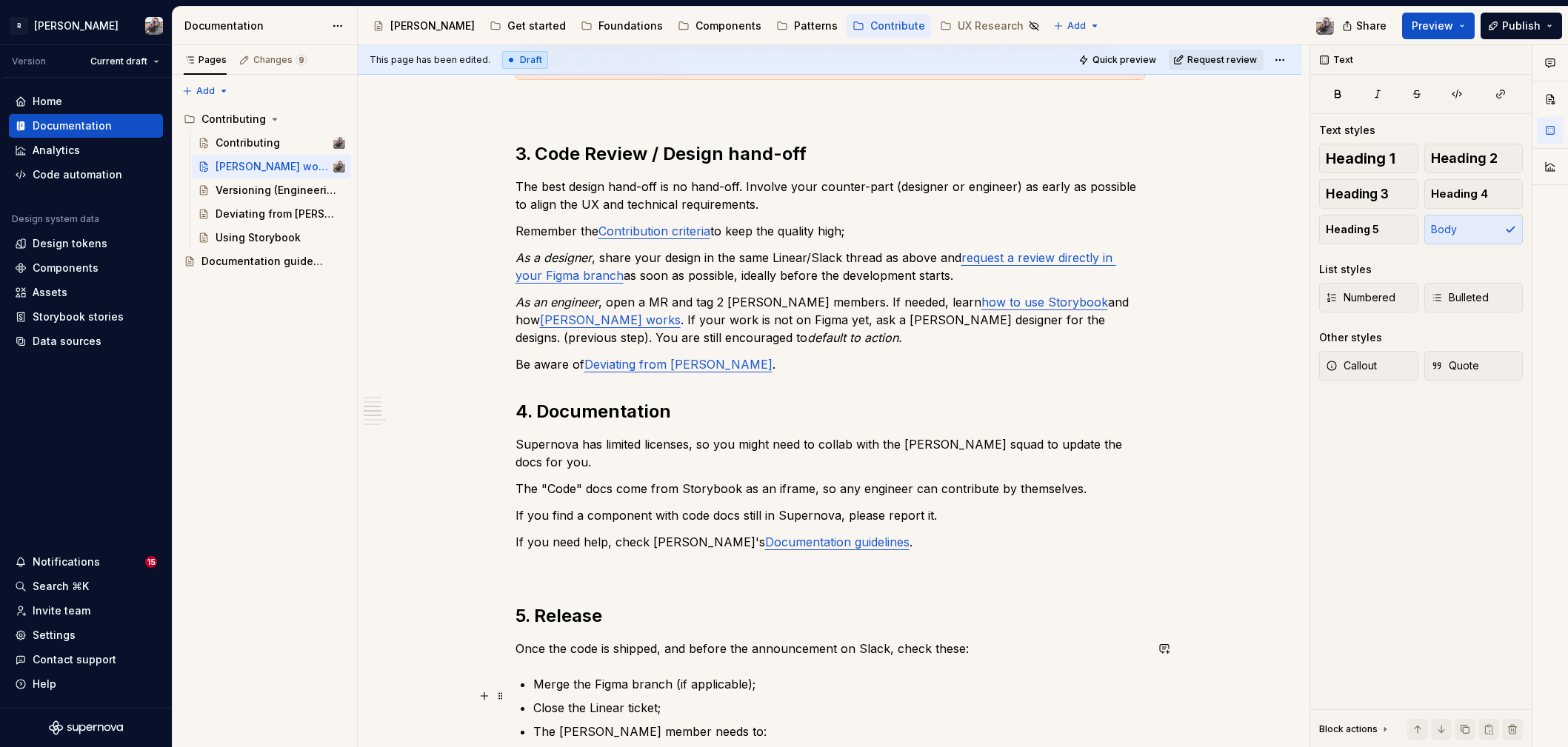
scroll to position [0, 0]
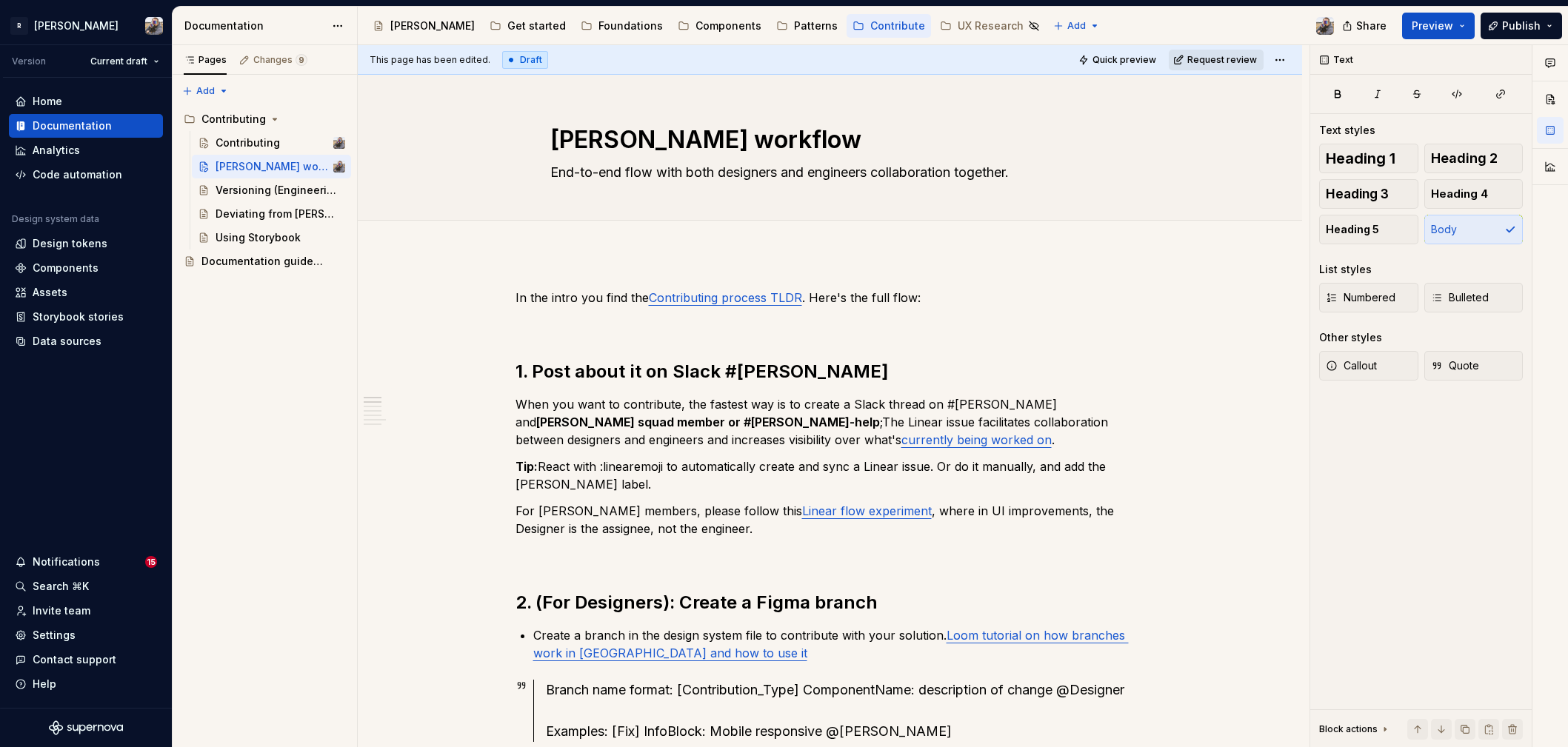
click at [1205, 62] on span "Request review" at bounding box center [1222, 60] width 69 height 12
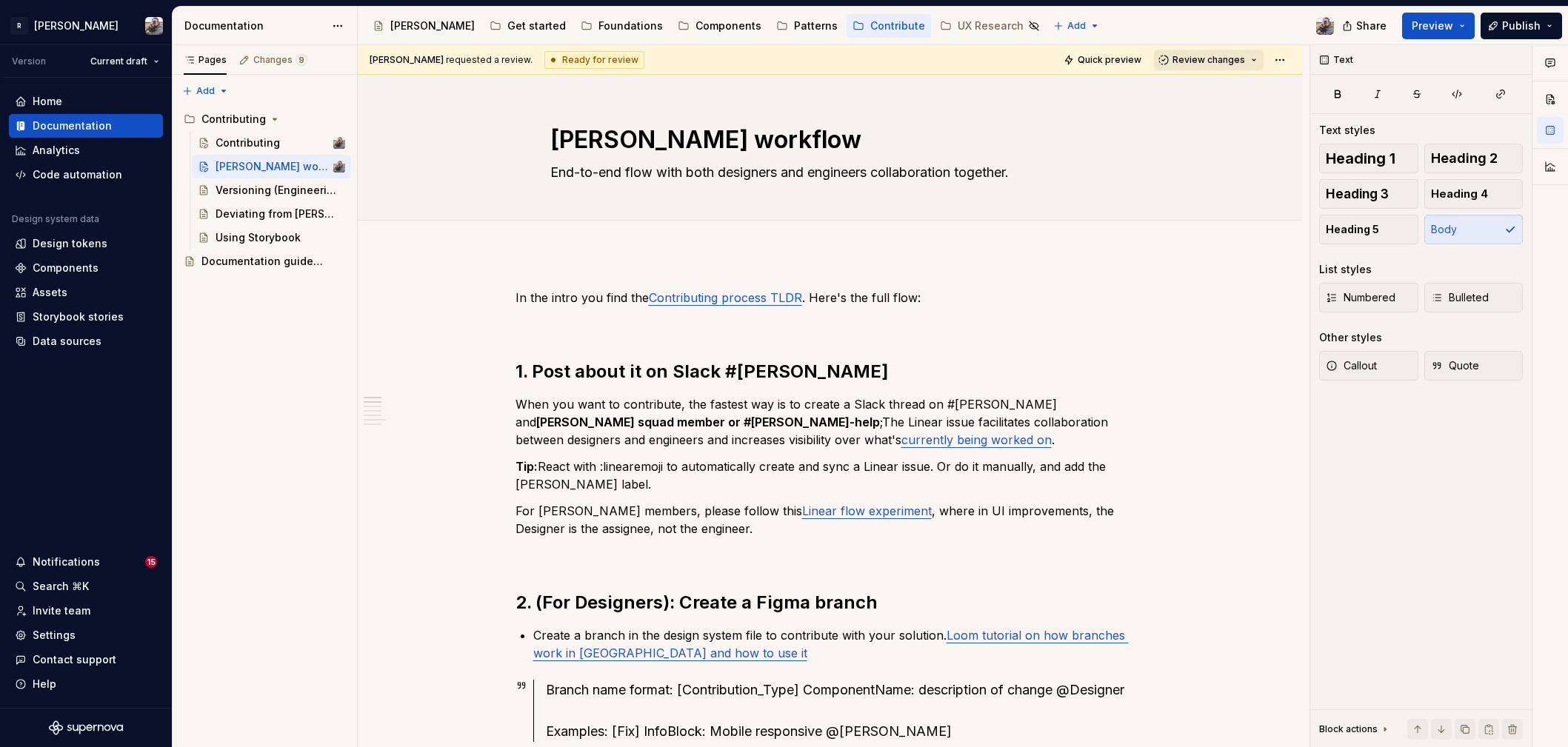
click at [1205, 63] on span "Review changes" at bounding box center [1207, 60] width 72 height 12
click at [1211, 88] on div "Approve" at bounding box center [1249, 88] width 130 height 14
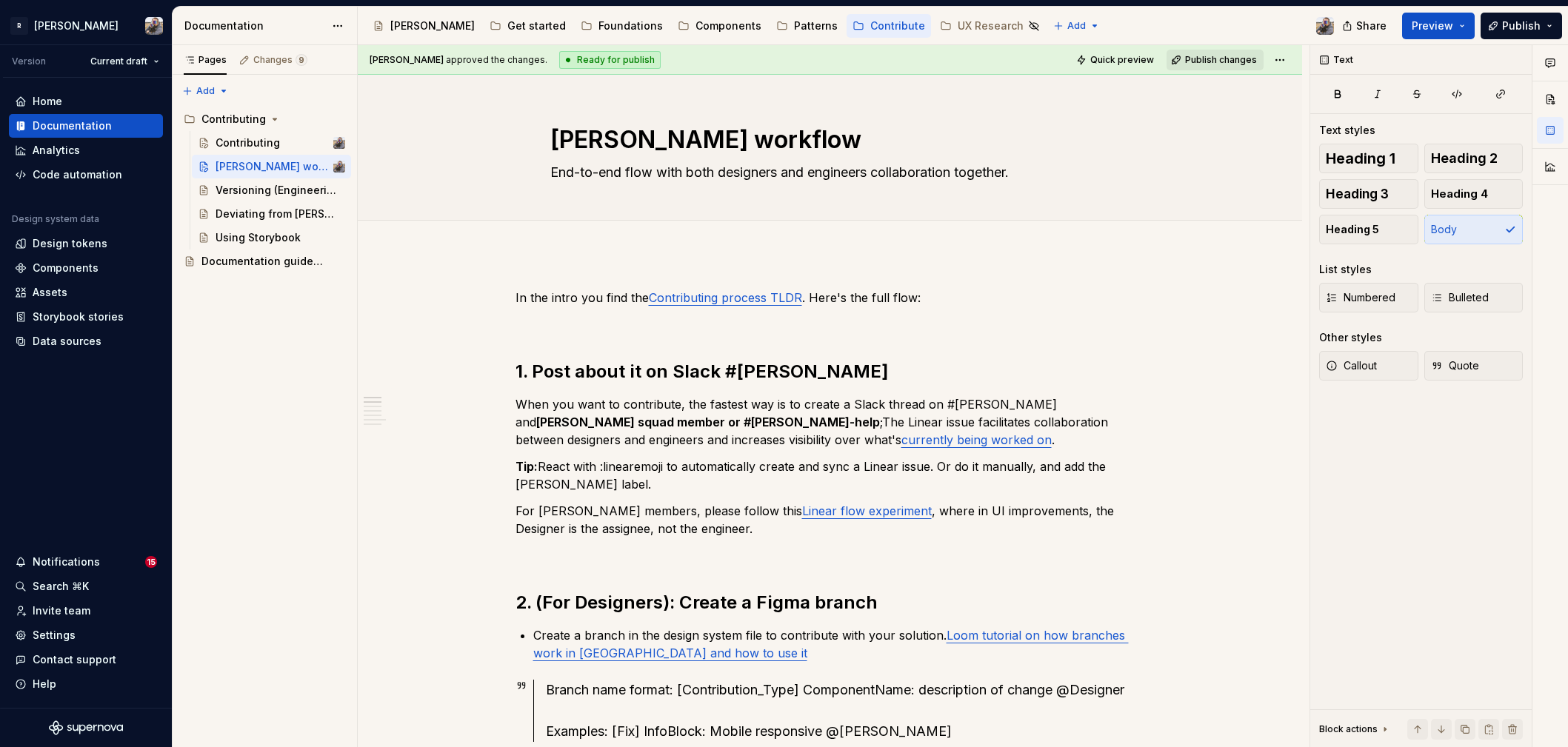
click at [1212, 62] on span "Publish changes" at bounding box center [1221, 60] width 72 height 12
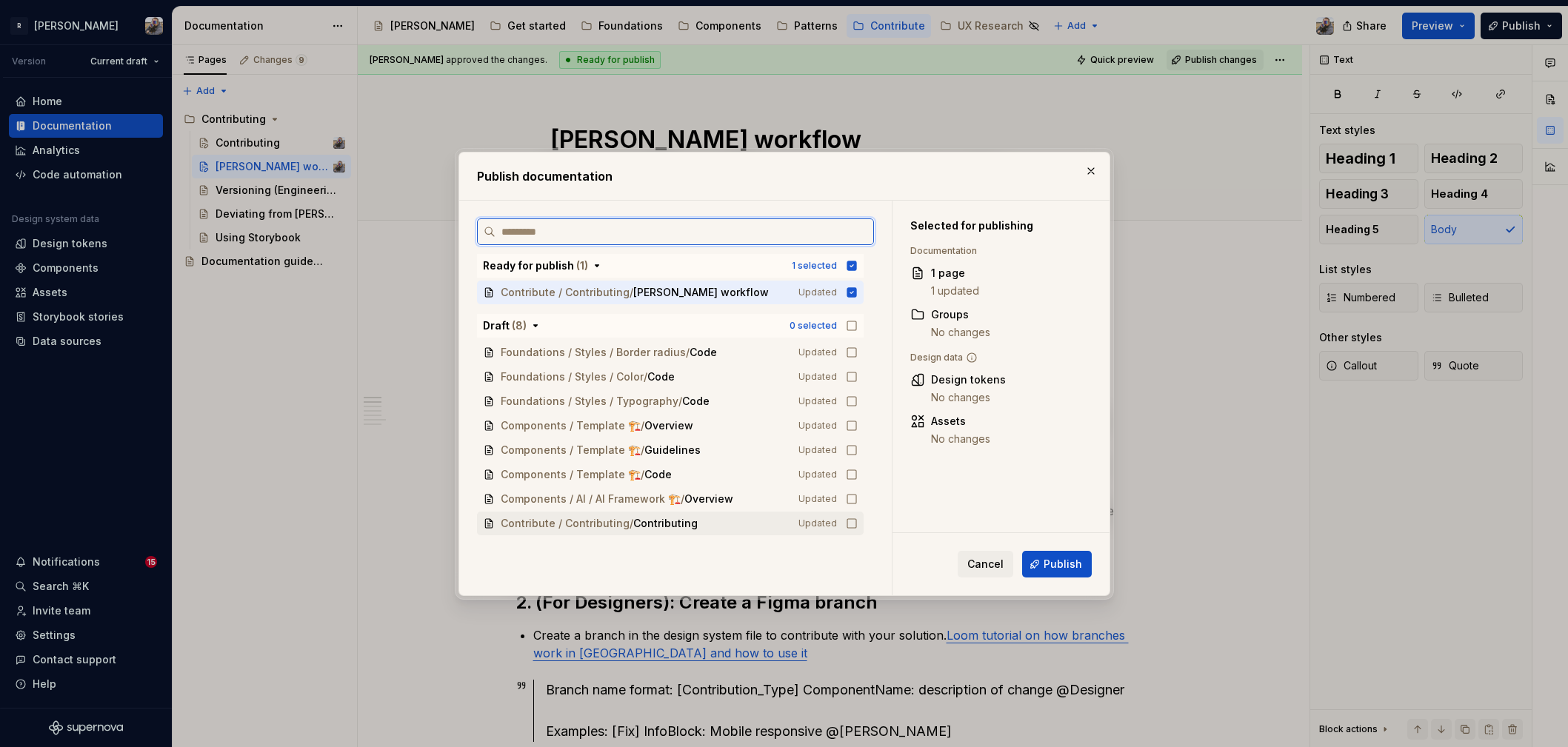
click at [846, 523] on icon at bounding box center [852, 523] width 12 height 12
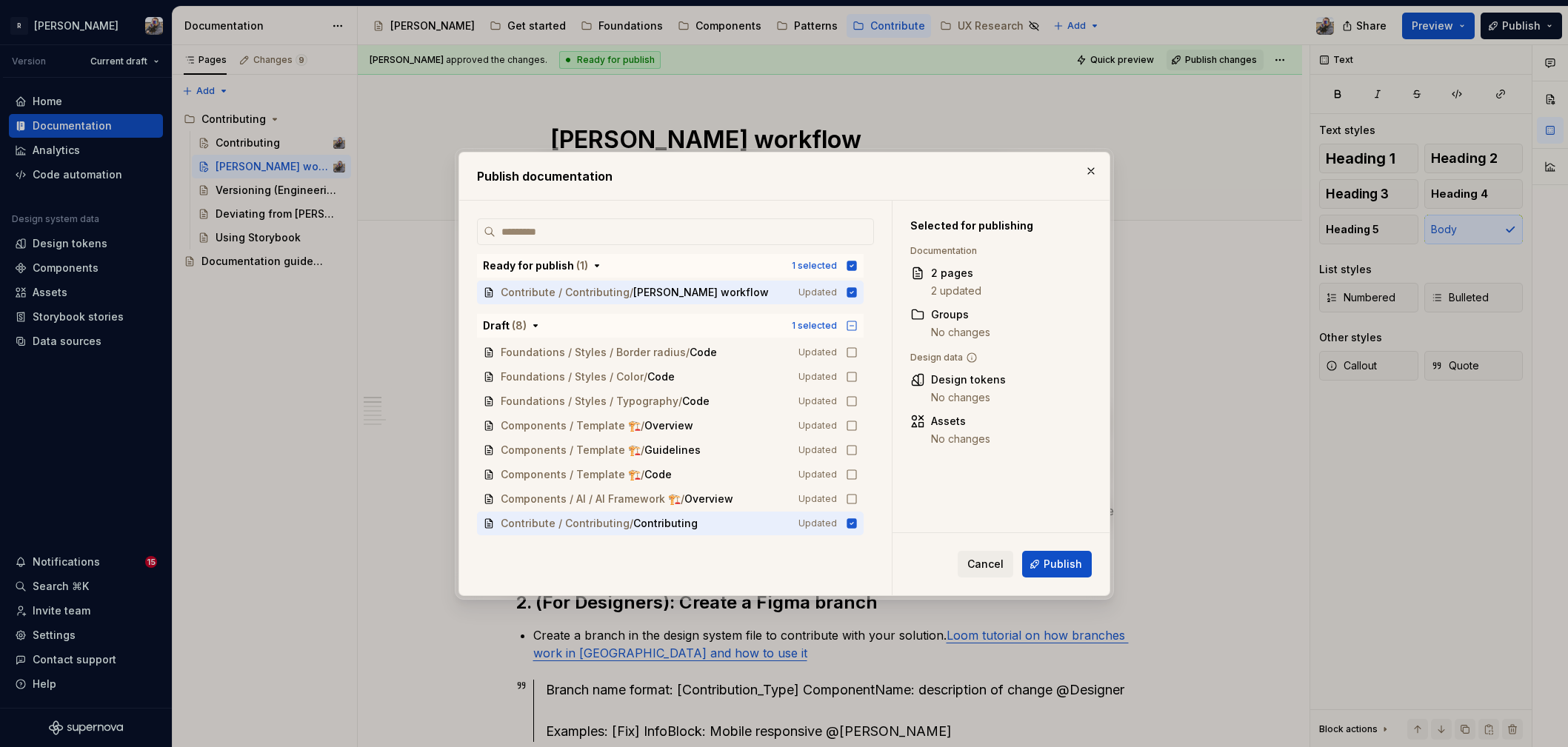
click at [1040, 565] on button "Publish" at bounding box center [1057, 564] width 69 height 27
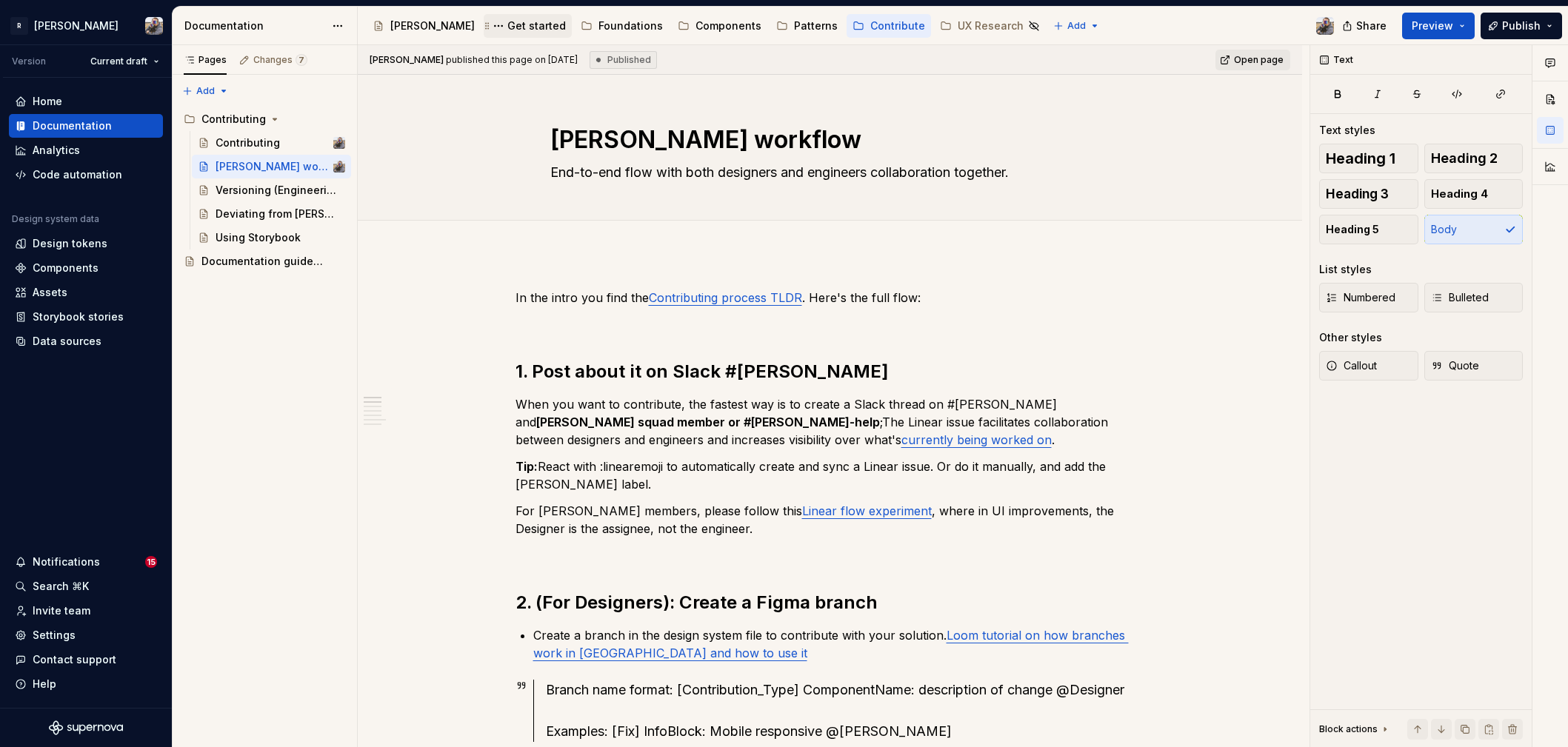
click at [489, 17] on div "Get started" at bounding box center [527, 26] width 76 height 17
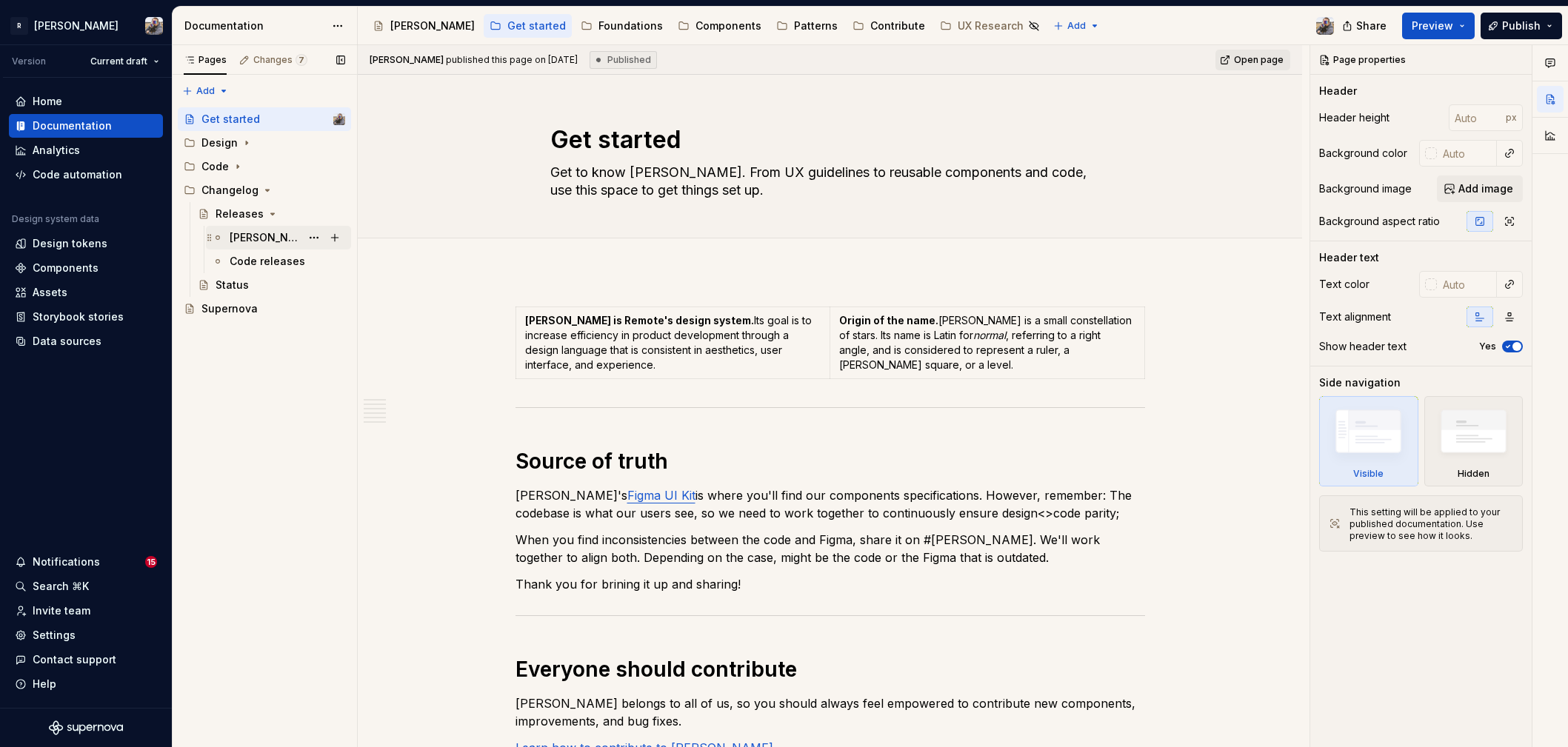
click at [262, 237] on div "[PERSON_NAME] releases" at bounding box center [265, 237] width 71 height 14
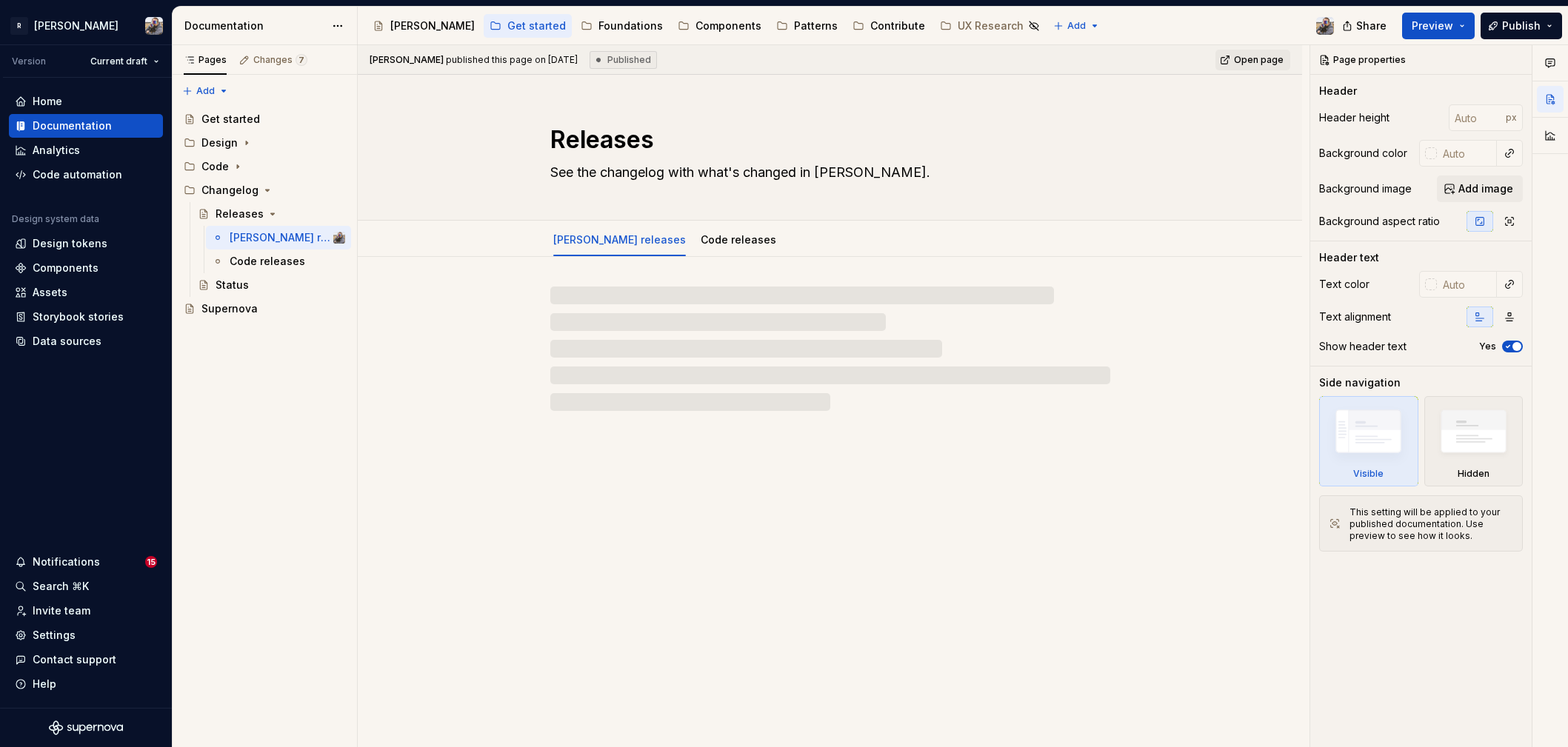
type textarea "*"
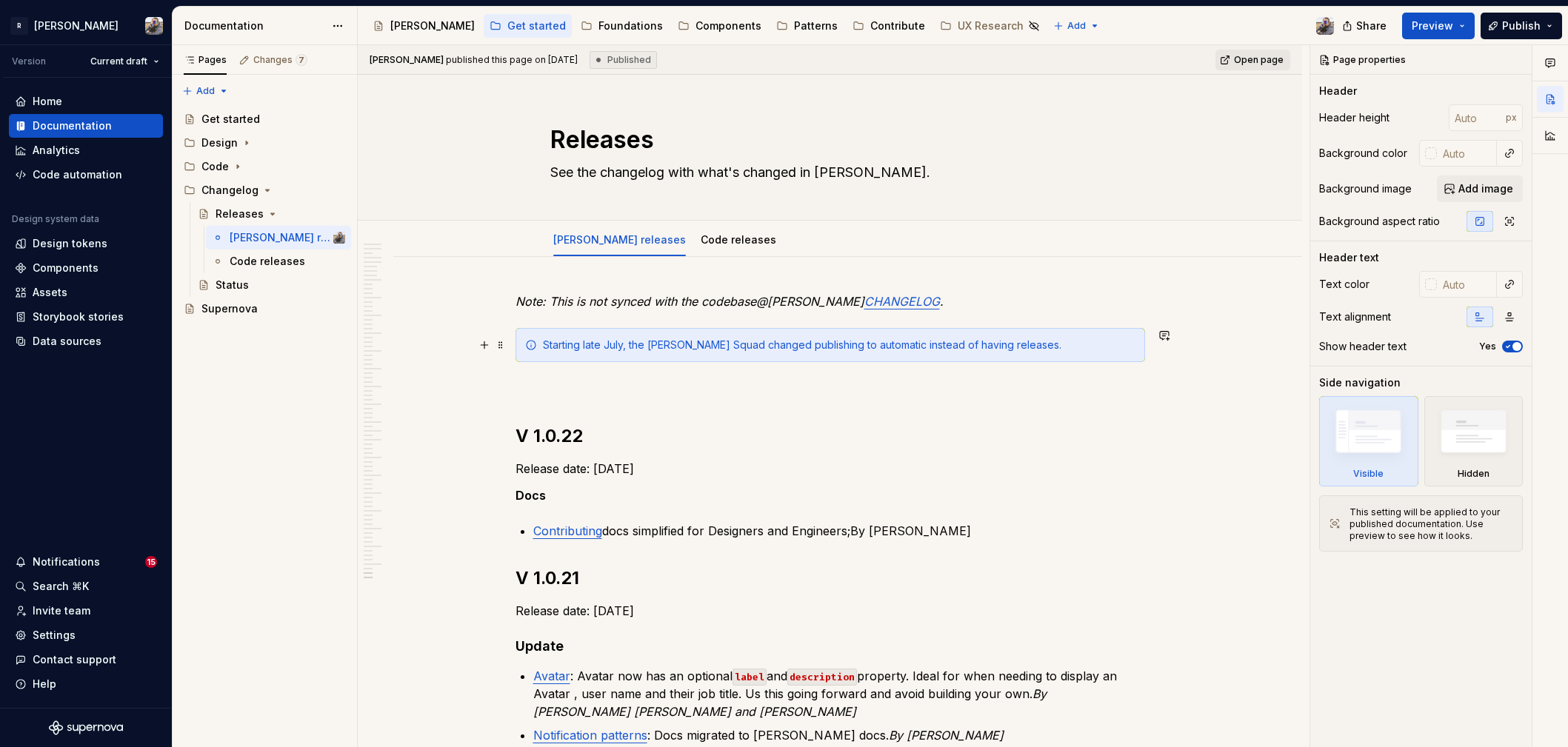
scroll to position [9330, 0]
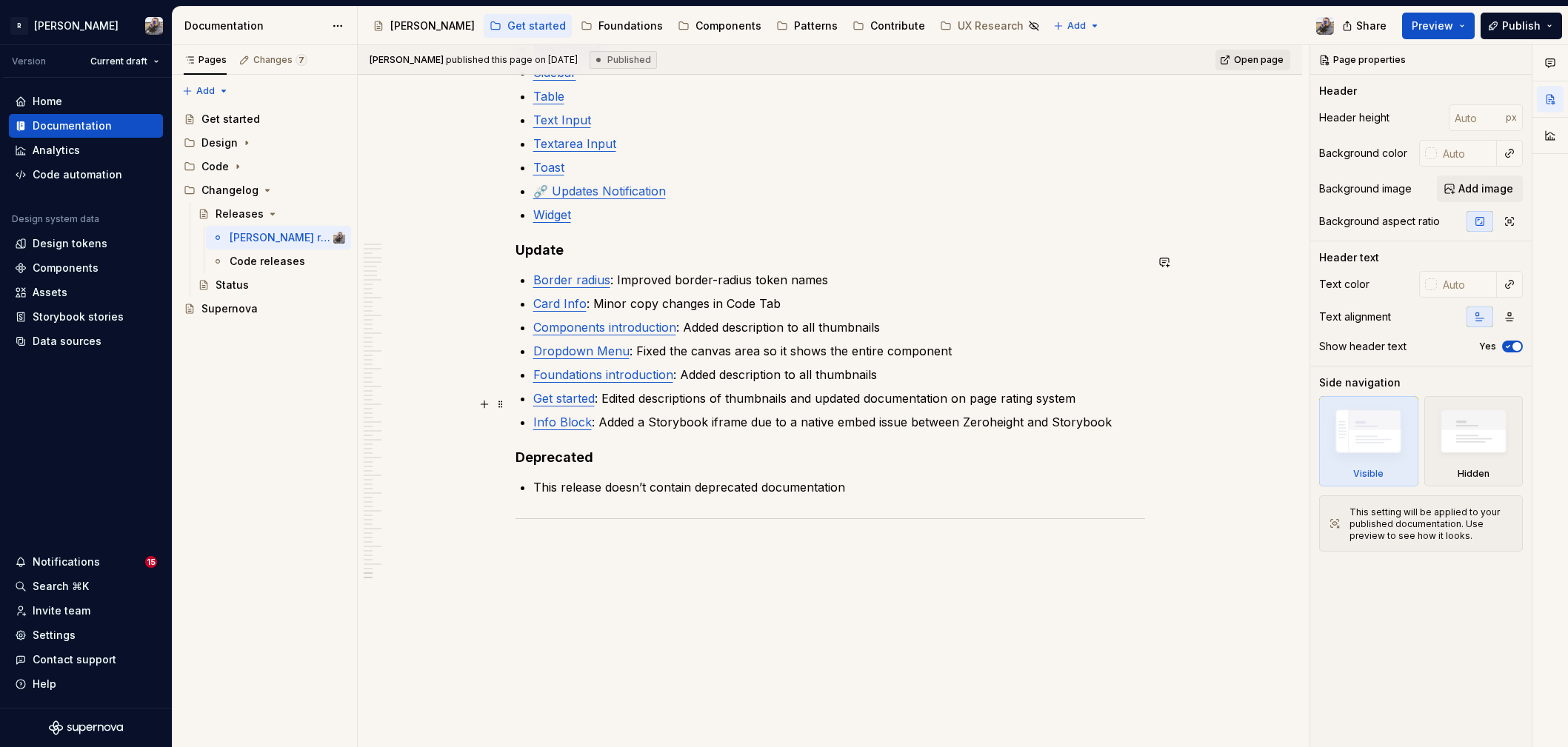
click at [985, 413] on p "Info Block : Added a Storybook iframe due to a native embed issue between Zeroh…" at bounding box center [839, 422] width 611 height 17
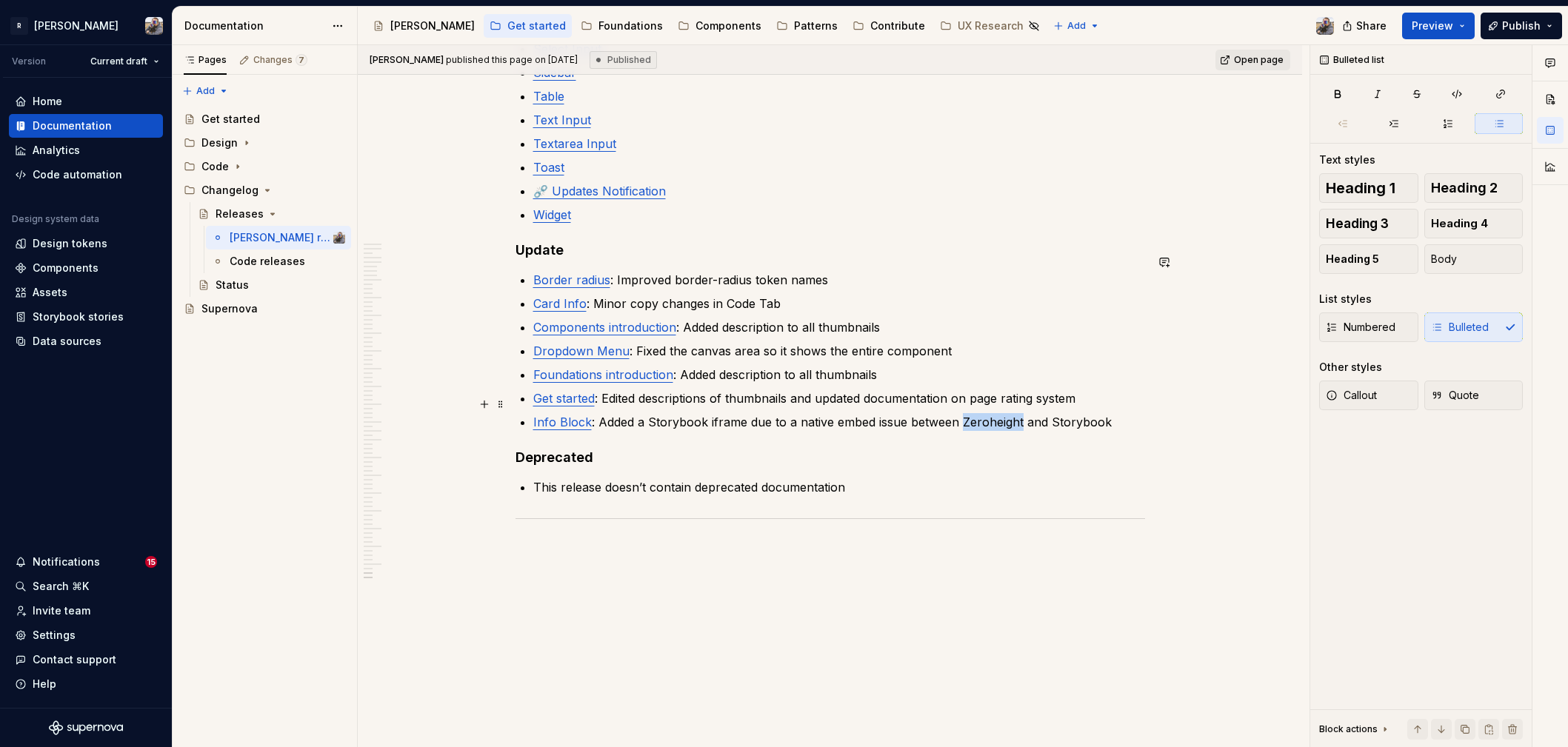
drag, startPoint x: 985, startPoint y: 405, endPoint x: 999, endPoint y: 404, distance: 14.0
click at [985, 413] on p "Info Block : Added a Storybook iframe due to a native embed issue between Zeroh…" at bounding box center [839, 422] width 611 height 17
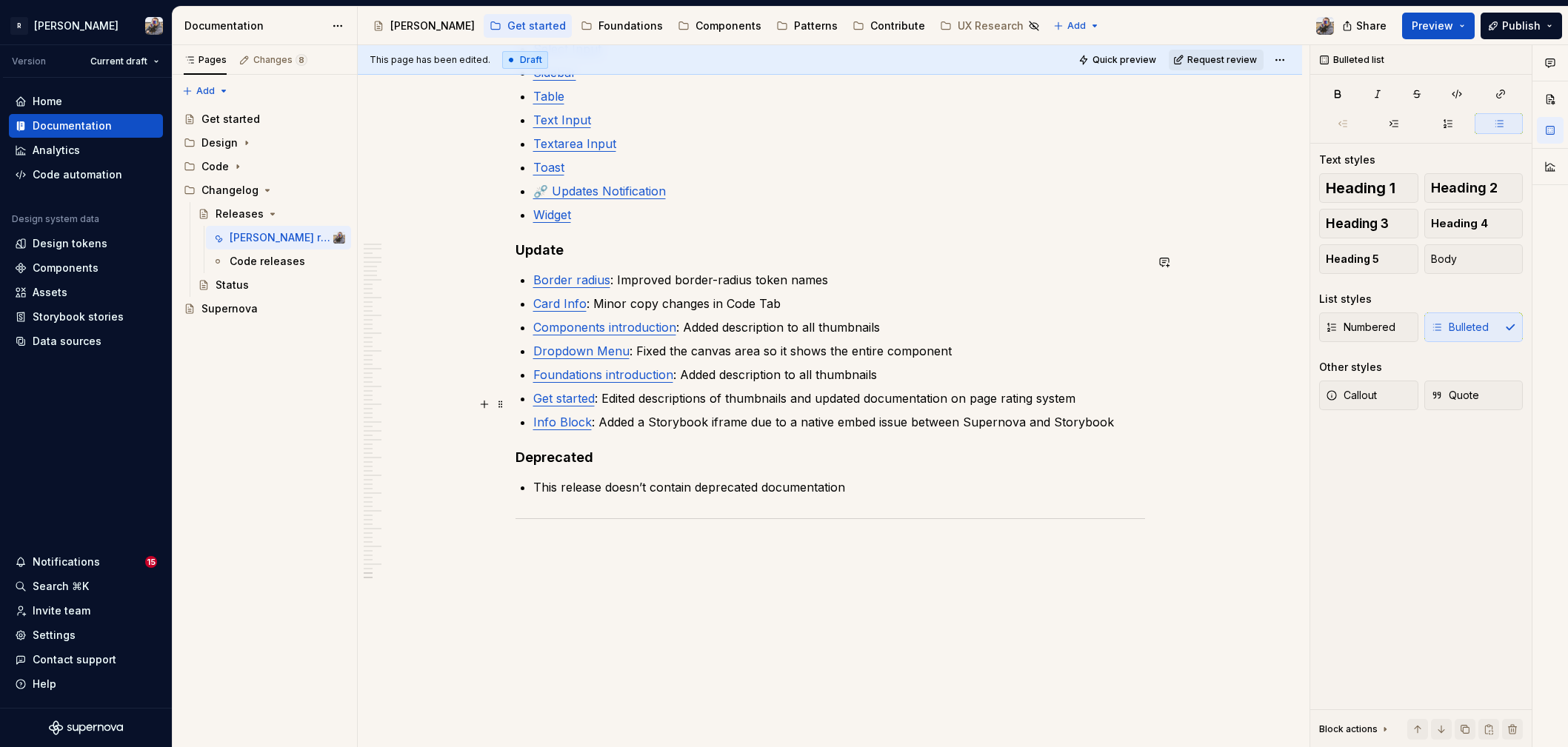
click at [969, 413] on p "Info Block : Added a Storybook iframe due to a native embed issue between Super…" at bounding box center [839, 422] width 611 height 17
drag, startPoint x: 969, startPoint y: 405, endPoint x: 1026, endPoint y: 403, distance: 57.0
click at [969, 413] on p "Info Block : Added a Storybook iframe due to a native embed issue between Super…" at bounding box center [839, 422] width 611 height 17
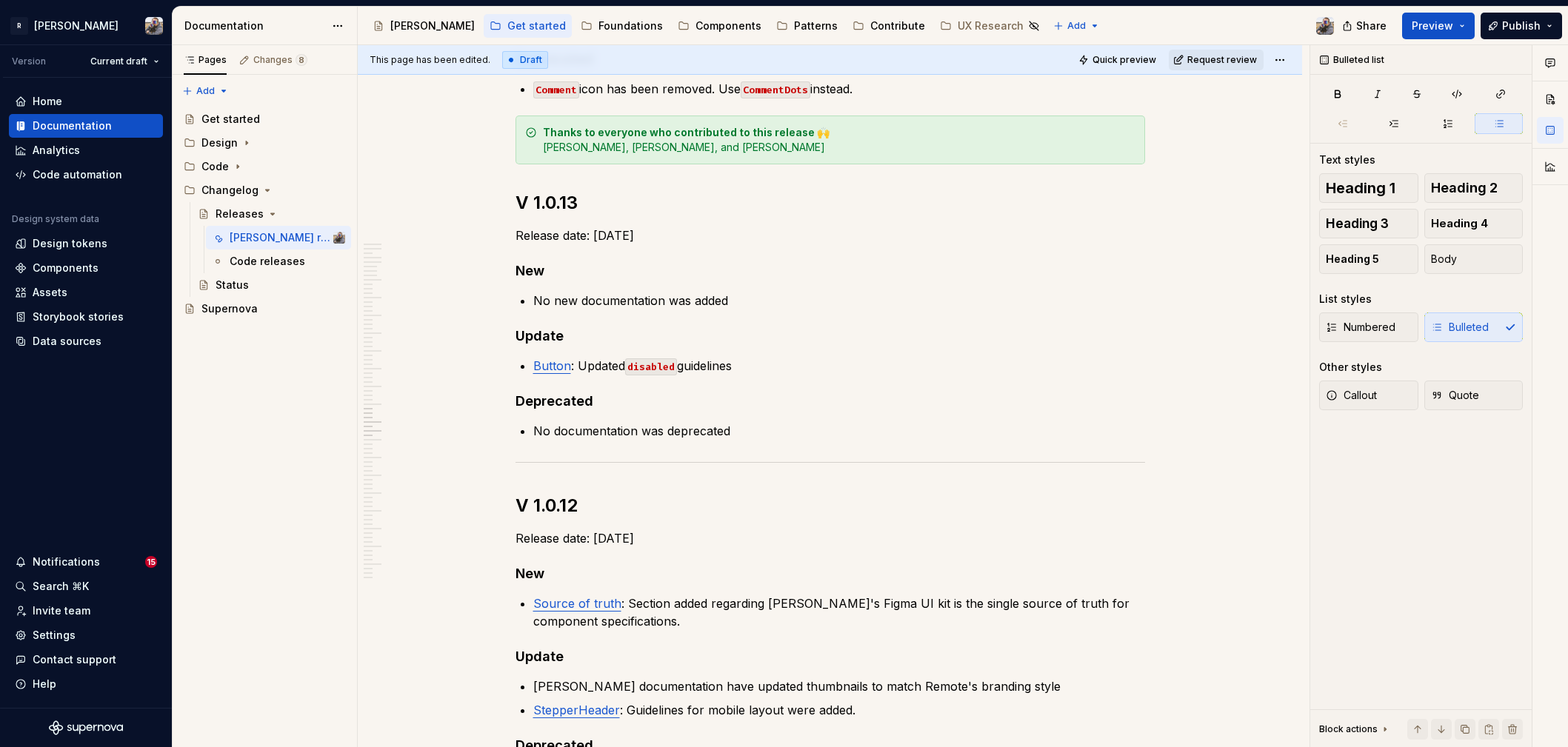
scroll to position [0, 0]
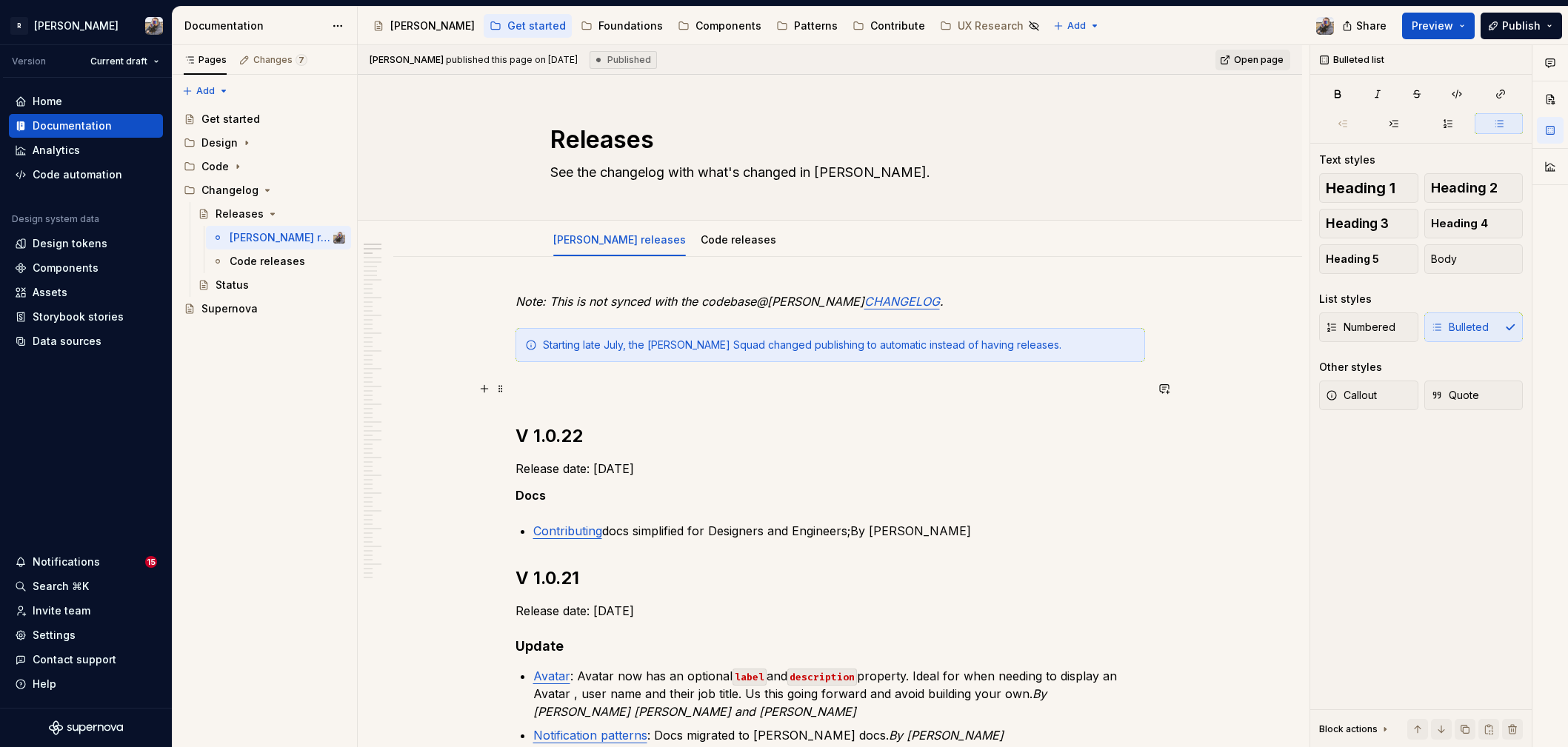
click at [578, 384] on p at bounding box center [830, 388] width 630 height 17
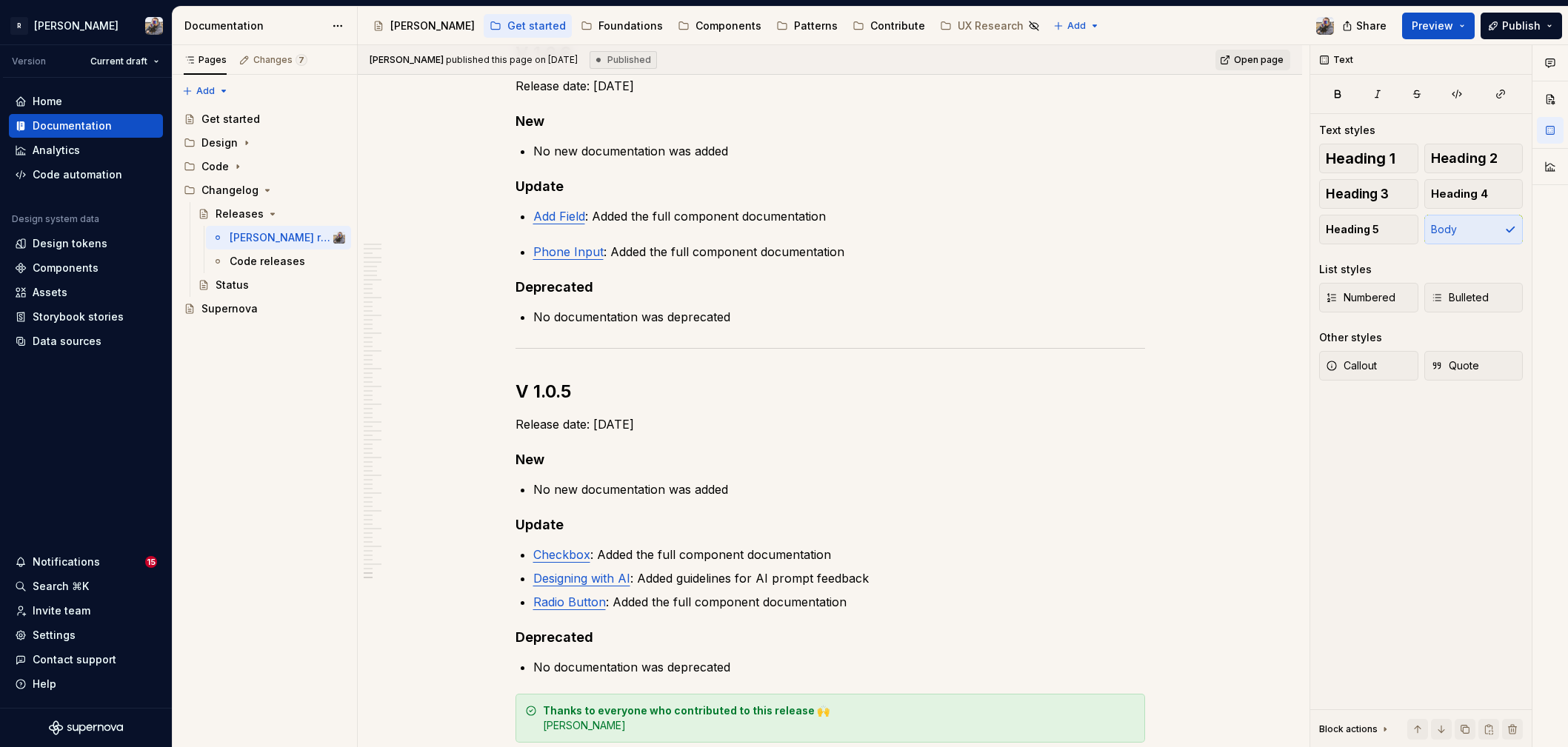
scroll to position [9330, 0]
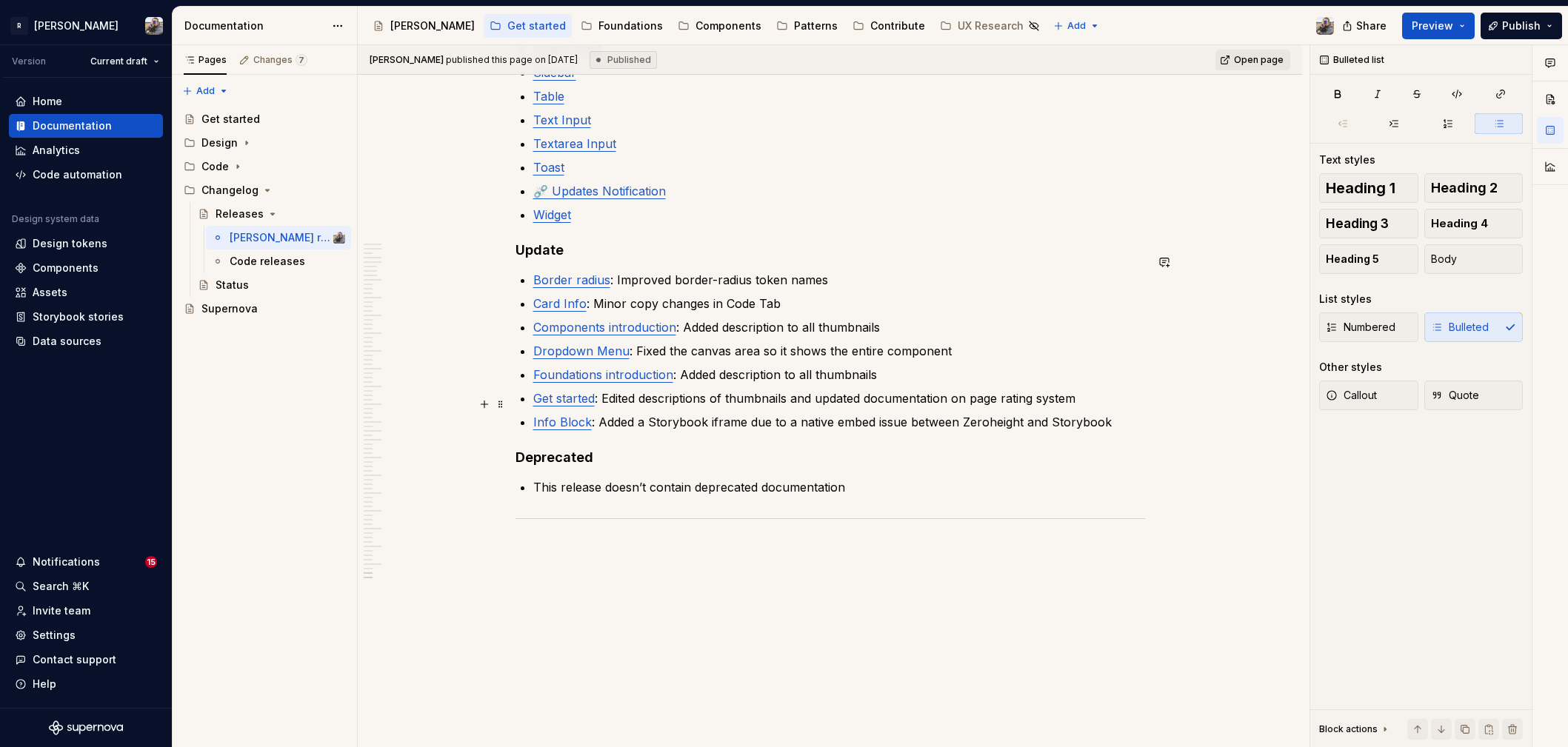
click at [982, 413] on p "Info Block : Added a Storybook iframe due to a native embed issue between Zeroh…" at bounding box center [839, 422] width 611 height 17
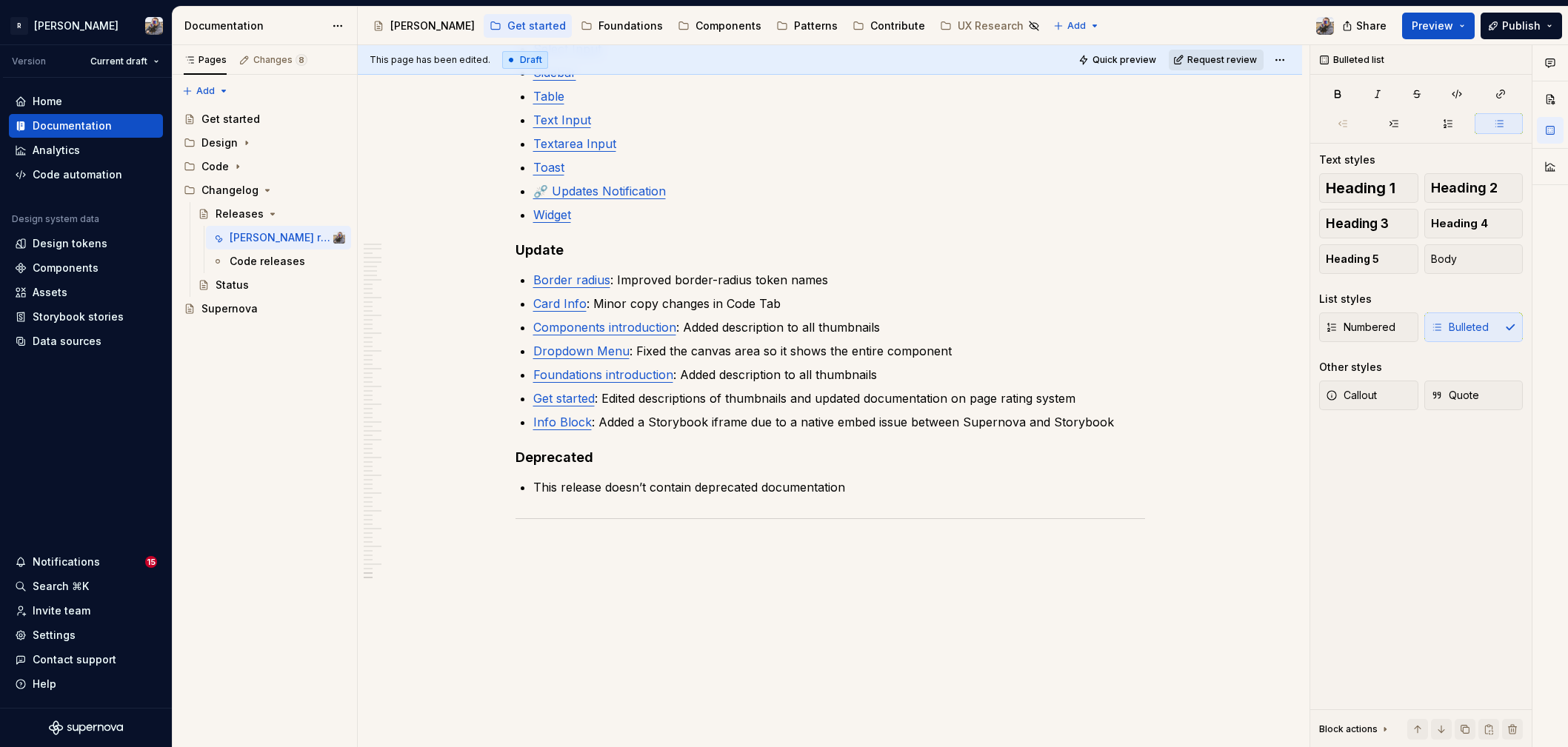
click at [1236, 60] on span "Request review" at bounding box center [1222, 60] width 69 height 12
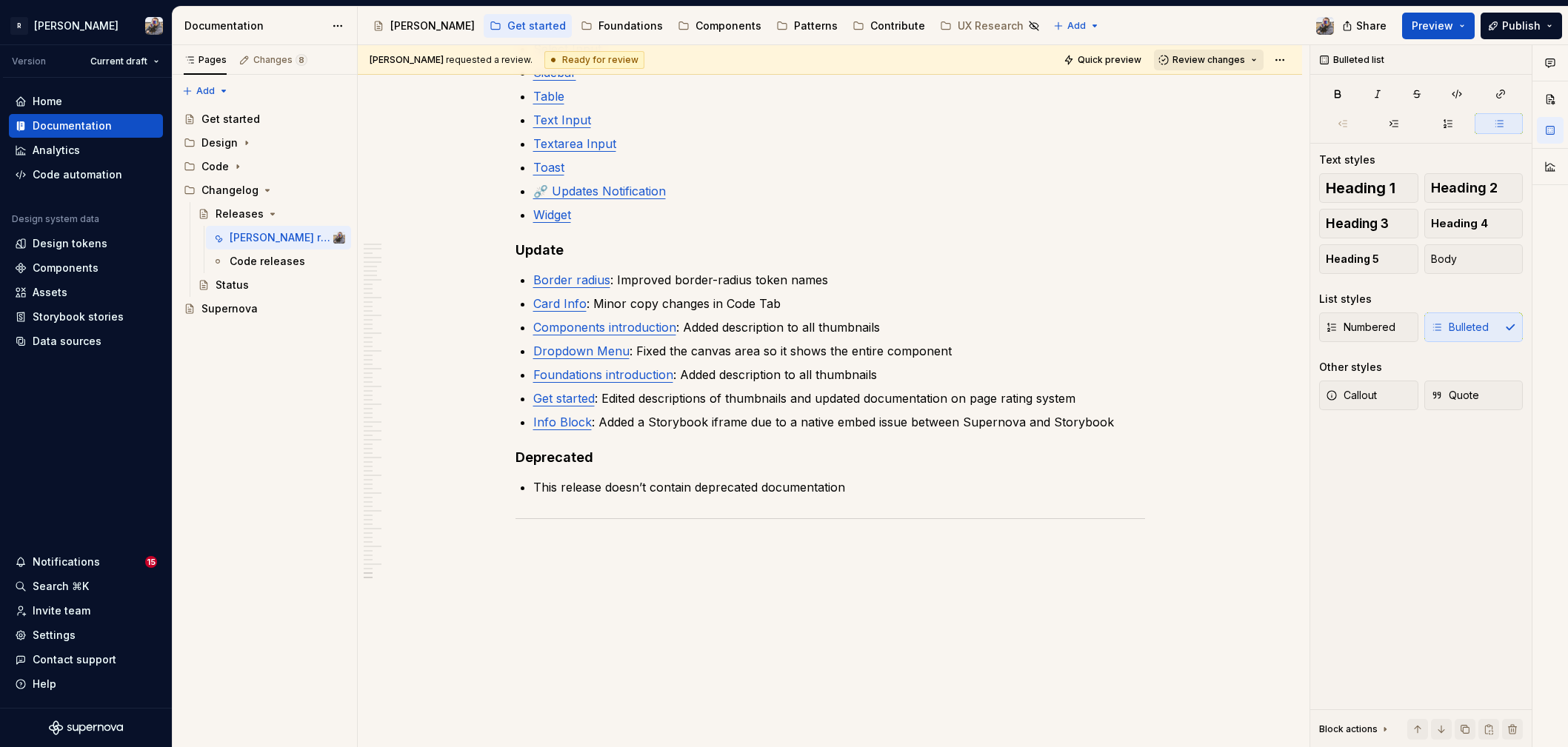
click at [1233, 62] on span "Review changes" at bounding box center [1207, 60] width 72 height 12
click at [1209, 89] on div "Approve" at bounding box center [1249, 88] width 130 height 14
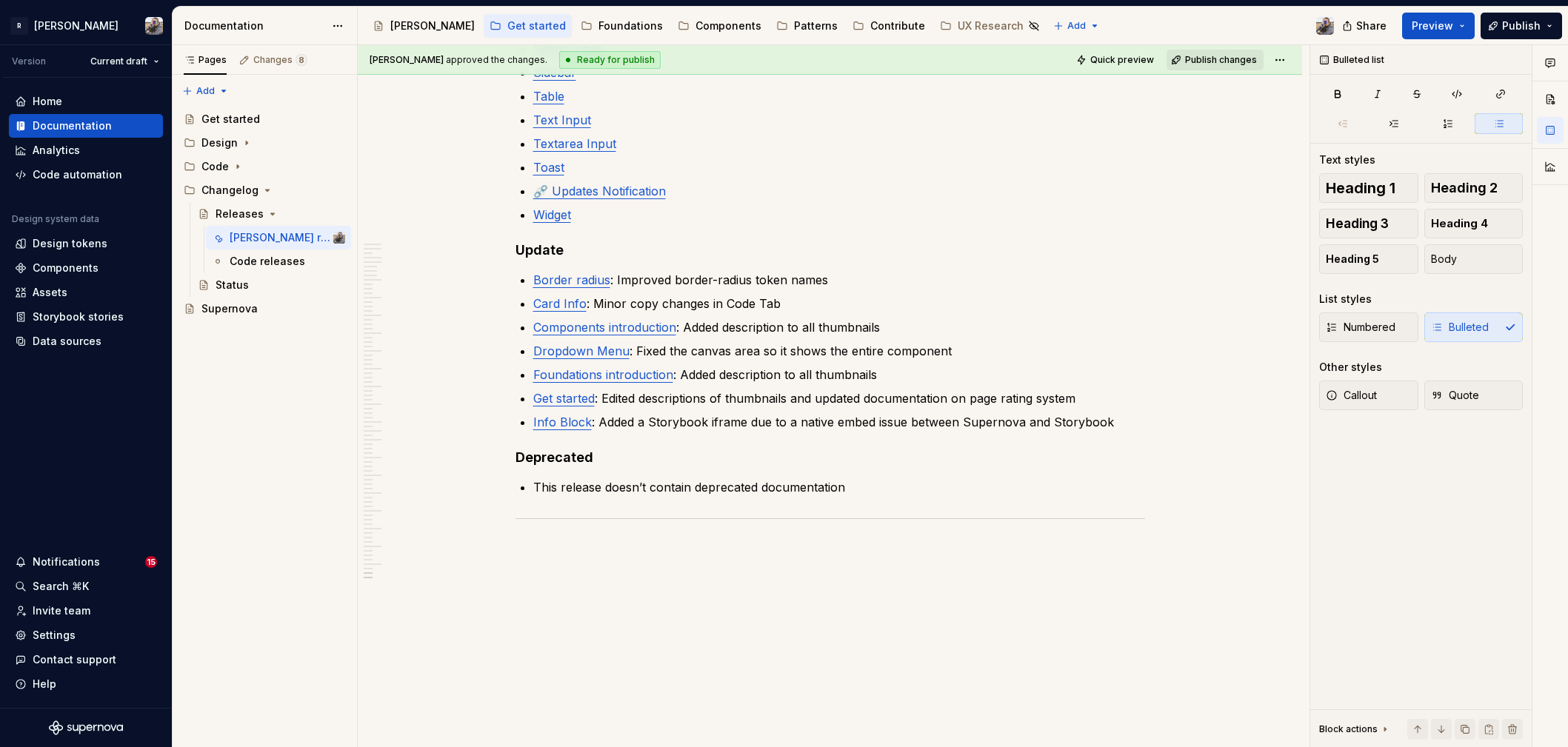
click at [1195, 62] on span "Publish changes" at bounding box center [1221, 60] width 72 height 12
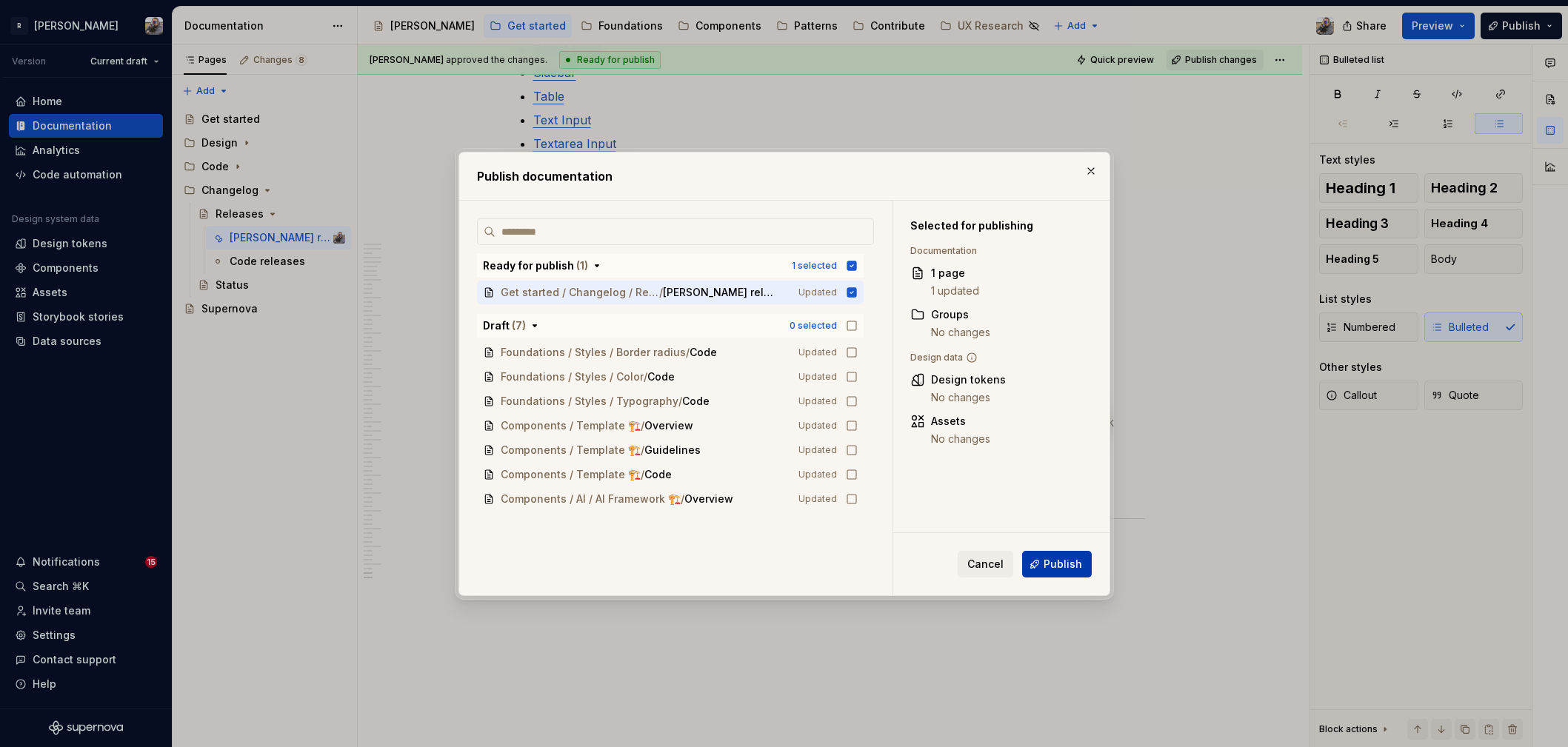
click at [1030, 566] on button "Publish" at bounding box center [1057, 564] width 69 height 27
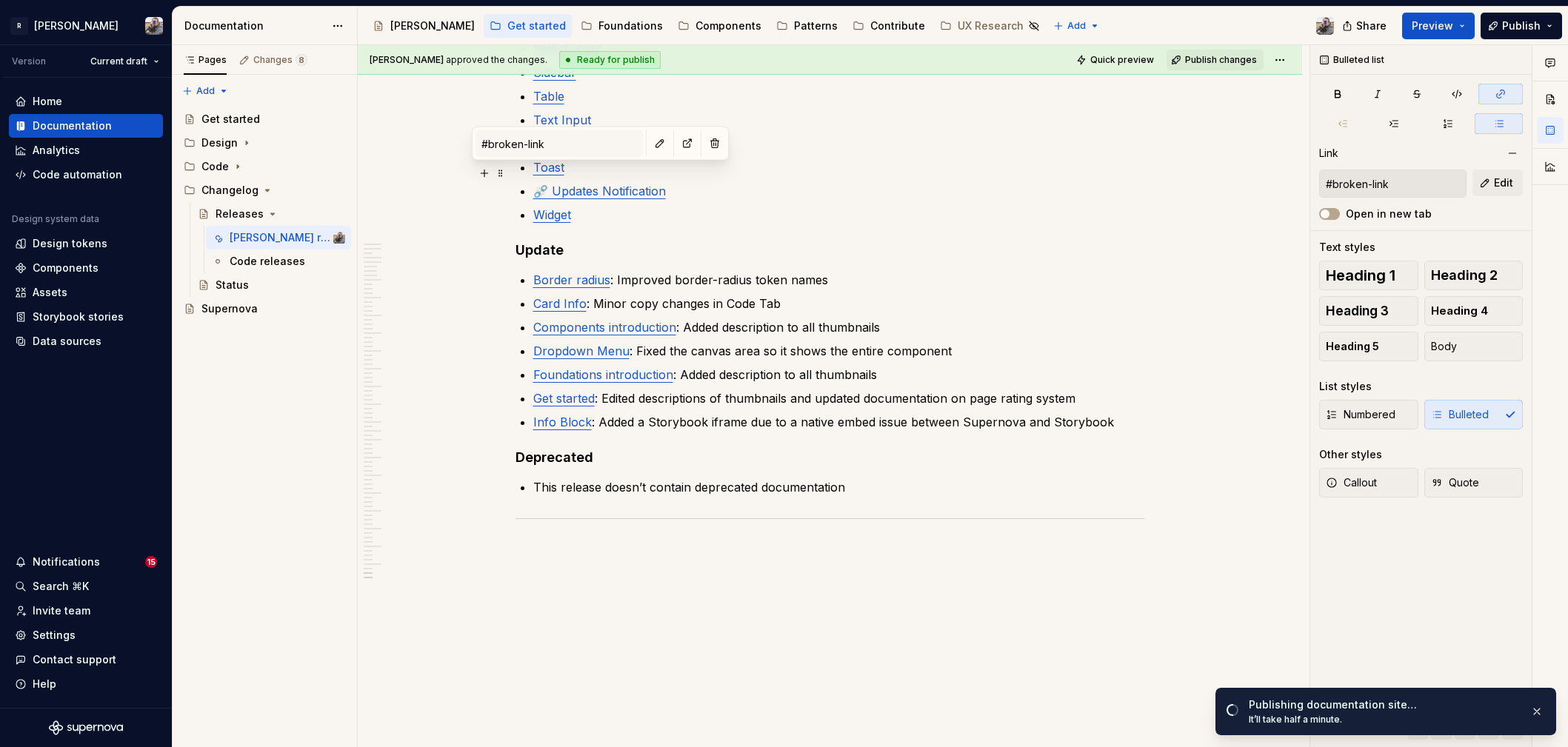
click at [580, 184] on link "⛓️‍💥 Updates Notification" at bounding box center [600, 190] width 133 height 14
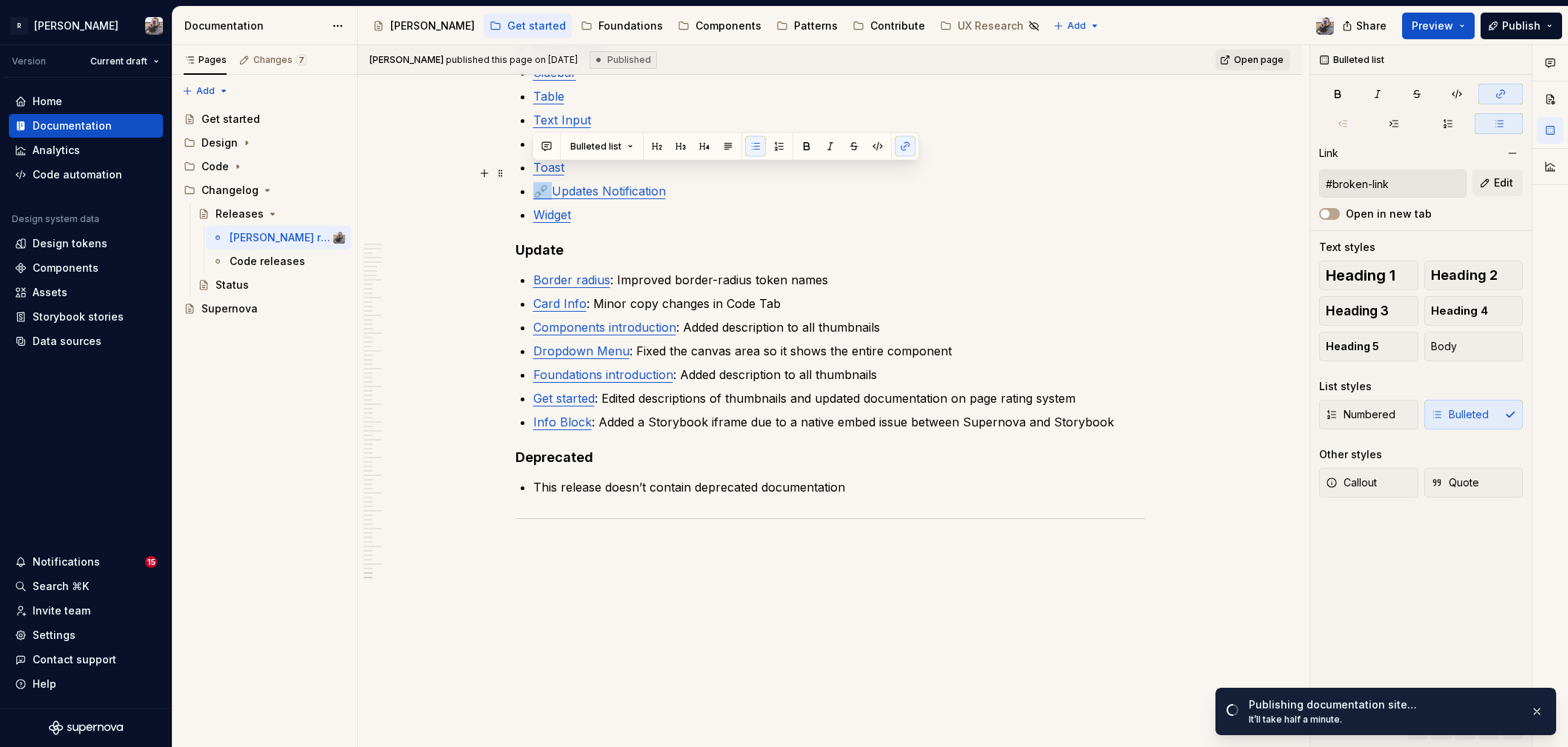
drag, startPoint x: 547, startPoint y: 172, endPoint x: 531, endPoint y: 174, distance: 16.1
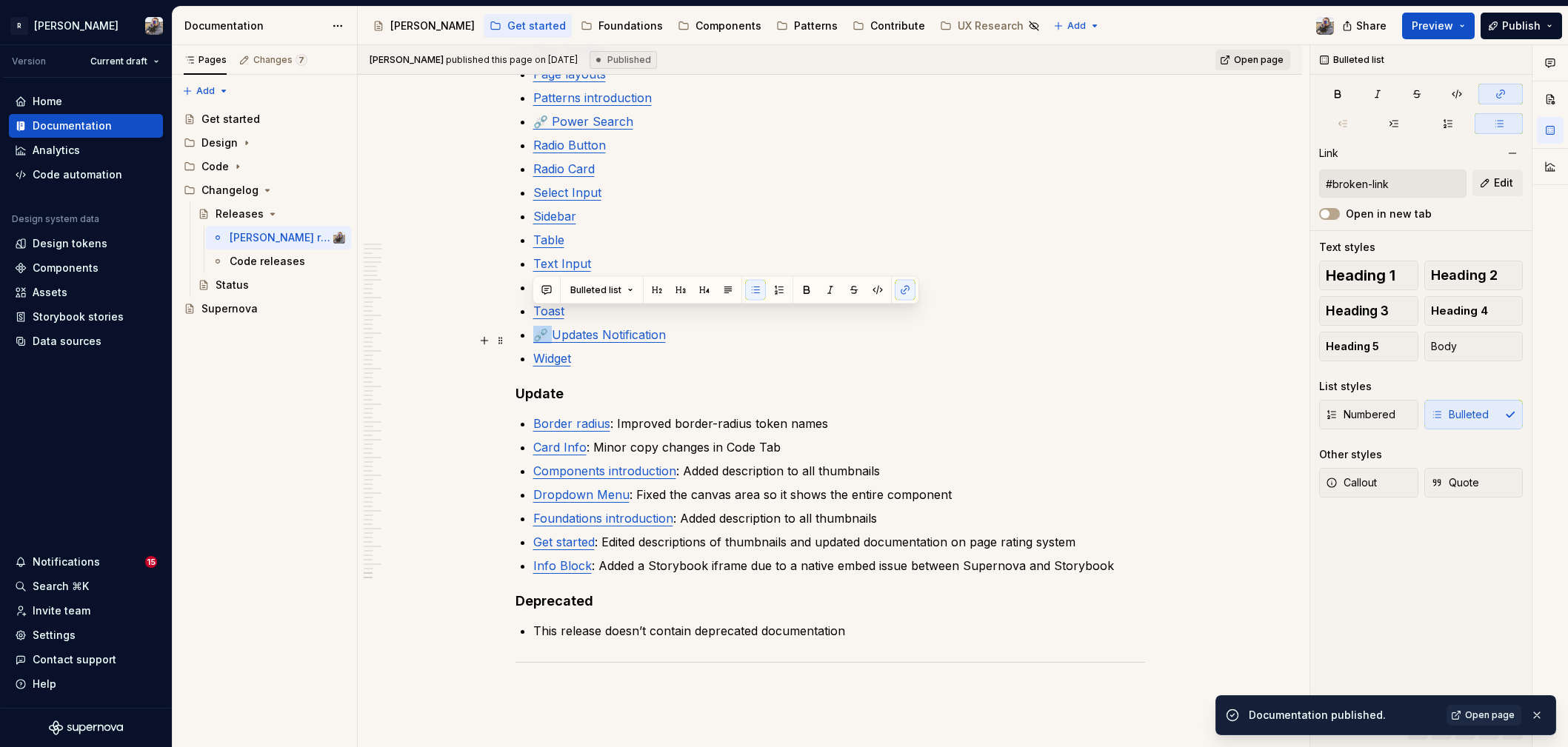
scroll to position [9035, 0]
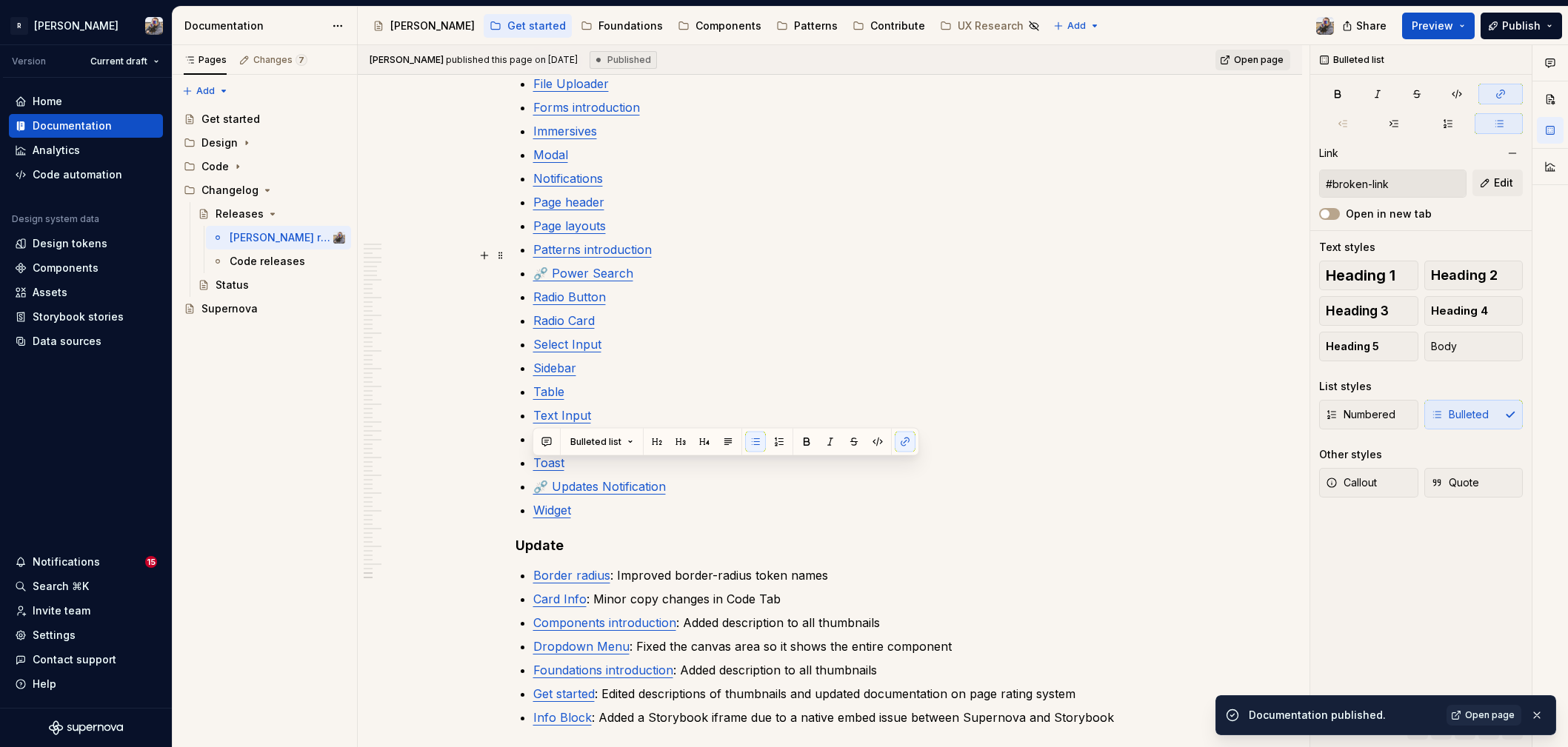
click at [599, 266] on link "⛓️‍💥 Power Search" at bounding box center [584, 273] width 100 height 14
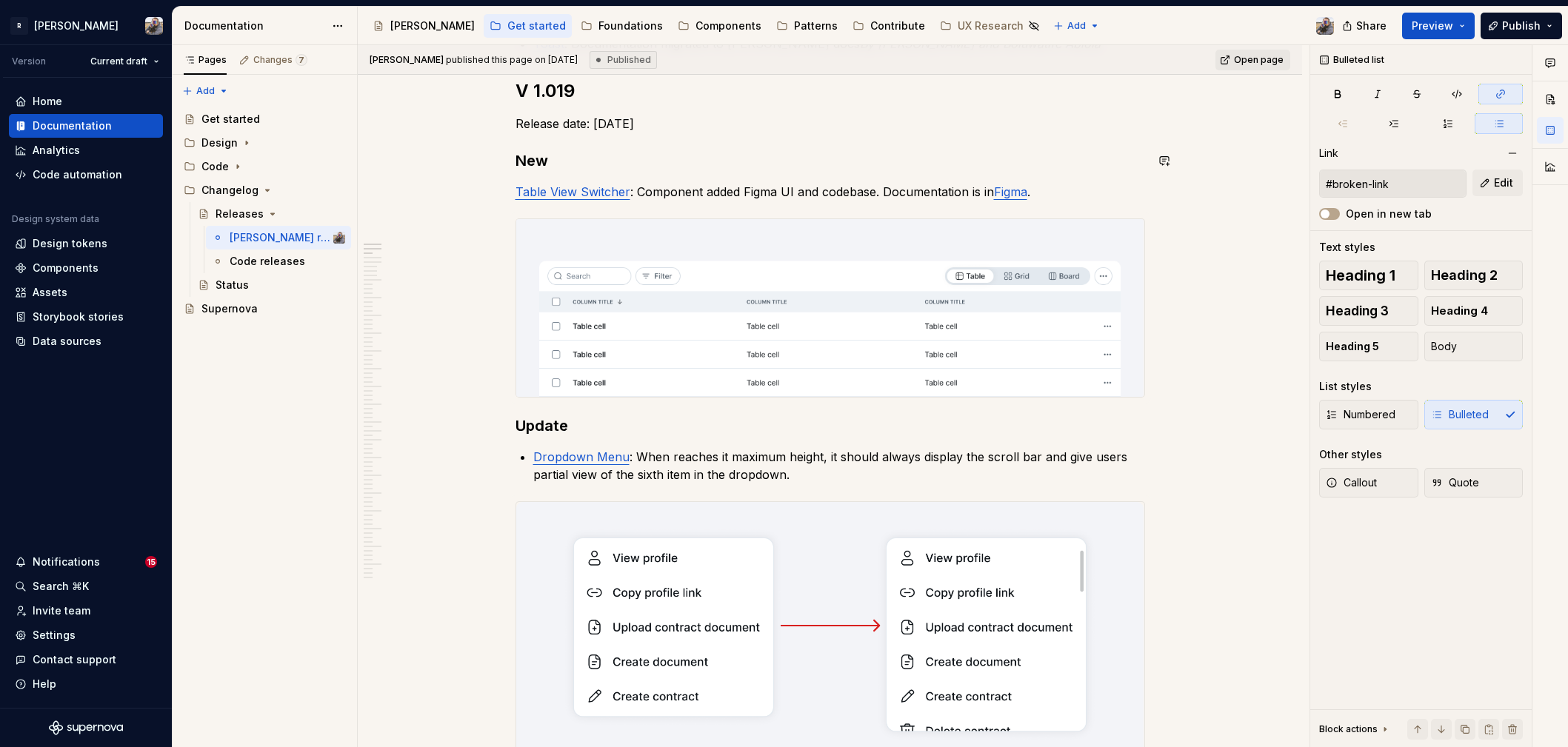
scroll to position [0, 0]
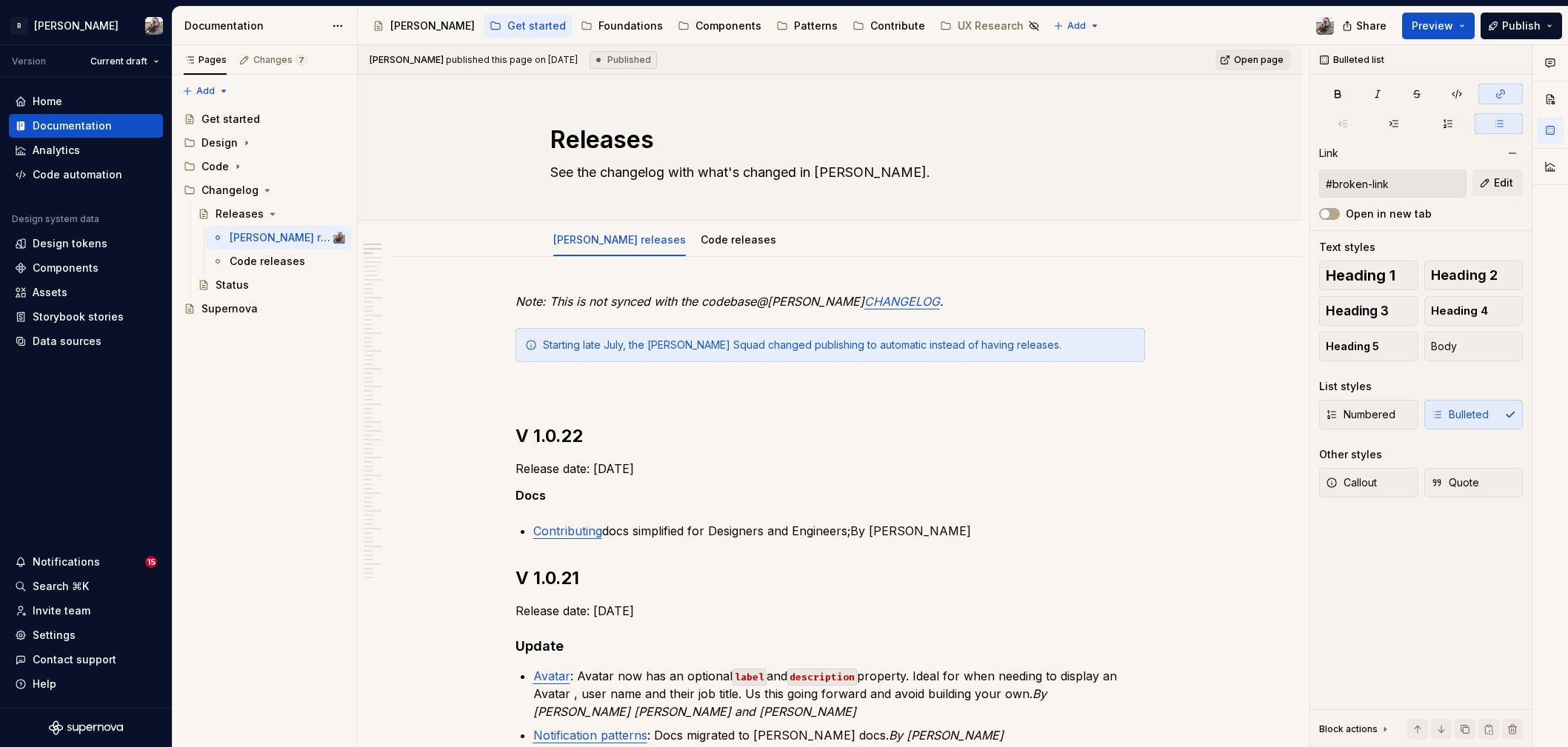
type textarea "*"
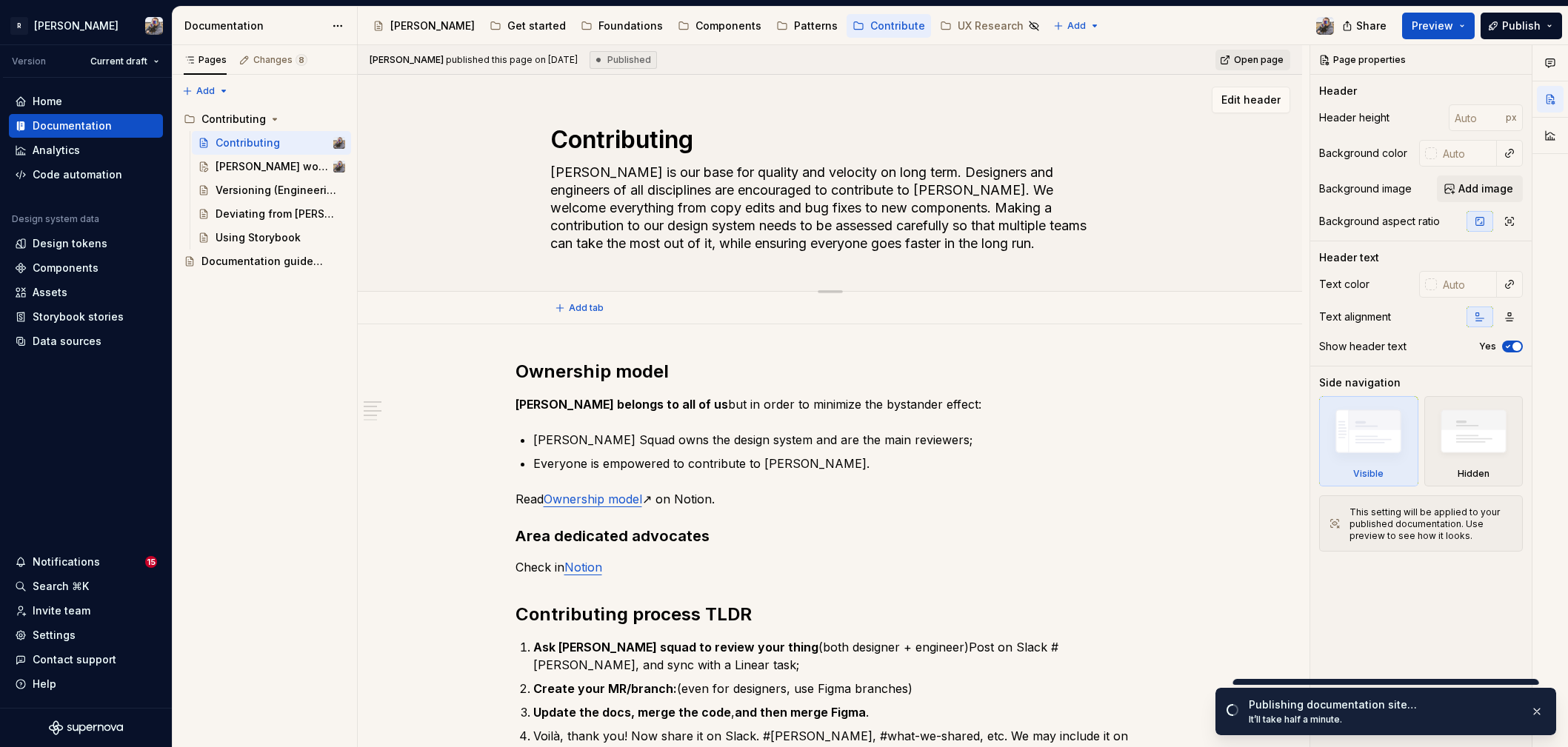
scroll to position [168, 0]
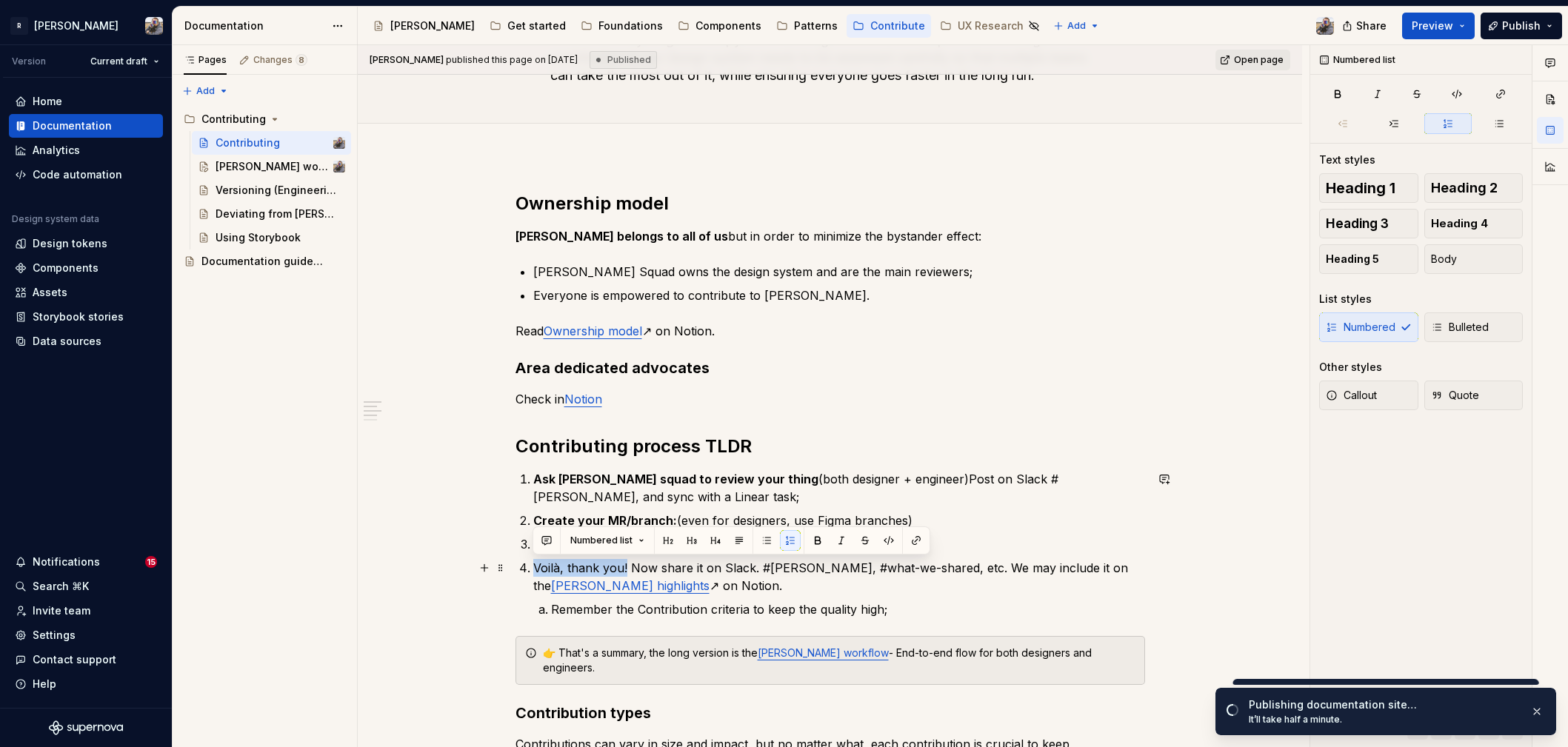
drag, startPoint x: 626, startPoint y: 568, endPoint x: 539, endPoint y: 566, distance: 87.0
click at [535, 567] on p "Voilà, thank you! Now share it on Slack. #norma, #what-we-shared, etc. We may i…" at bounding box center [839, 577] width 611 height 36
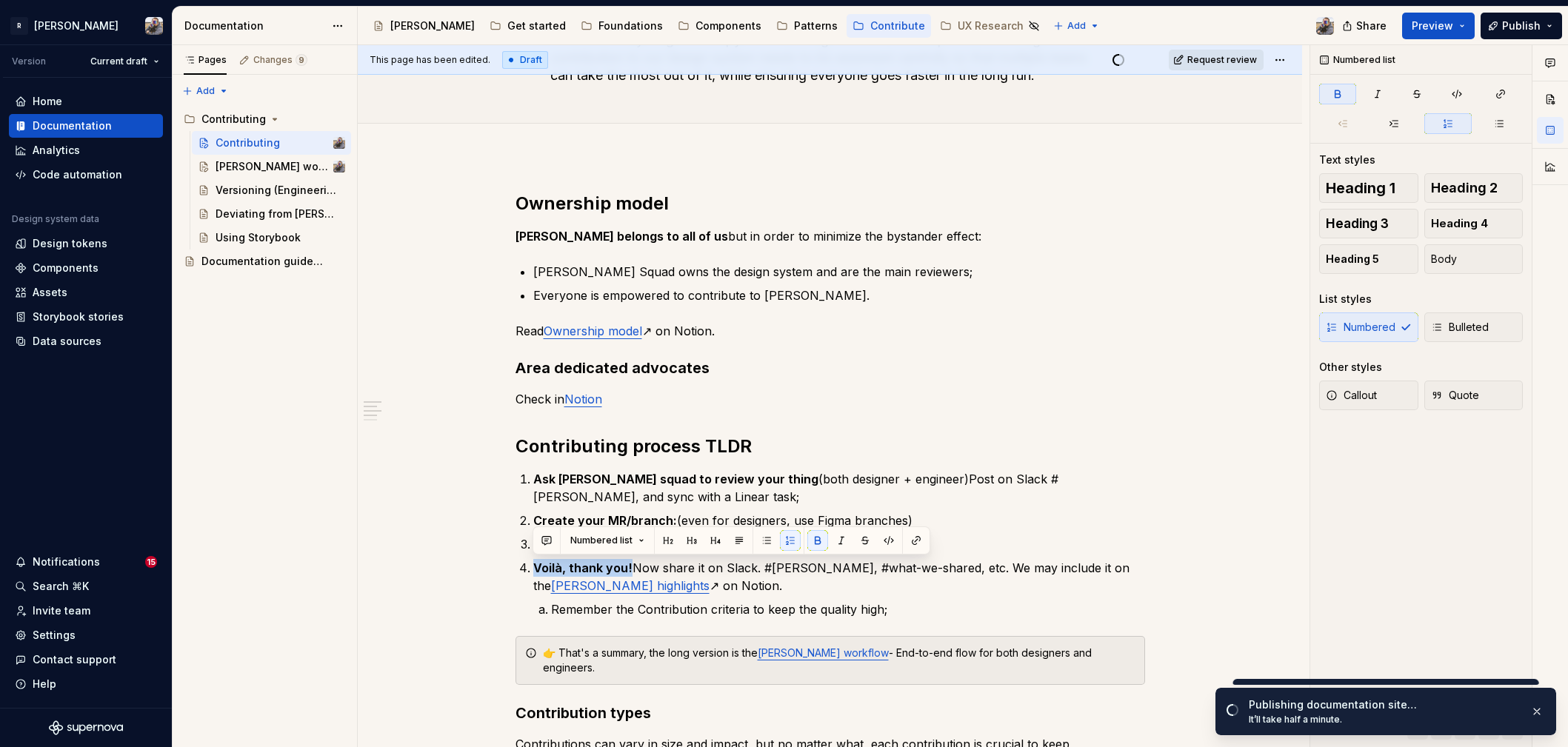
click at [1212, 65] on button "Request review" at bounding box center [1216, 61] width 95 height 21
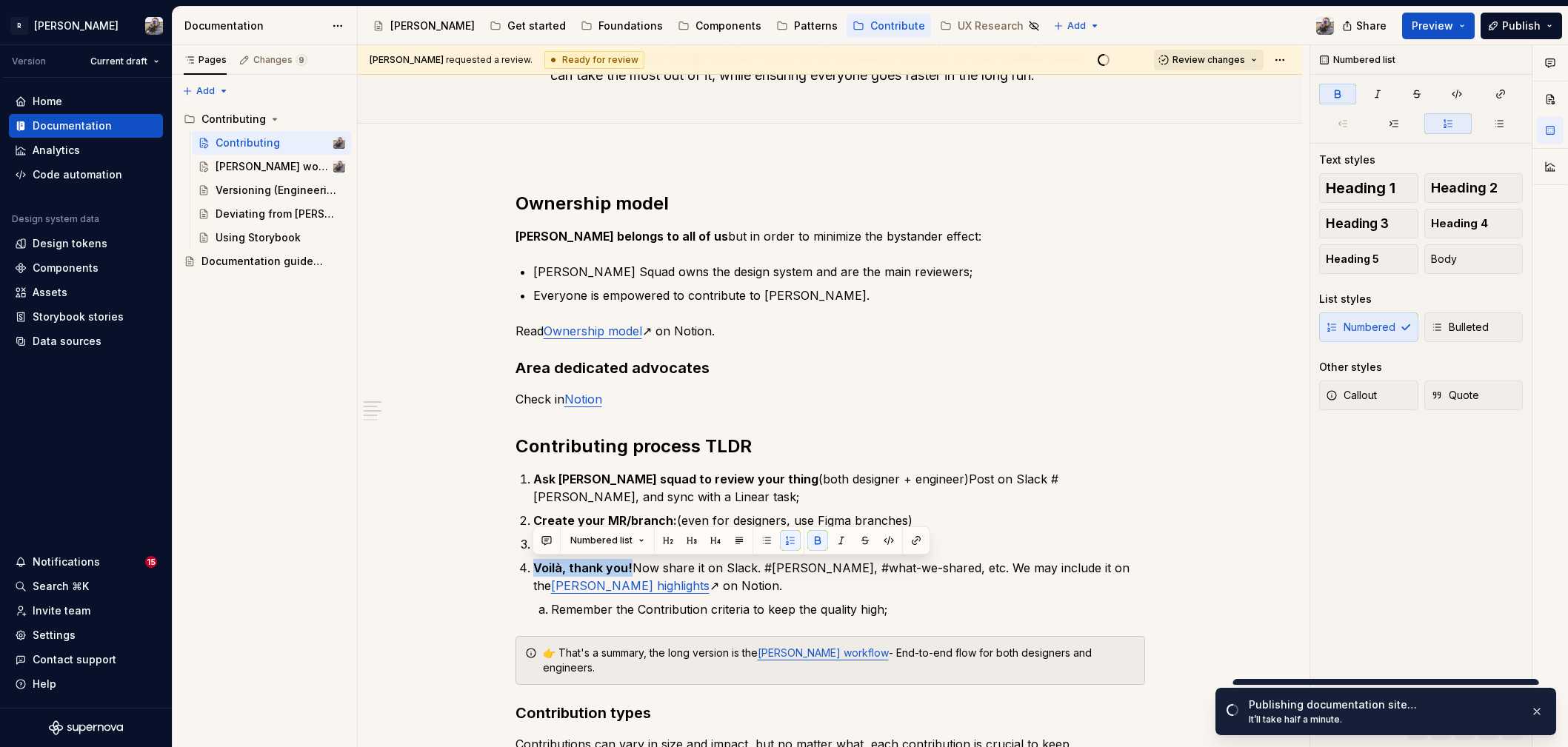
click at [1213, 67] on button "Review changes" at bounding box center [1208, 61] width 110 height 21
click at [1221, 86] on div "Approve" at bounding box center [1249, 88] width 130 height 14
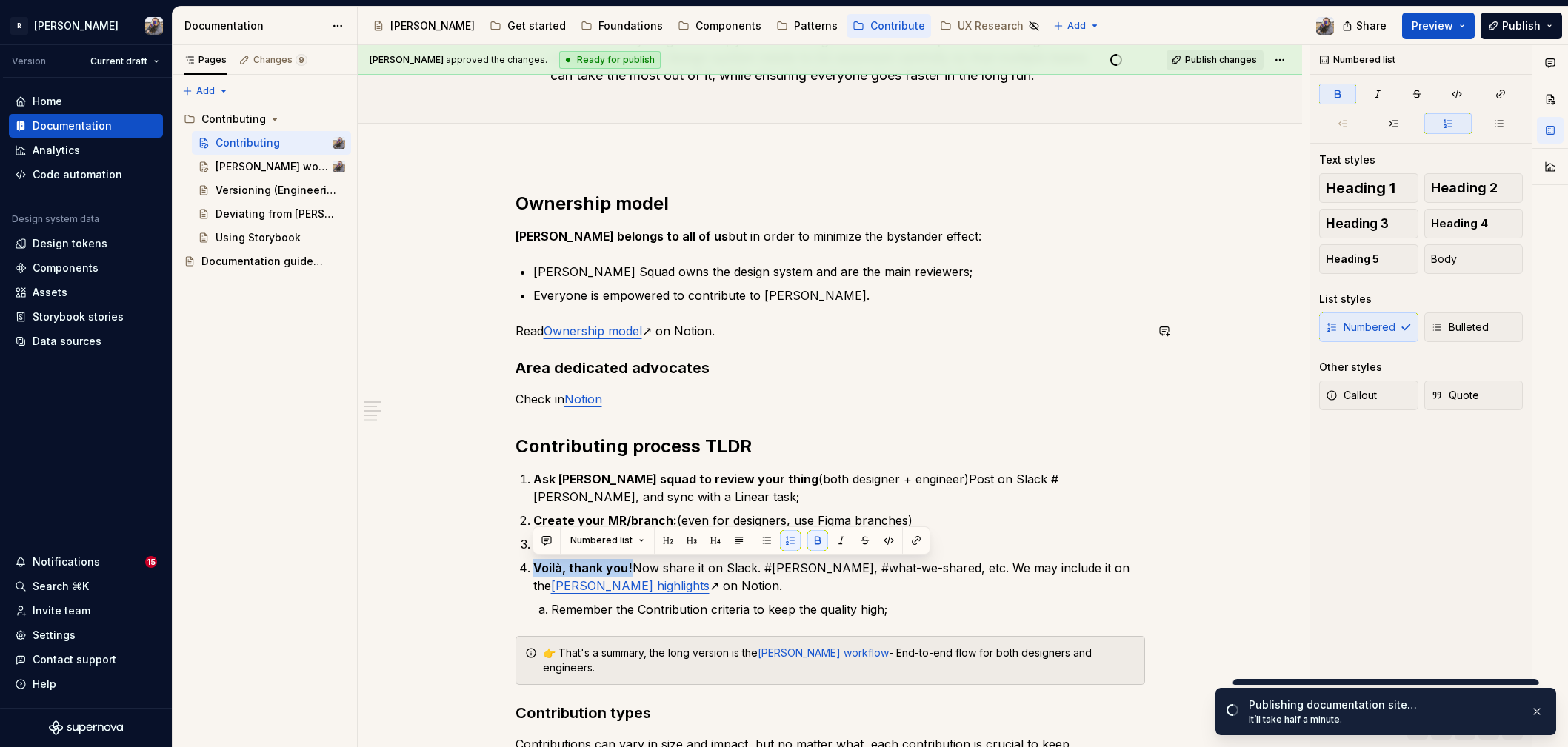
type textarea "*"
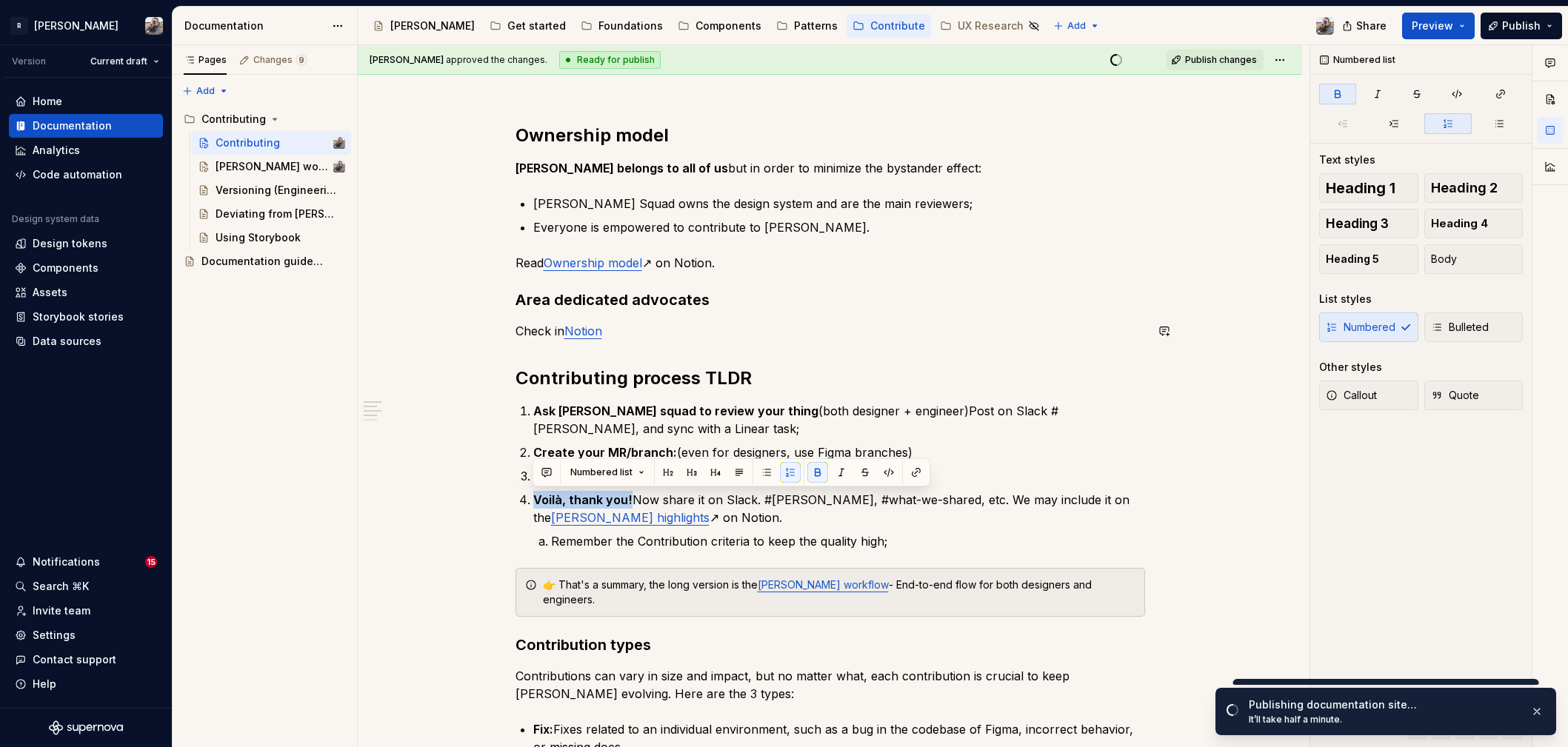
scroll to position [246, 0]
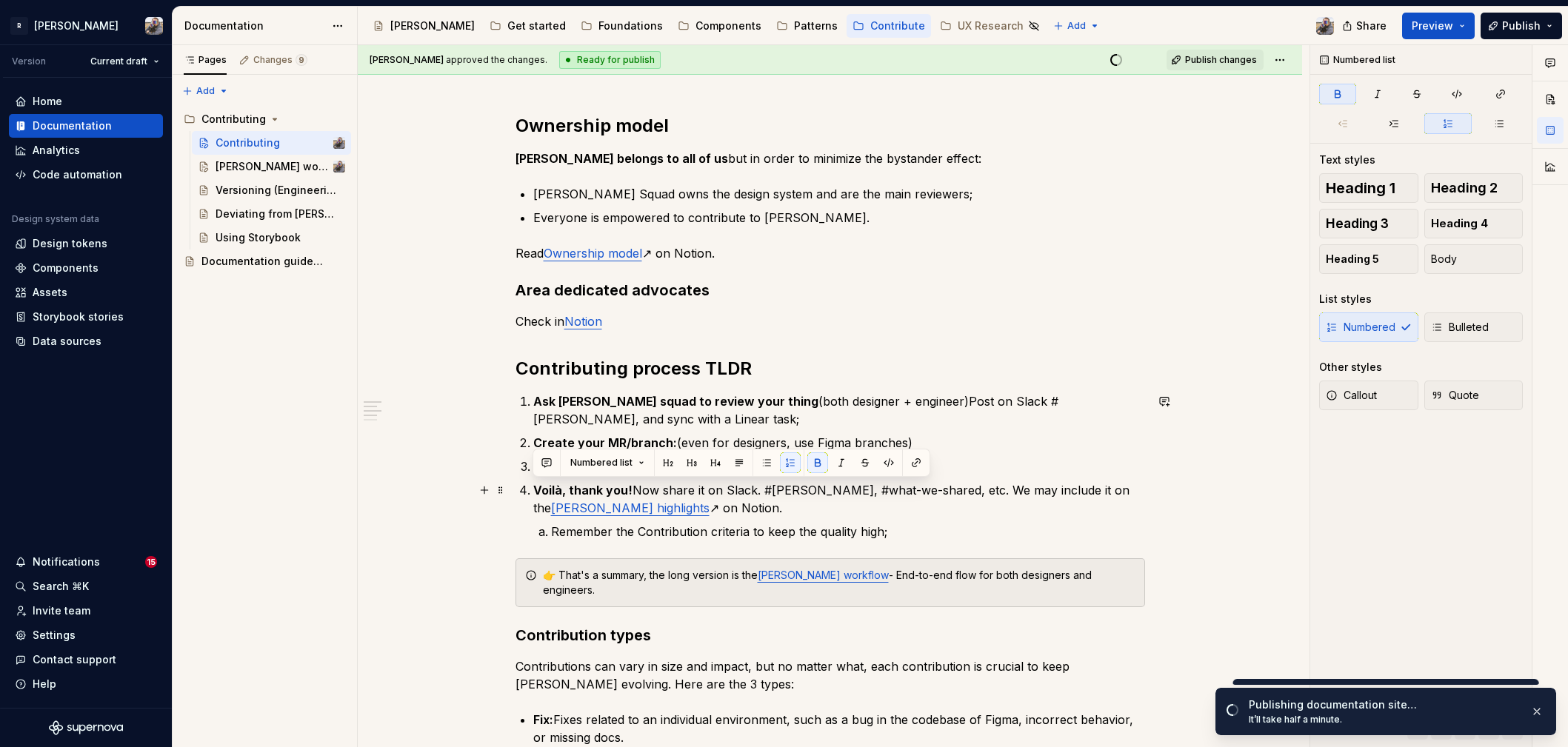
click at [887, 496] on p "Voilà, thank you! Now share it on Slack. #norma, #what-we-shared, etc. We may i…" at bounding box center [839, 499] width 611 height 36
click at [1220, 57] on span "Publish changes" at bounding box center [1221, 60] width 72 height 12
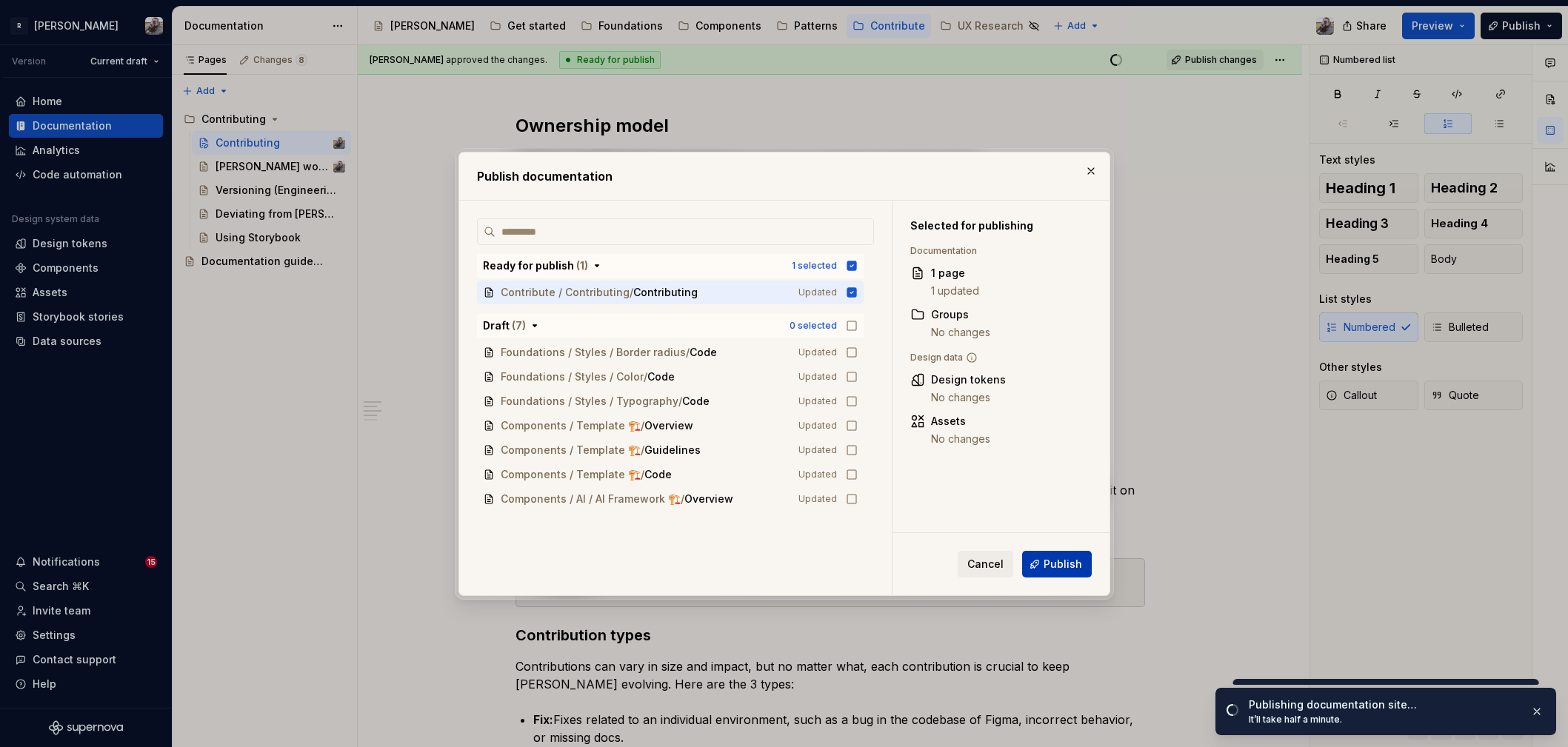
click at [1047, 576] on button "Publish" at bounding box center [1057, 564] width 69 height 27
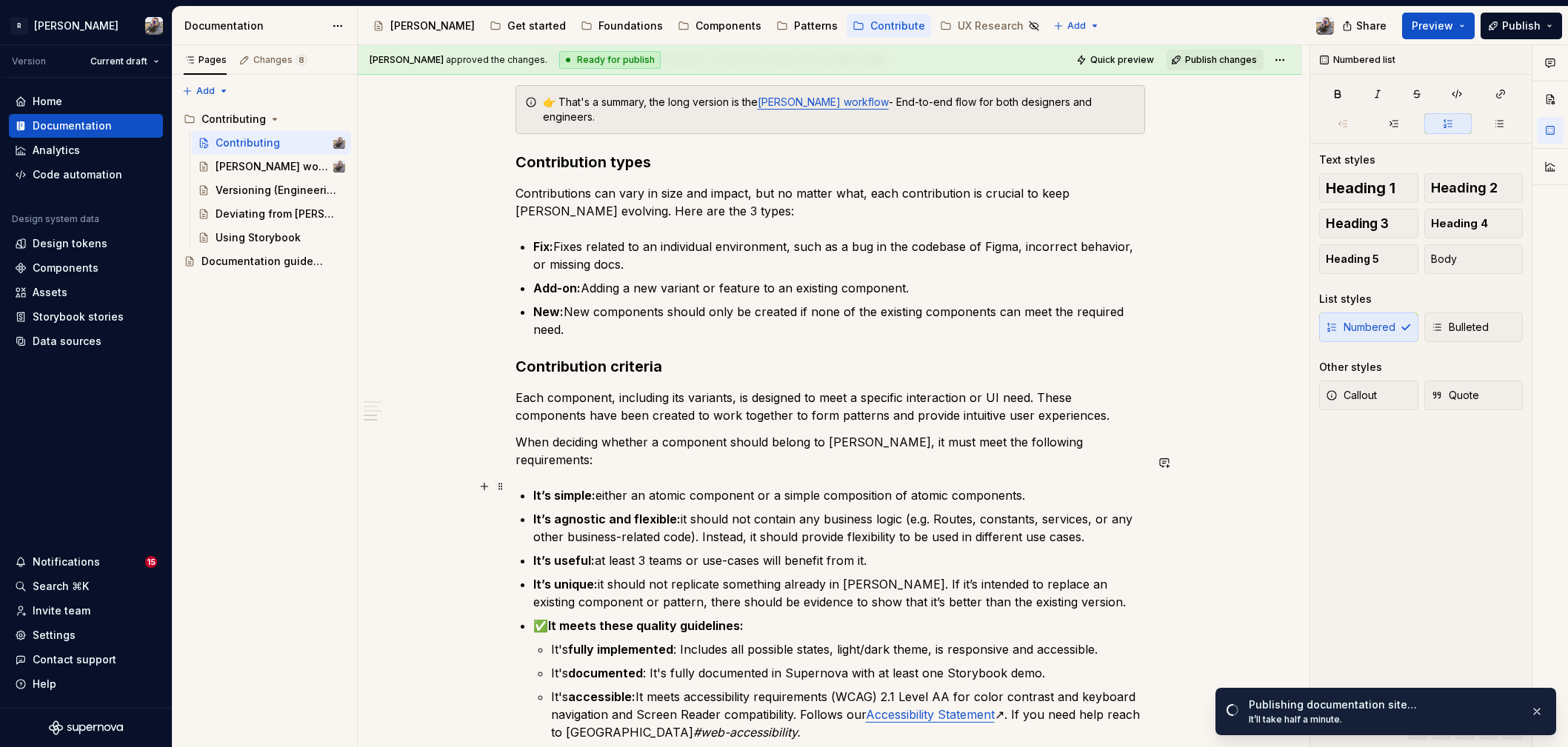
scroll to position [977, 0]
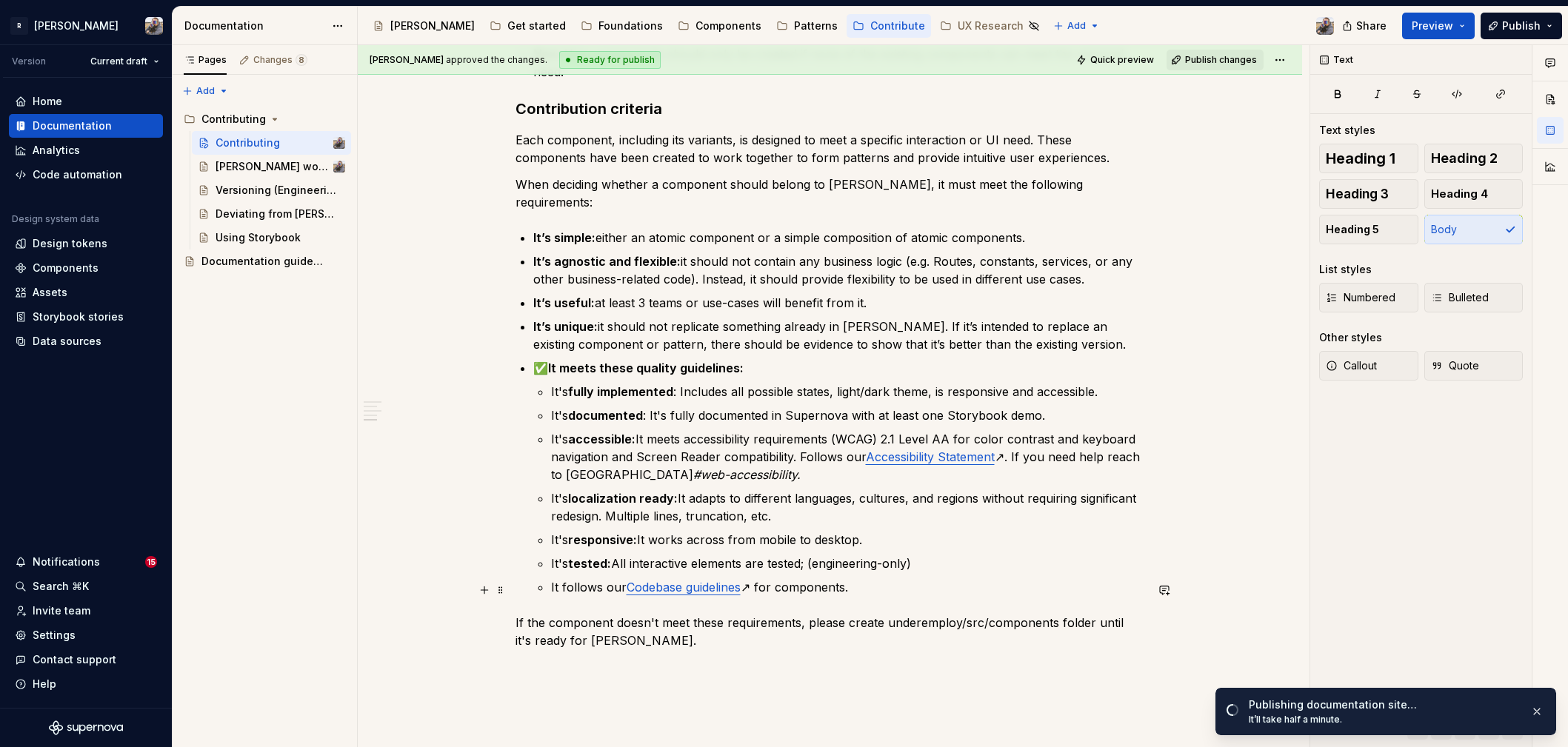
click at [918, 614] on p "If the component doesn't meet these requirements, please create underemploy/src…" at bounding box center [830, 632] width 630 height 36
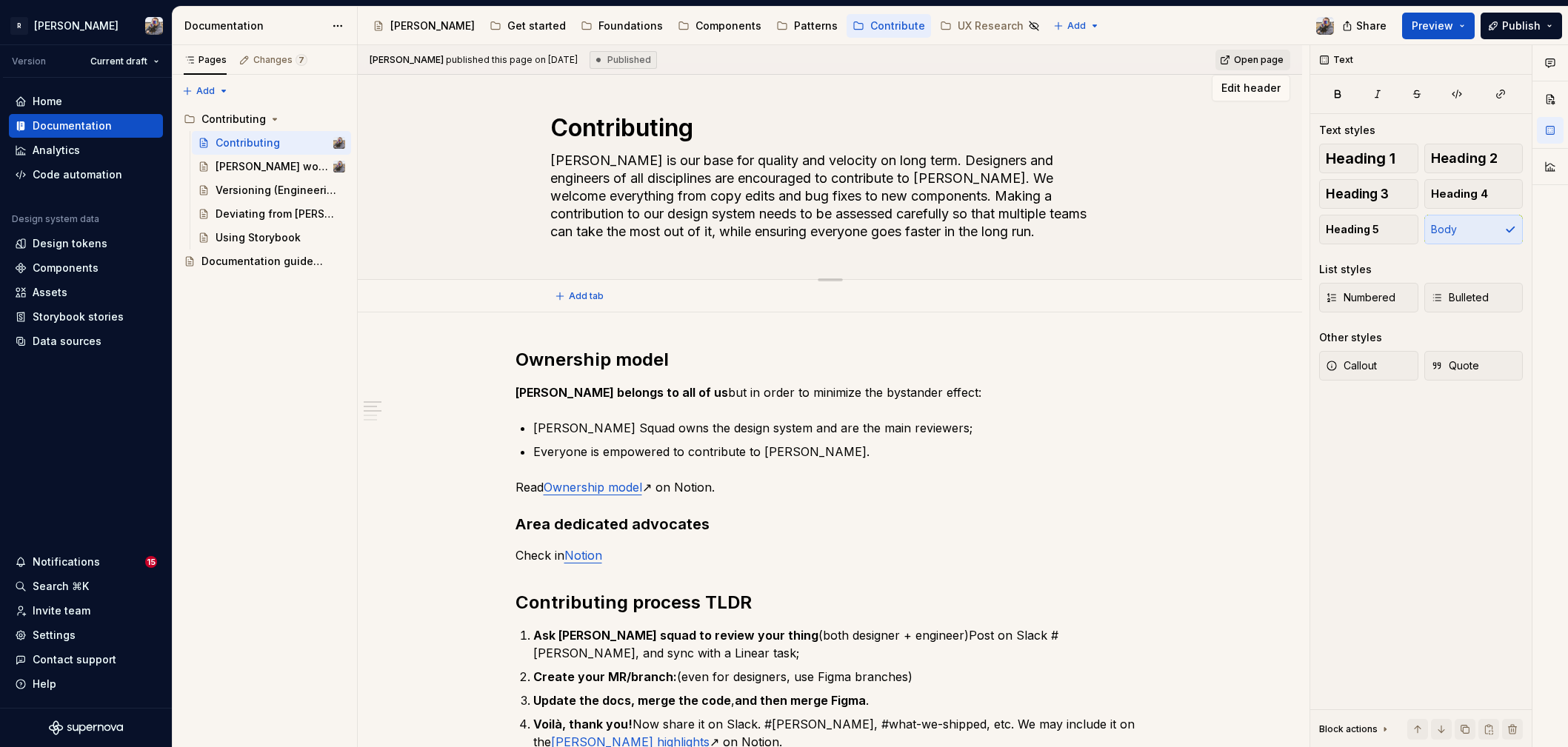
scroll to position [0, 0]
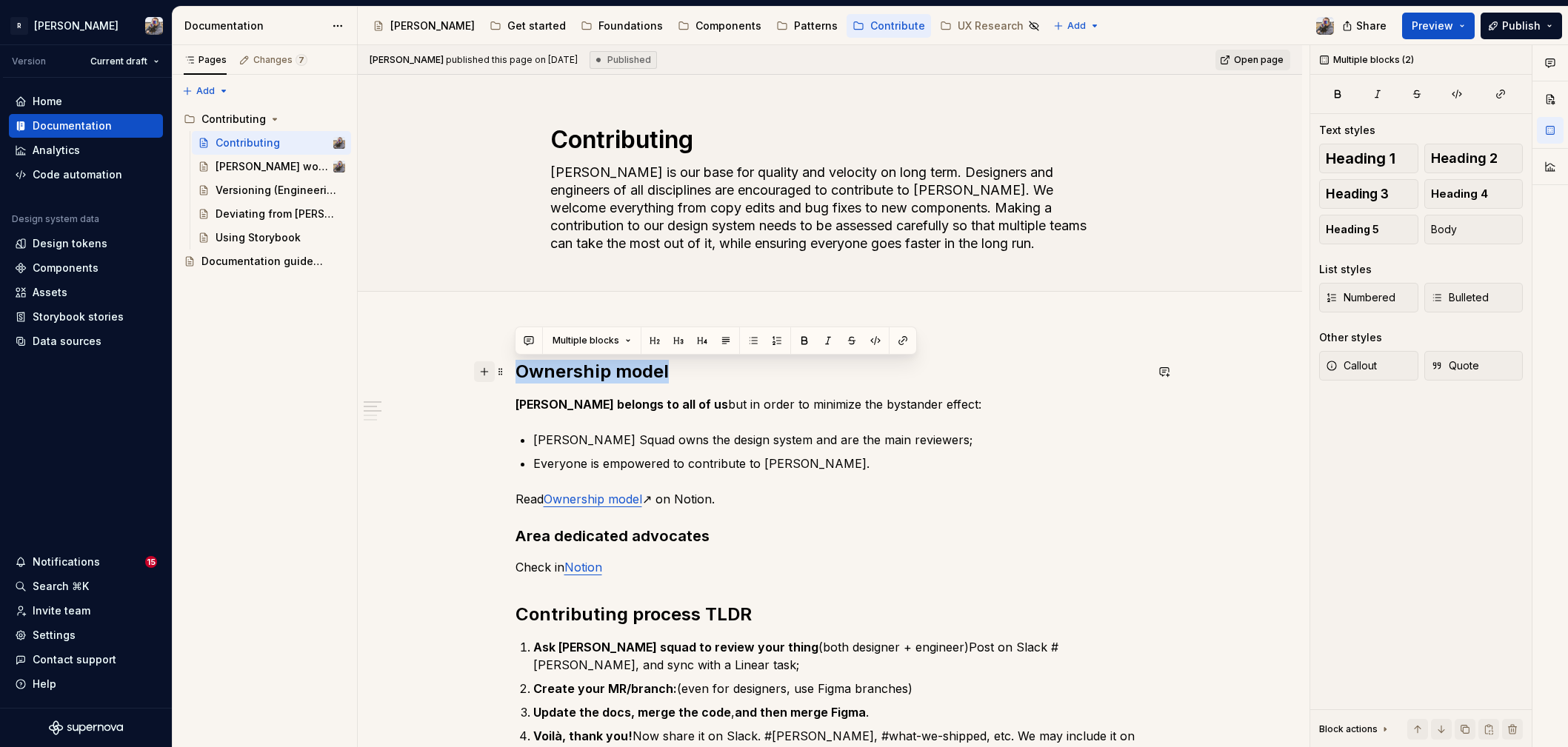
drag, startPoint x: 650, startPoint y: 380, endPoint x: 486, endPoint y: 369, distance: 164.4
click at [657, 338] on button "button" at bounding box center [655, 341] width 21 height 21
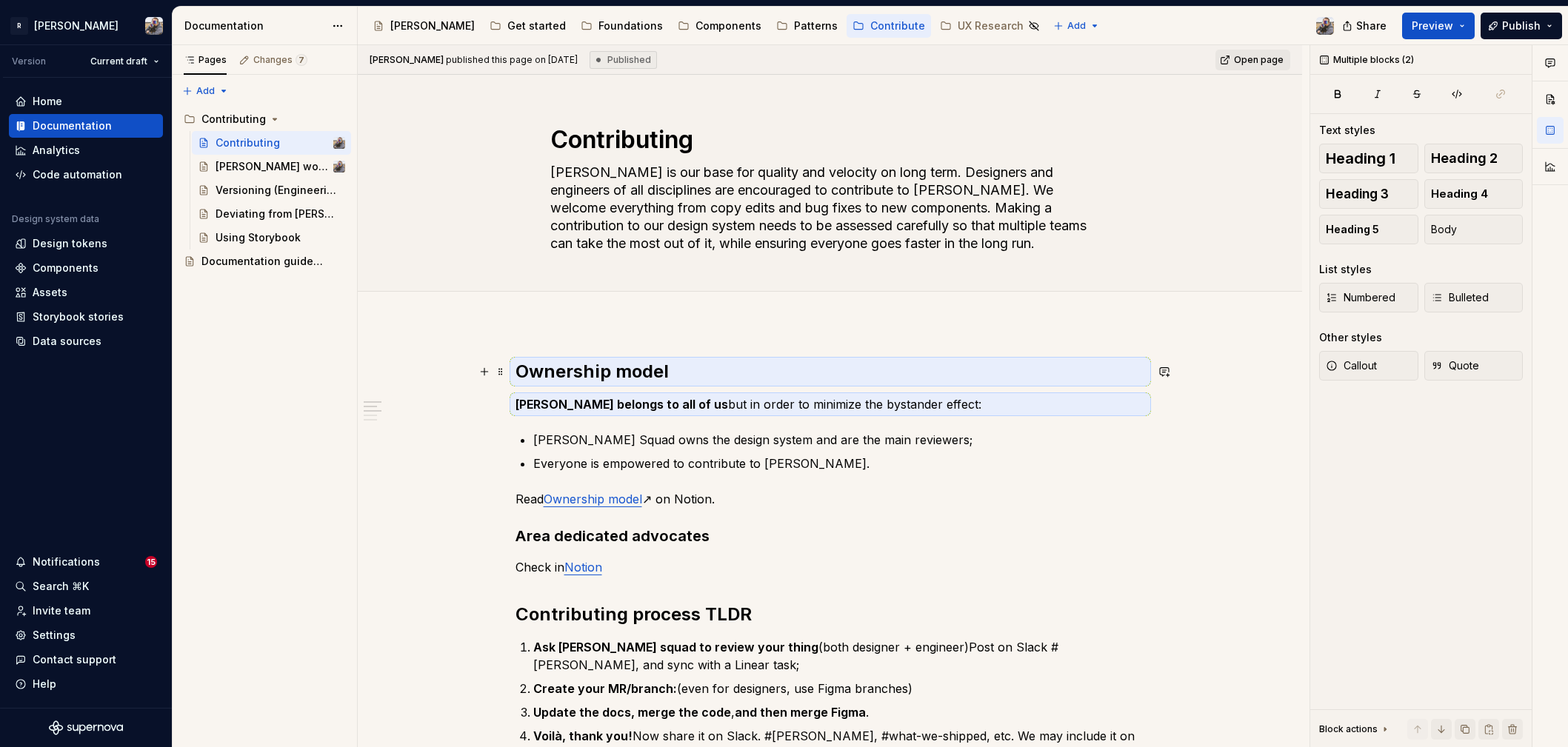
click at [651, 373] on h2 "Ownership model" at bounding box center [830, 371] width 630 height 24
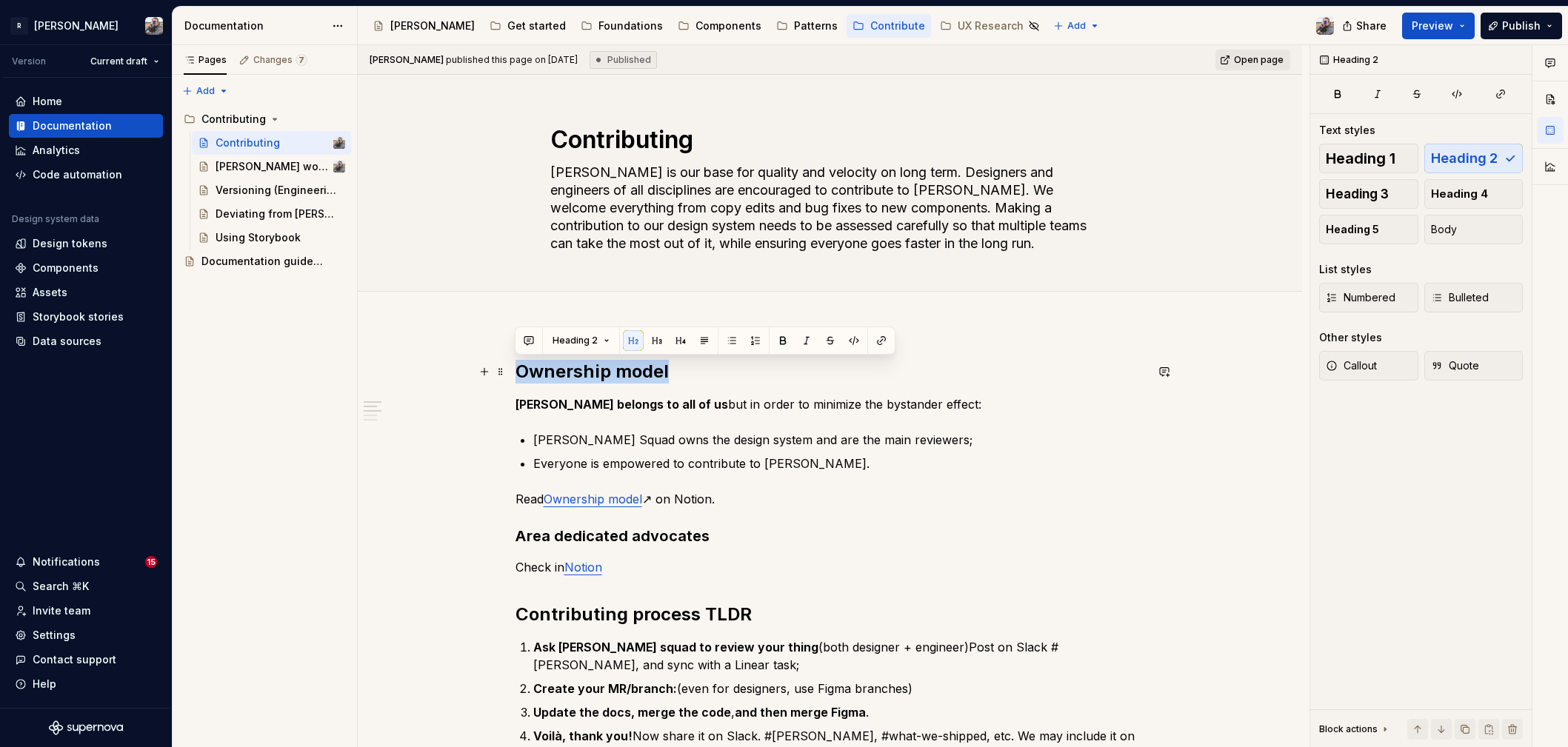
drag, startPoint x: 665, startPoint y: 369, endPoint x: 514, endPoint y: 370, distance: 151.0
click at [515, 370] on h2 "Ownership model" at bounding box center [830, 371] width 630 height 24
click at [563, 342] on span "Heading 2" at bounding box center [575, 340] width 45 height 12
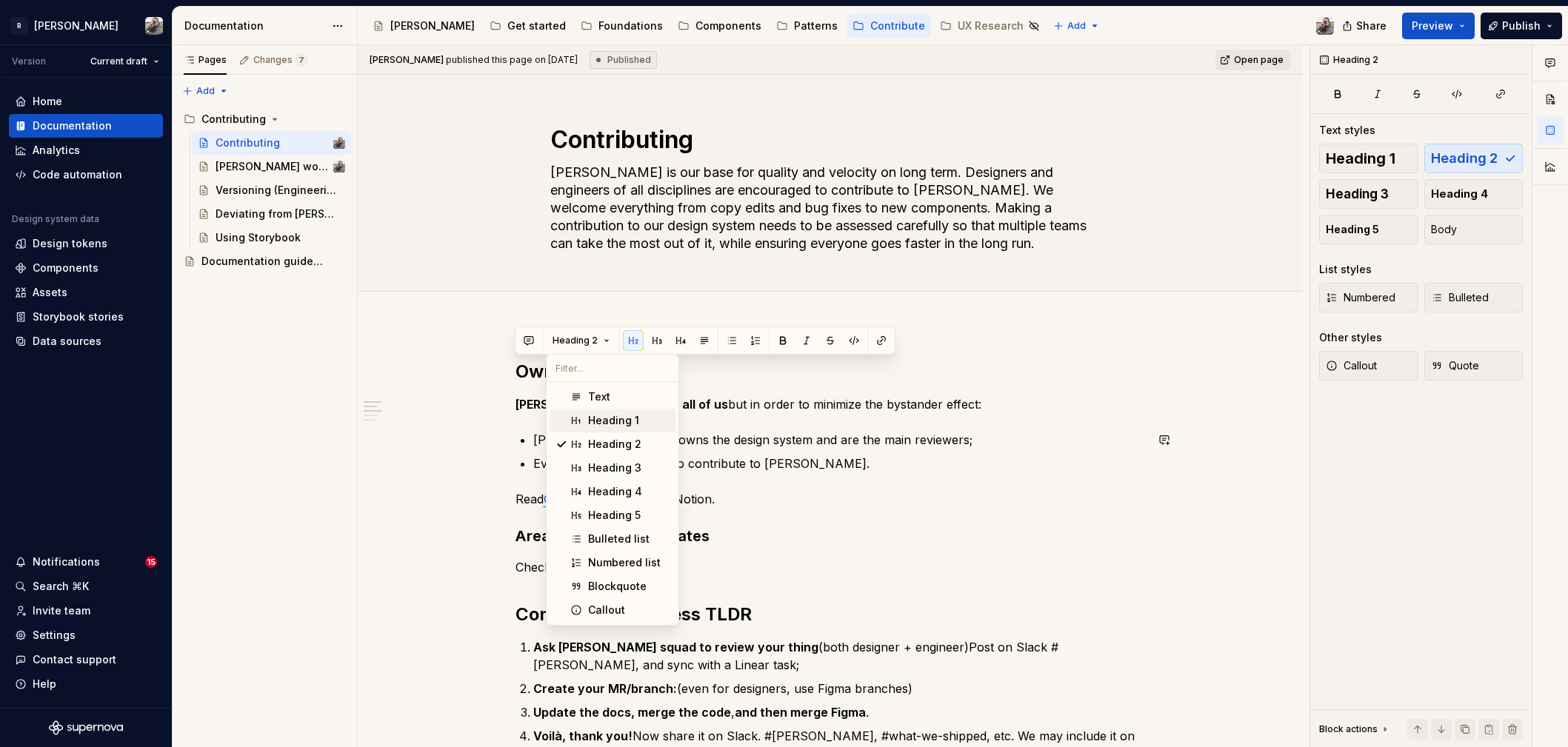
click at [608, 424] on div "Heading 1" at bounding box center [613, 420] width 51 height 14
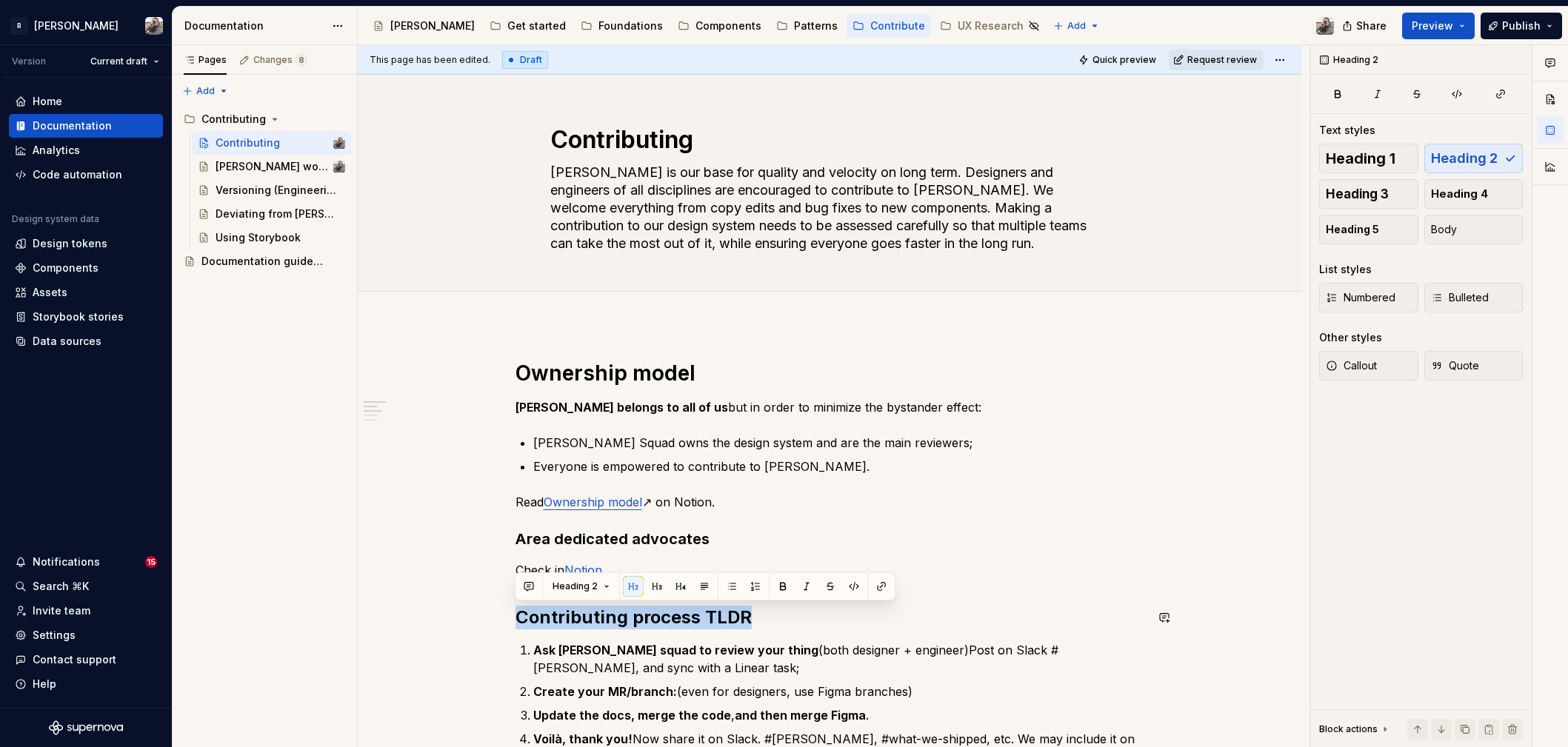
drag, startPoint x: 745, startPoint y: 609, endPoint x: 523, endPoint y: 598, distance: 222.3
click at [579, 584] on span "Heading 2" at bounding box center [575, 586] width 45 height 12
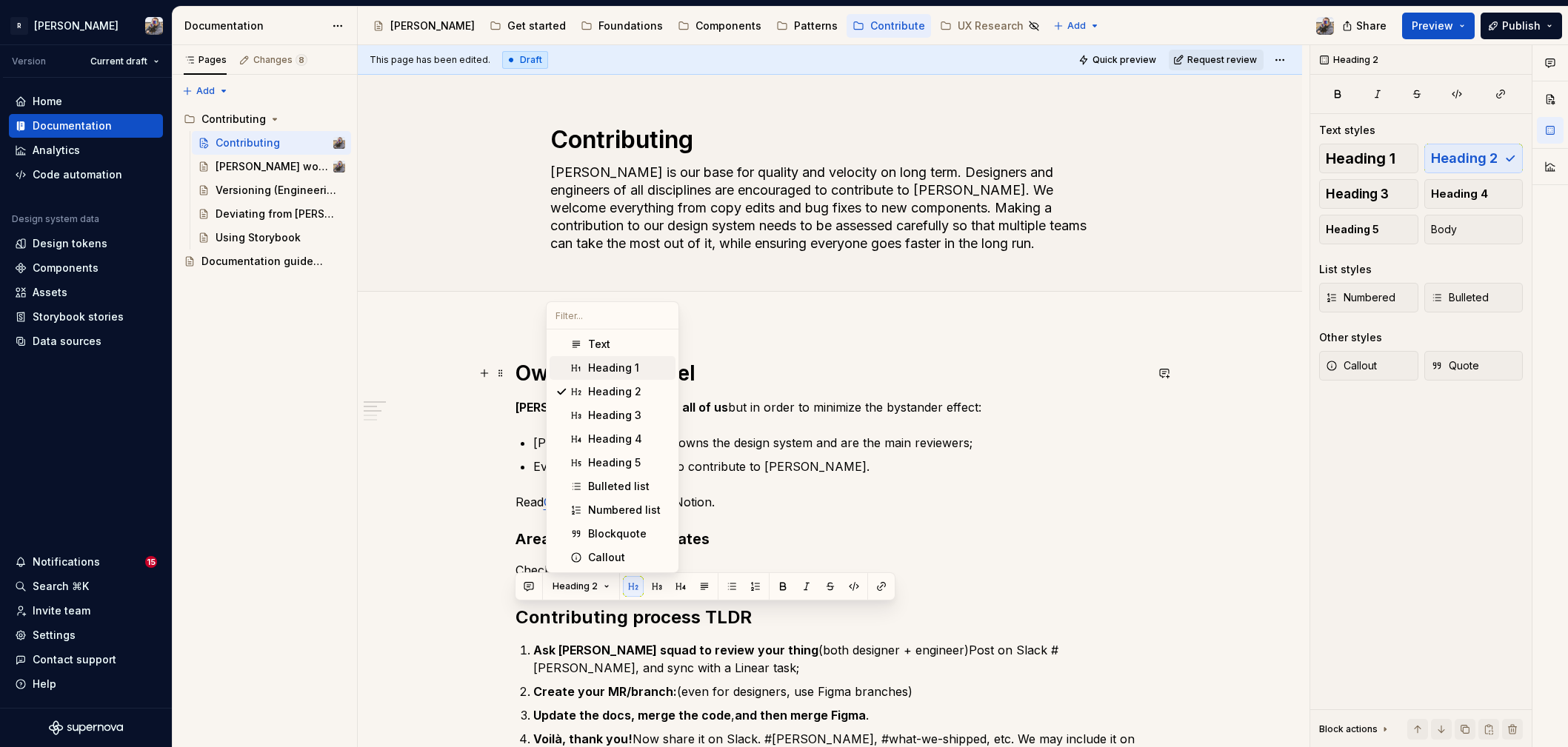
click at [589, 369] on div "Heading 1" at bounding box center [613, 367] width 51 height 14
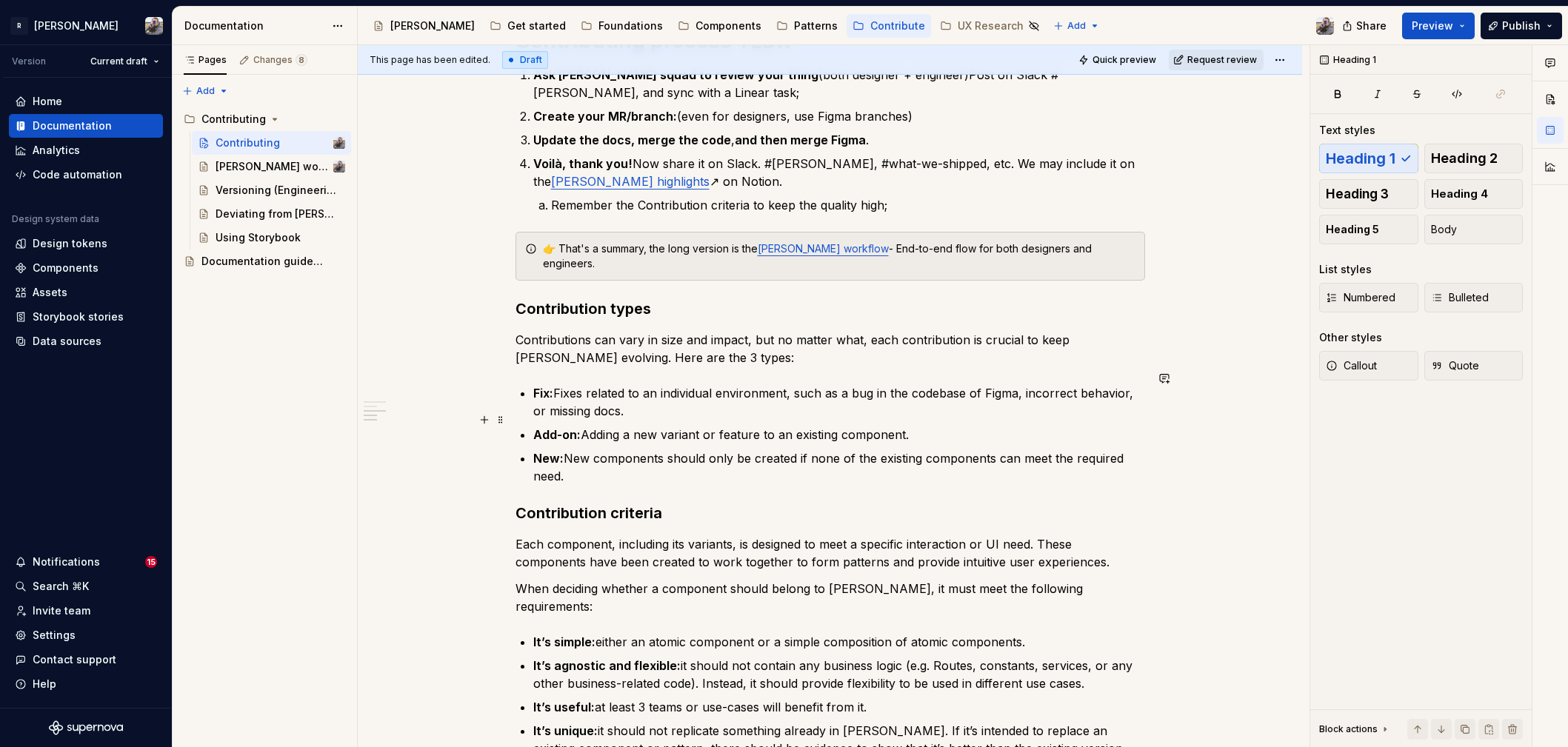
scroll to position [535, 0]
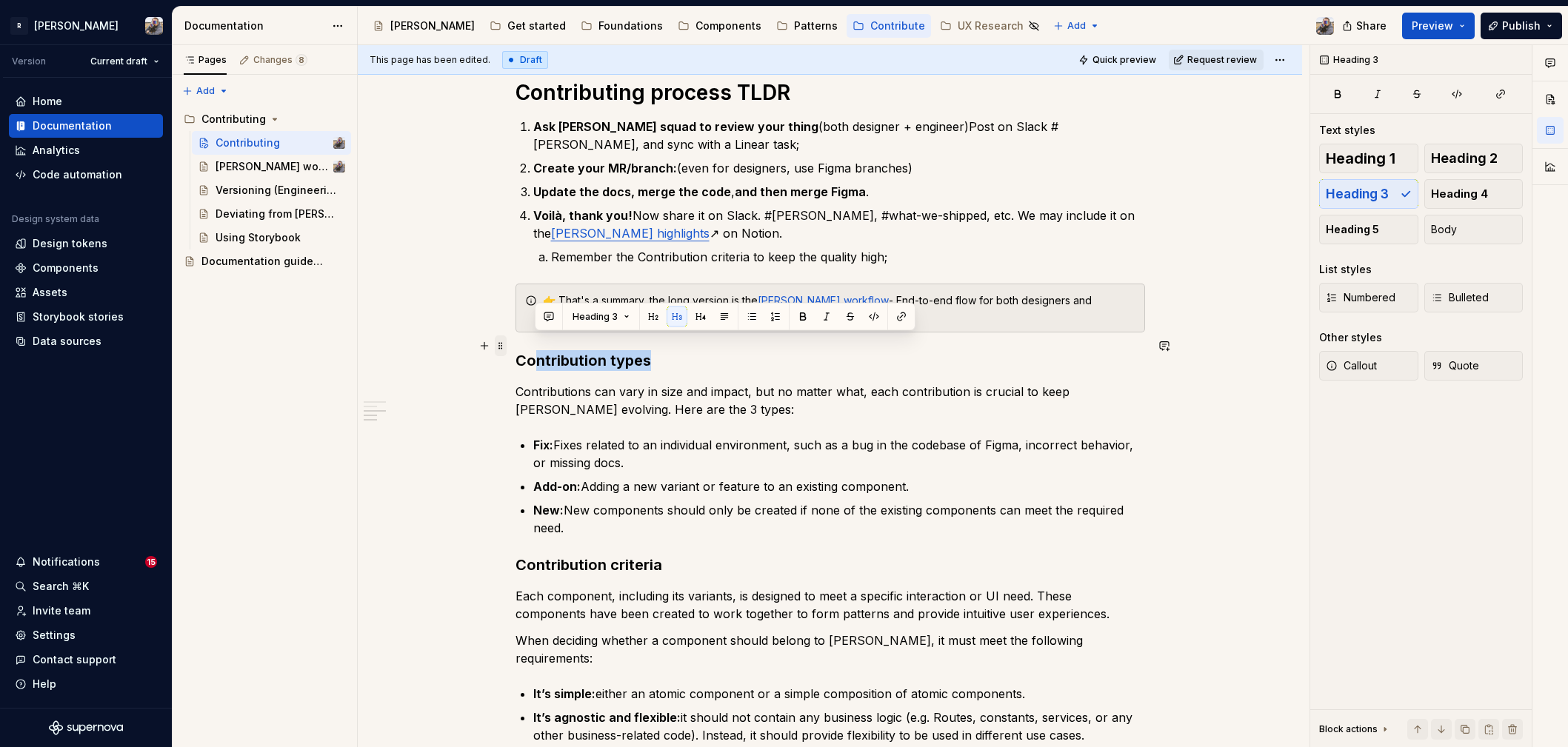
drag, startPoint x: 657, startPoint y: 346, endPoint x: 499, endPoint y: 345, distance: 158.0
click at [515, 345] on div "Ownership model Norma belongs to all of us but in order to minimize the bystand…" at bounding box center [830, 500] width 630 height 1353
click at [646, 319] on button "button" at bounding box center [654, 317] width 21 height 21
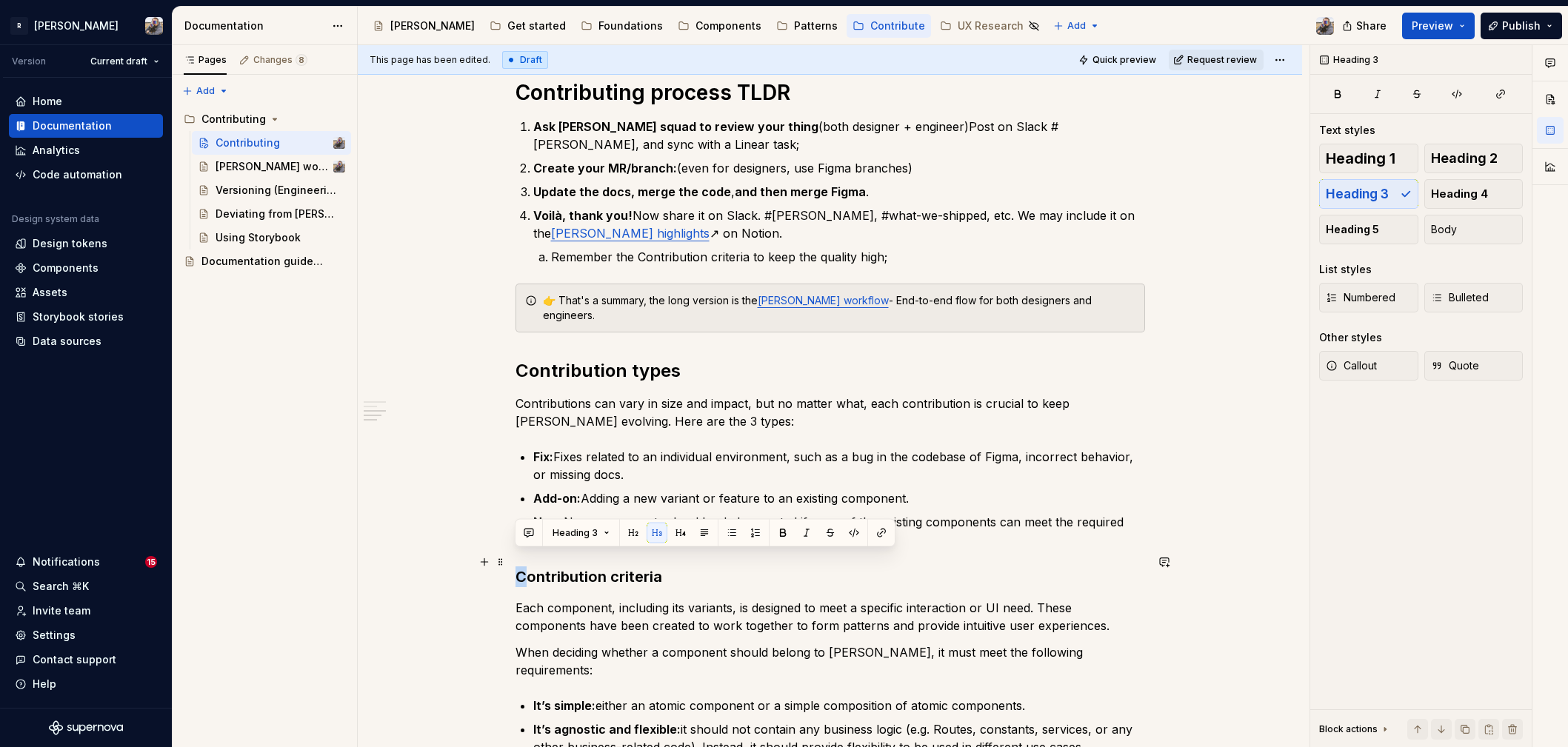
drag, startPoint x: 660, startPoint y: 553, endPoint x: 525, endPoint y: 556, distance: 135.0
click at [524, 566] on h3 "Contribution criteria" at bounding box center [830, 577] width 630 height 21
click at [628, 534] on button "button" at bounding box center [634, 534] width 21 height 21
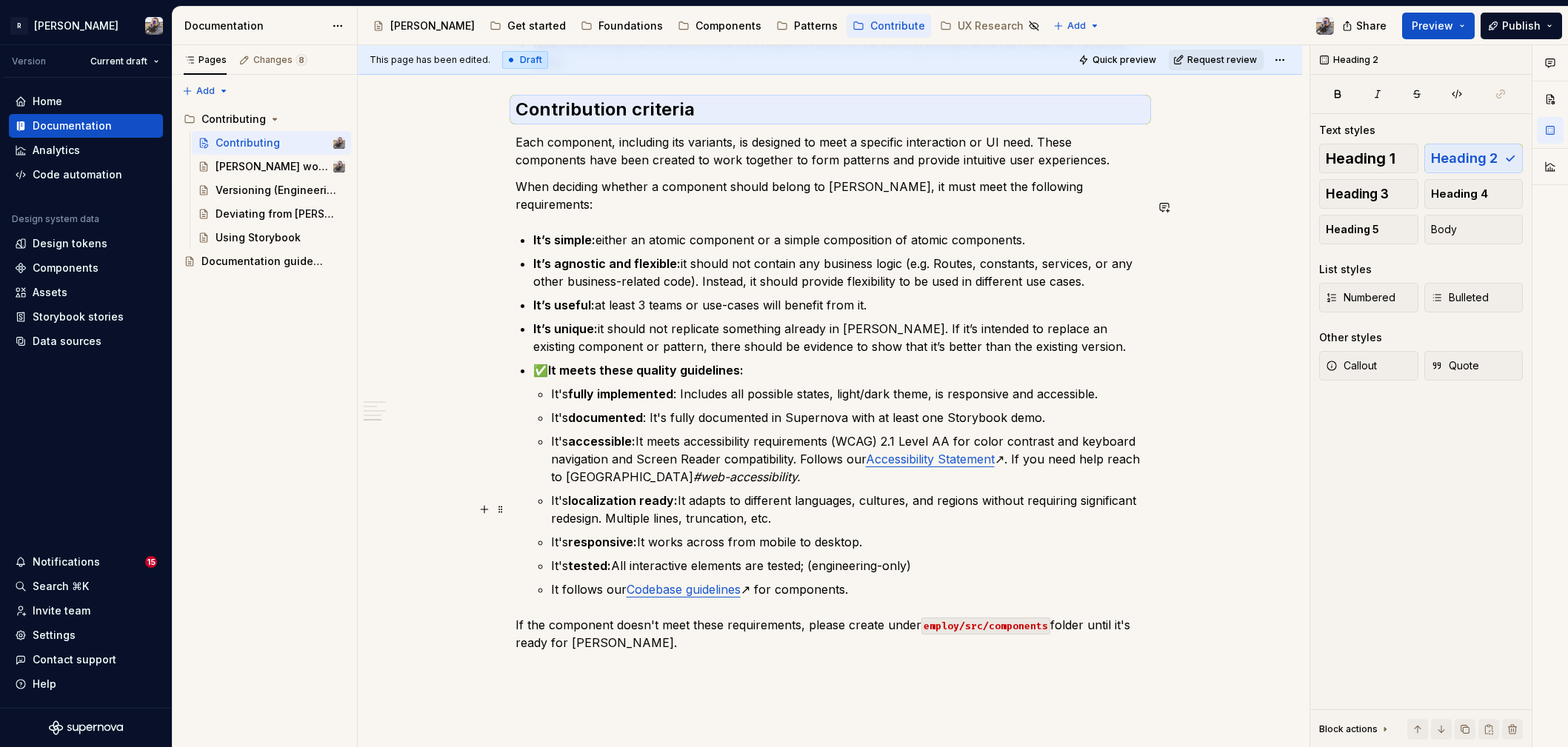
scroll to position [1004, 0]
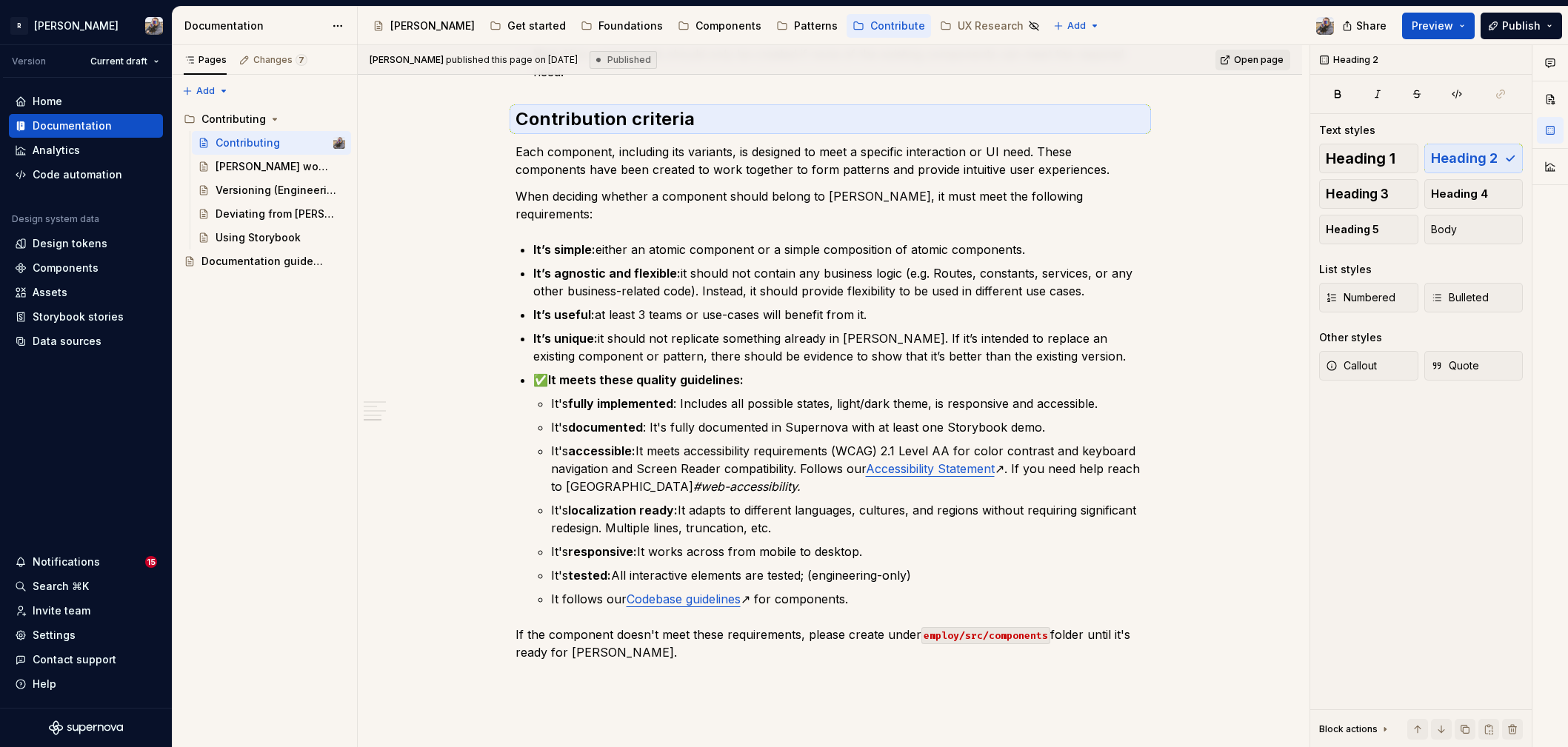
type textarea "*"
